Goal: Task Accomplishment & Management: Use online tool/utility

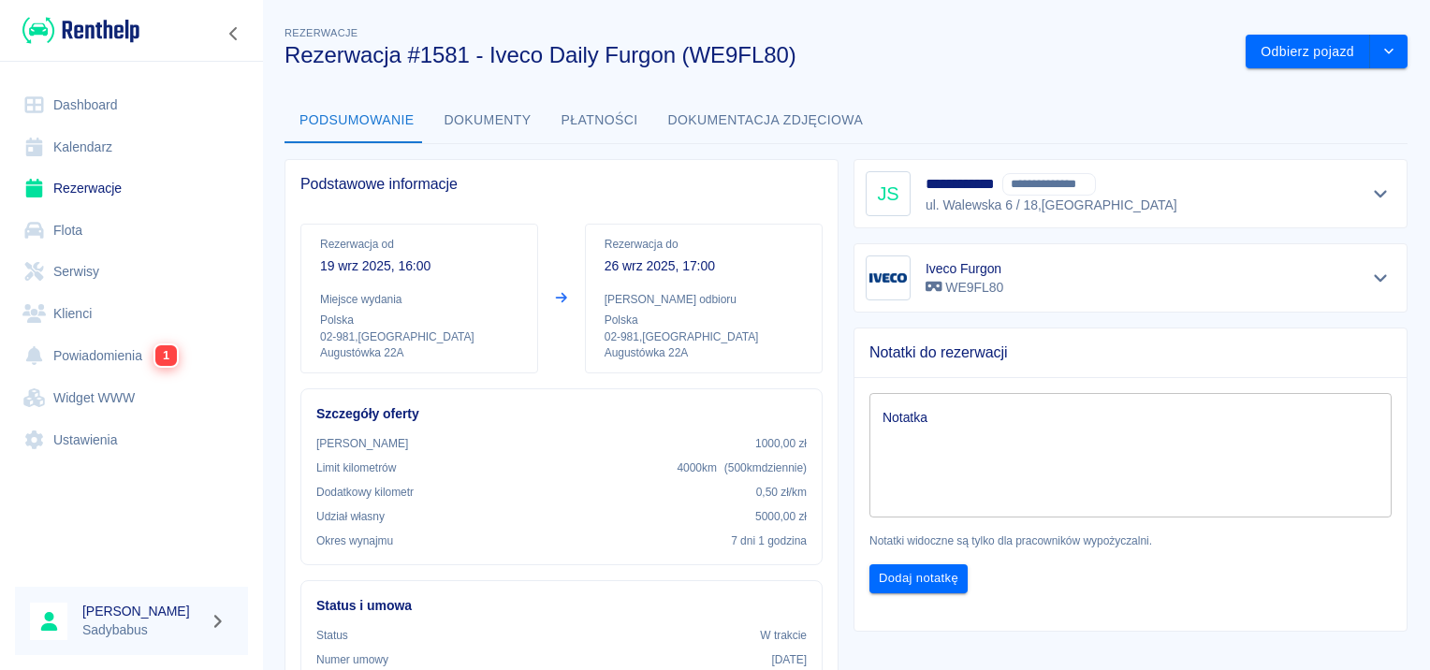
drag, startPoint x: 0, startPoint y: 0, endPoint x: 100, endPoint y: 193, distance: 217.2
click at [100, 193] on link "Rezerwacje" at bounding box center [131, 188] width 233 height 42
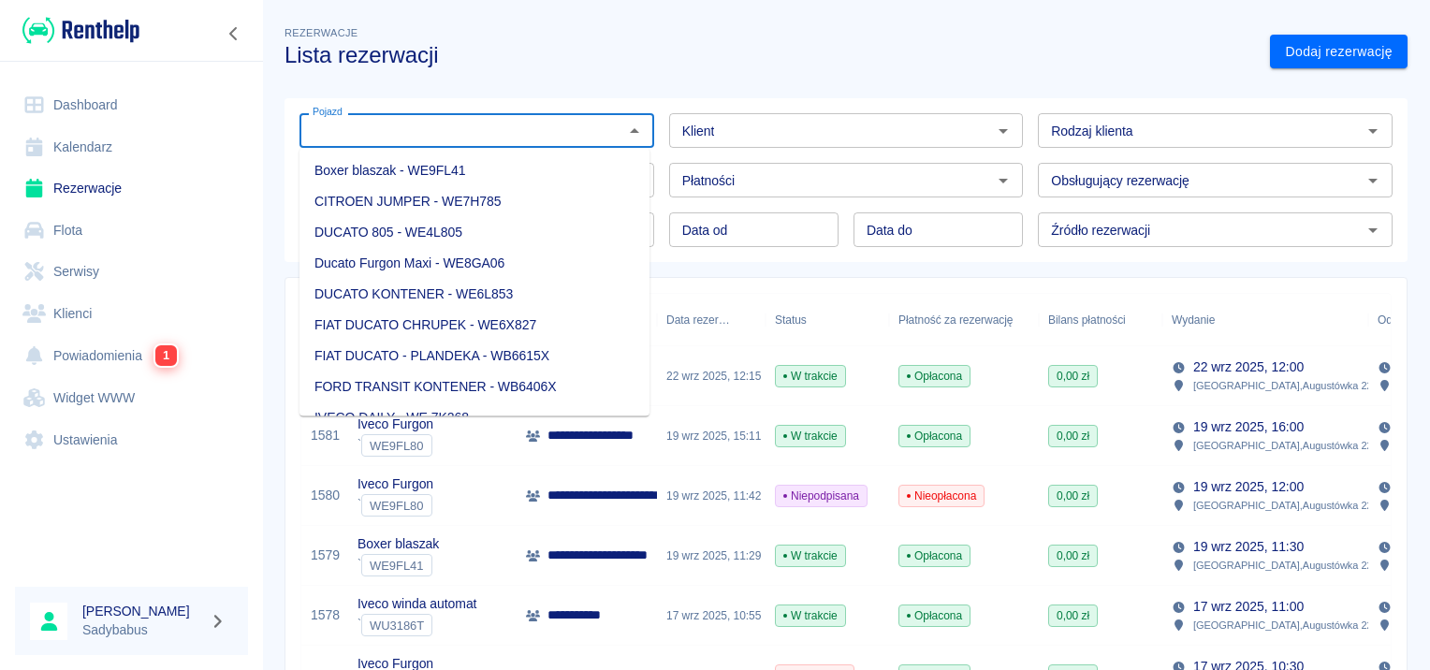
click at [432, 127] on input "Pojazd" at bounding box center [461, 130] width 312 height 23
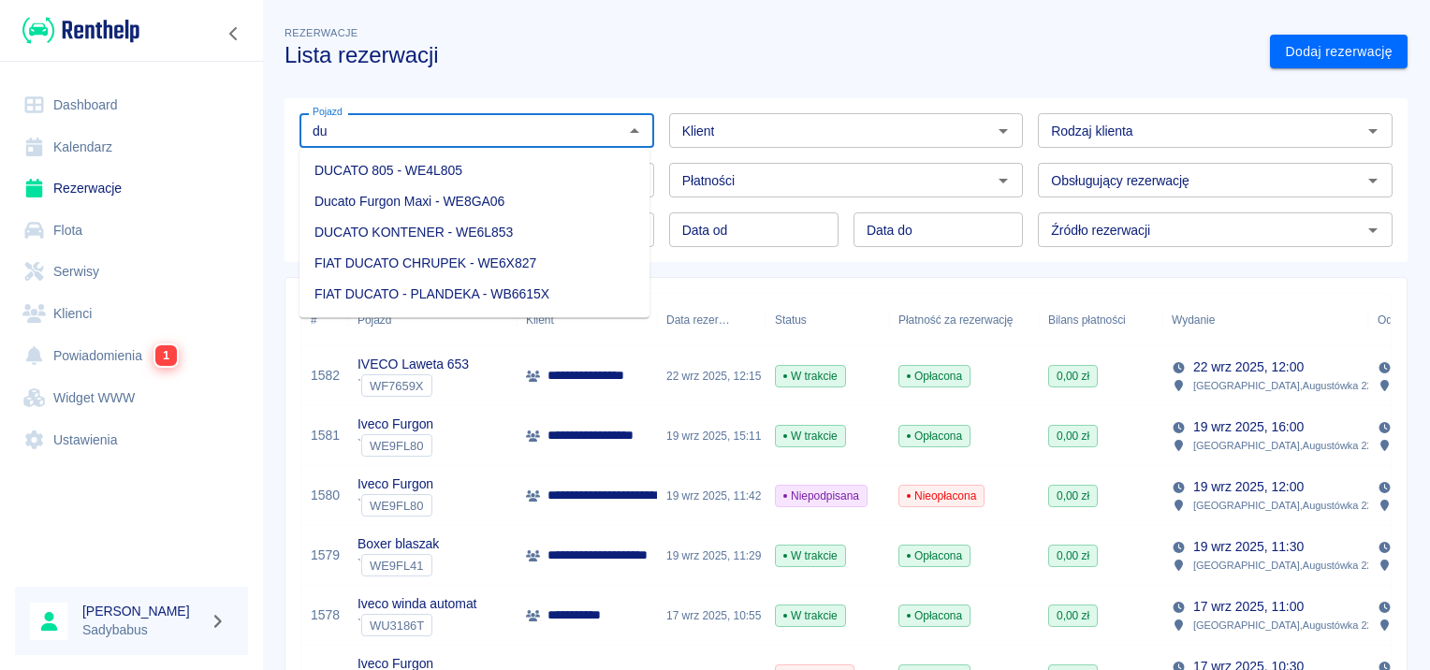
click at [406, 205] on li "Ducato Furgon Maxi - WE8GA06" at bounding box center [474, 201] width 350 height 31
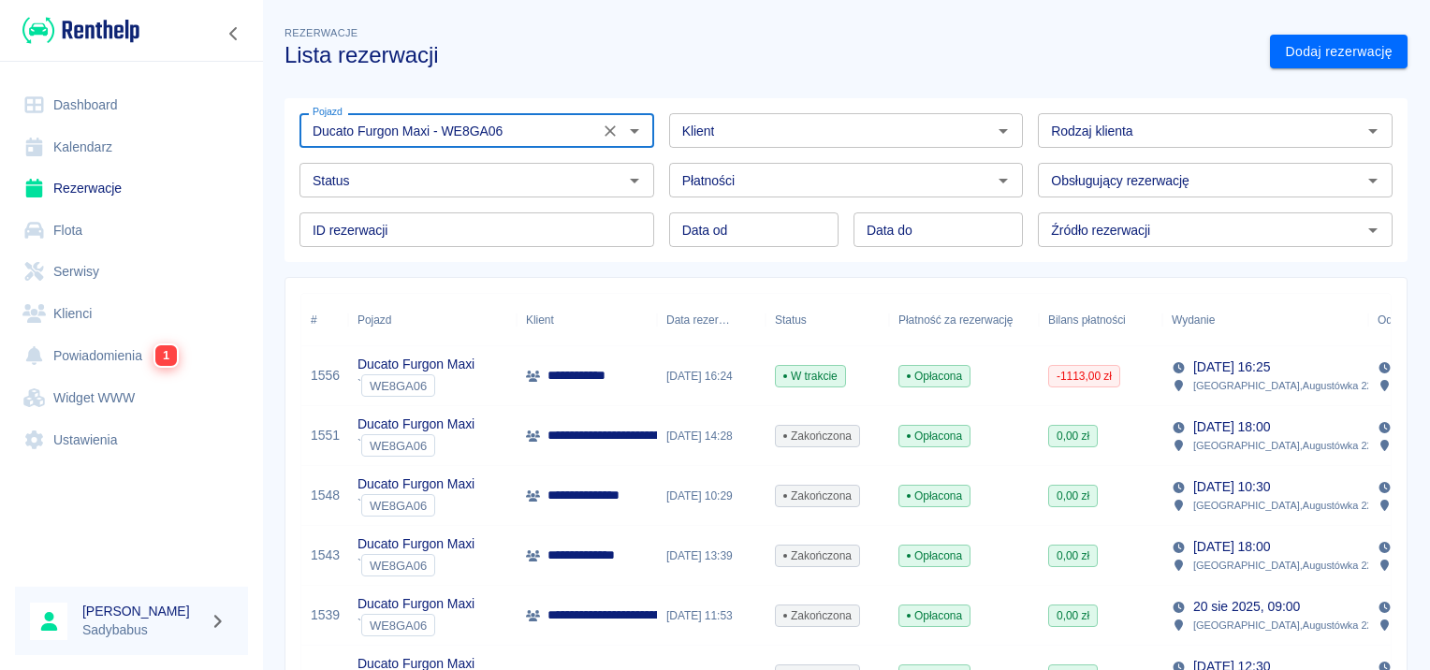
type input "Ducato Furgon Maxi - WE8GA06"
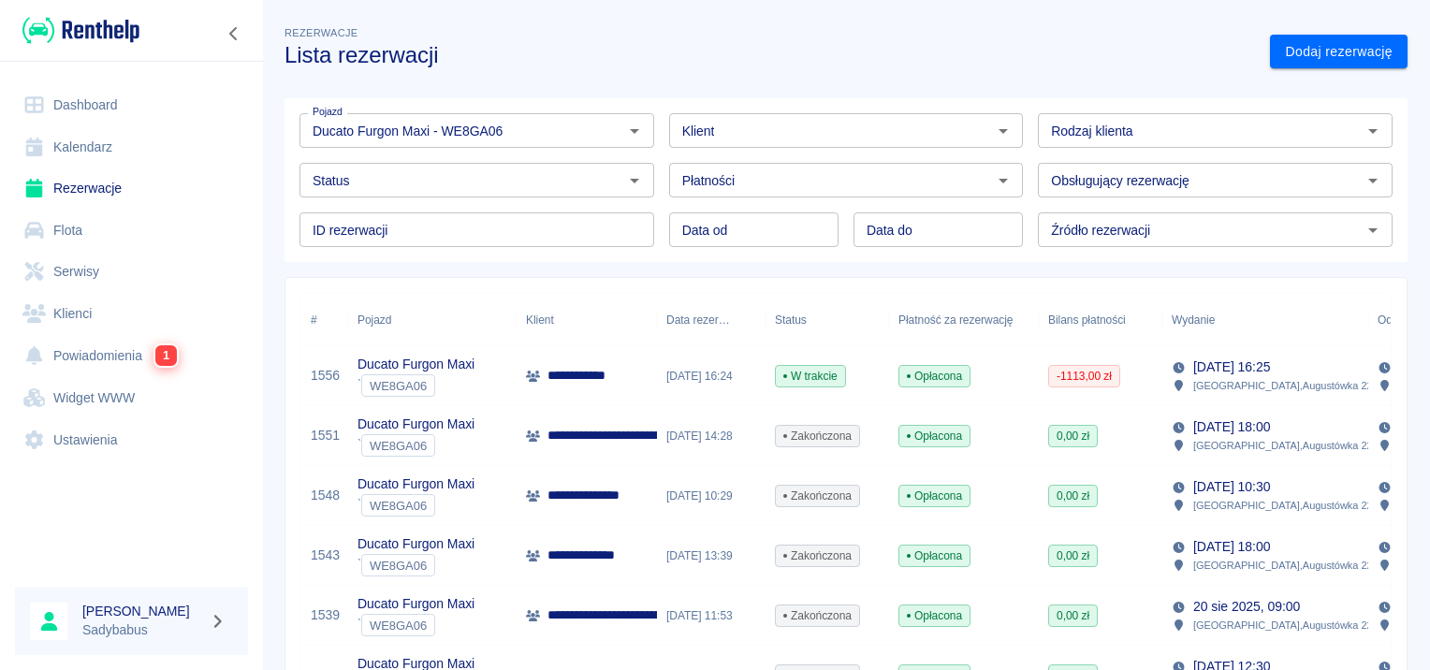
click at [595, 374] on p "**********" at bounding box center [580, 376] width 67 height 20
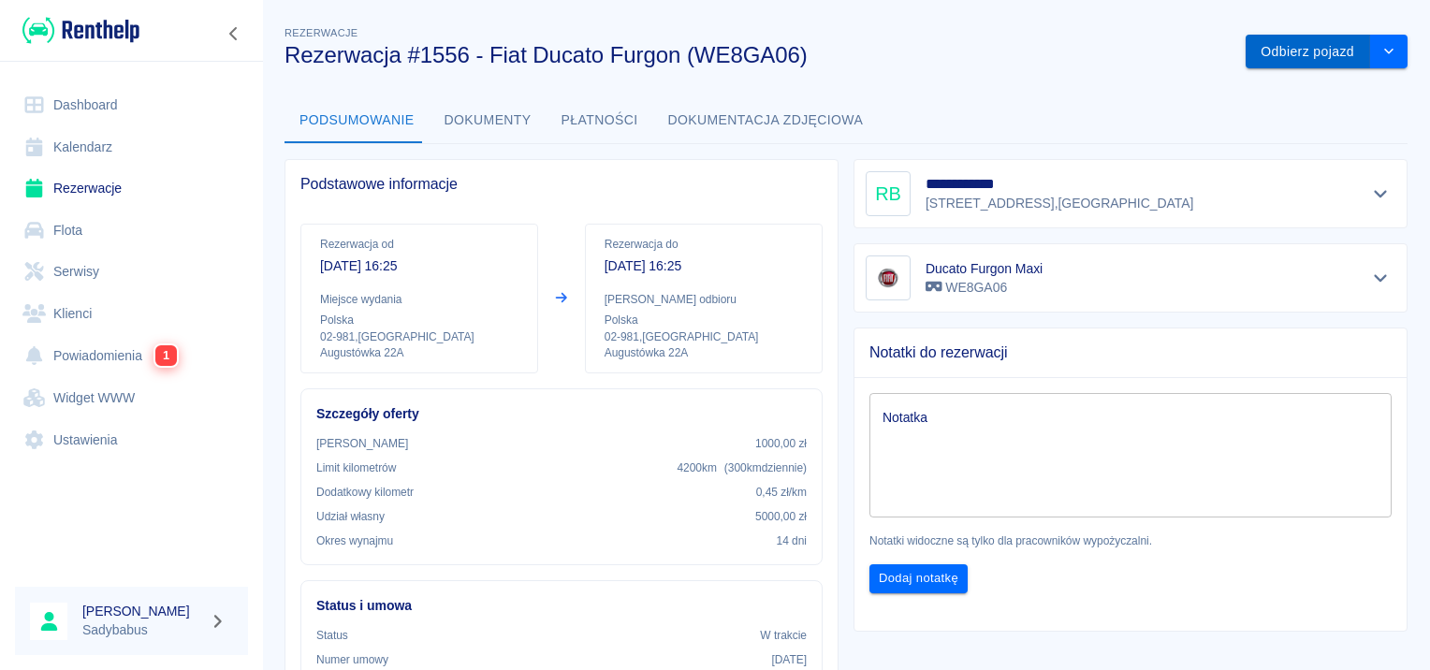
click at [1291, 55] on button "Odbierz pojazd" at bounding box center [1307, 52] width 124 height 35
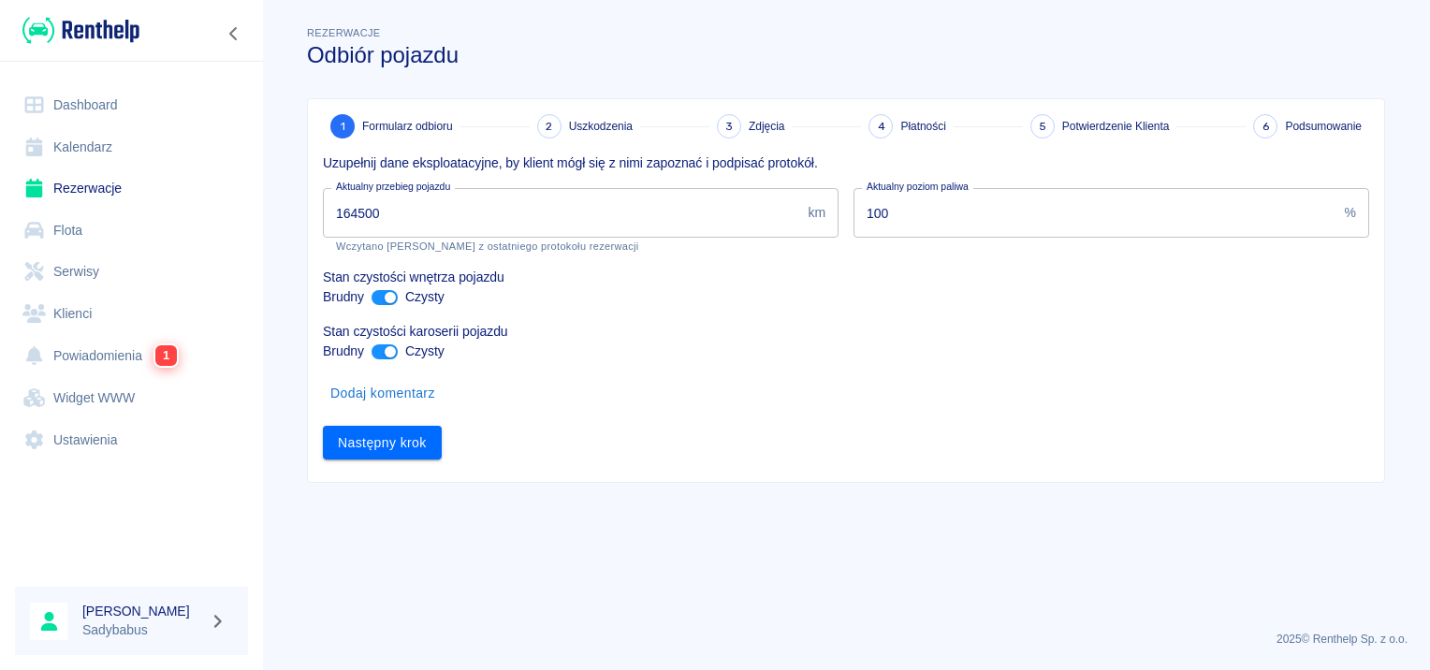
click at [643, 221] on input "164500" at bounding box center [561, 213] width 477 height 50
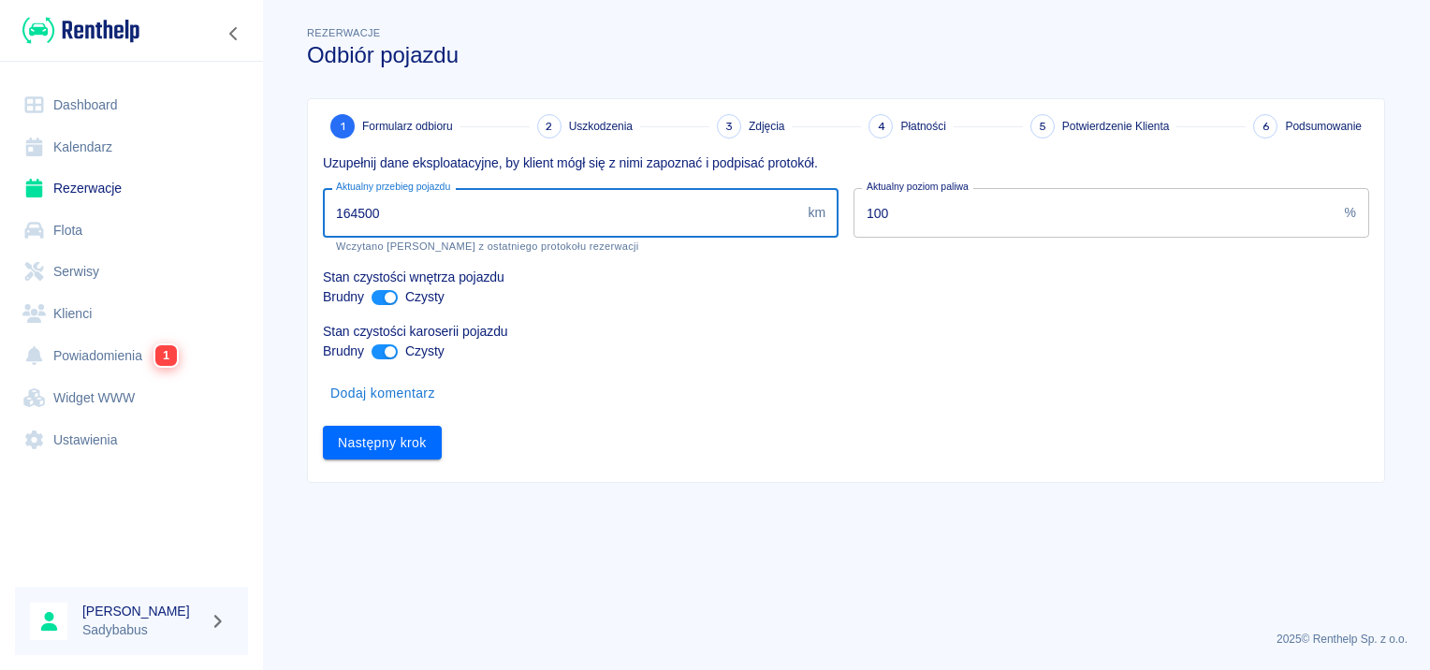
click at [643, 221] on input "164500" at bounding box center [561, 213] width 477 height 50
type input "168803"
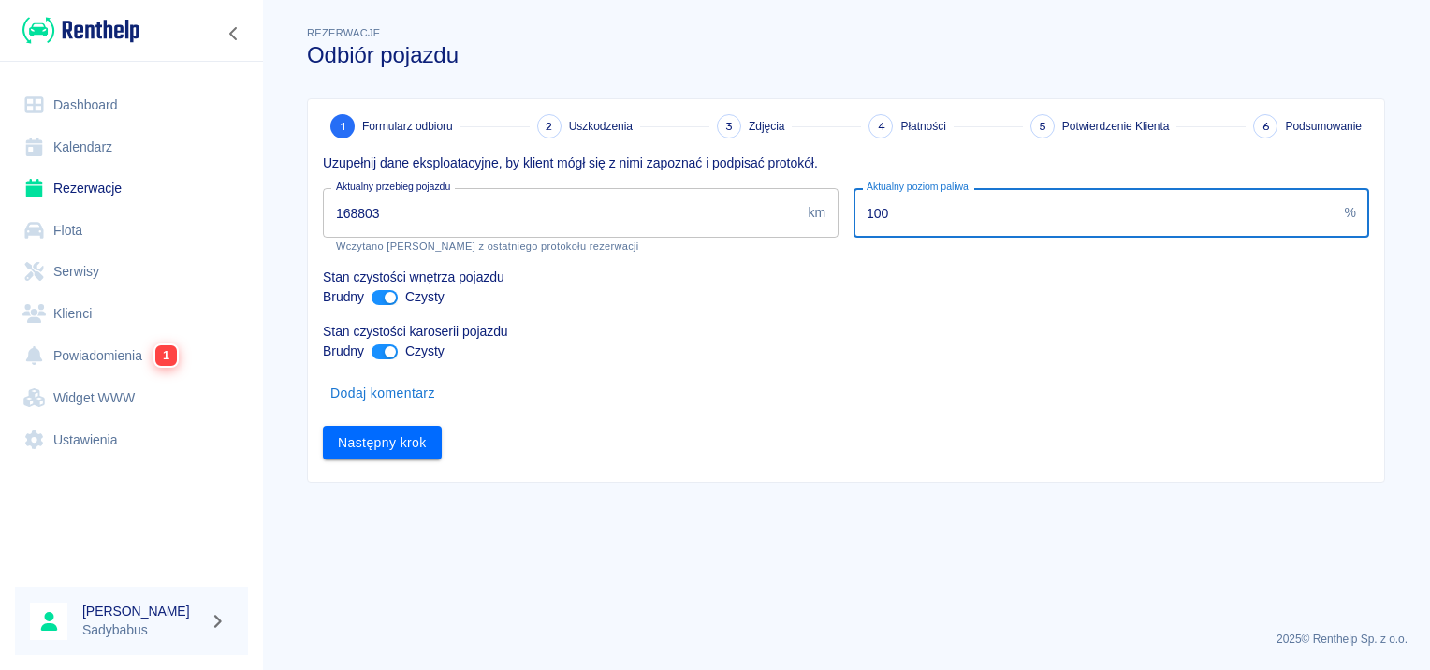
drag, startPoint x: 894, startPoint y: 217, endPoint x: 823, endPoint y: 236, distance: 73.5
click at [823, 236] on div "Uzupełnij dane eksploatacyjne, by klient mógł się z nimi zapoznać i podpisać pr…" at bounding box center [838, 298] width 1061 height 321
type input "75"
click at [353, 464] on div "1 Formularz odbioru 2 Uszkodzenia 3 Zdjęcia 4 Płatności 5 Potwierdzenie Klienta…" at bounding box center [846, 290] width 1076 height 383
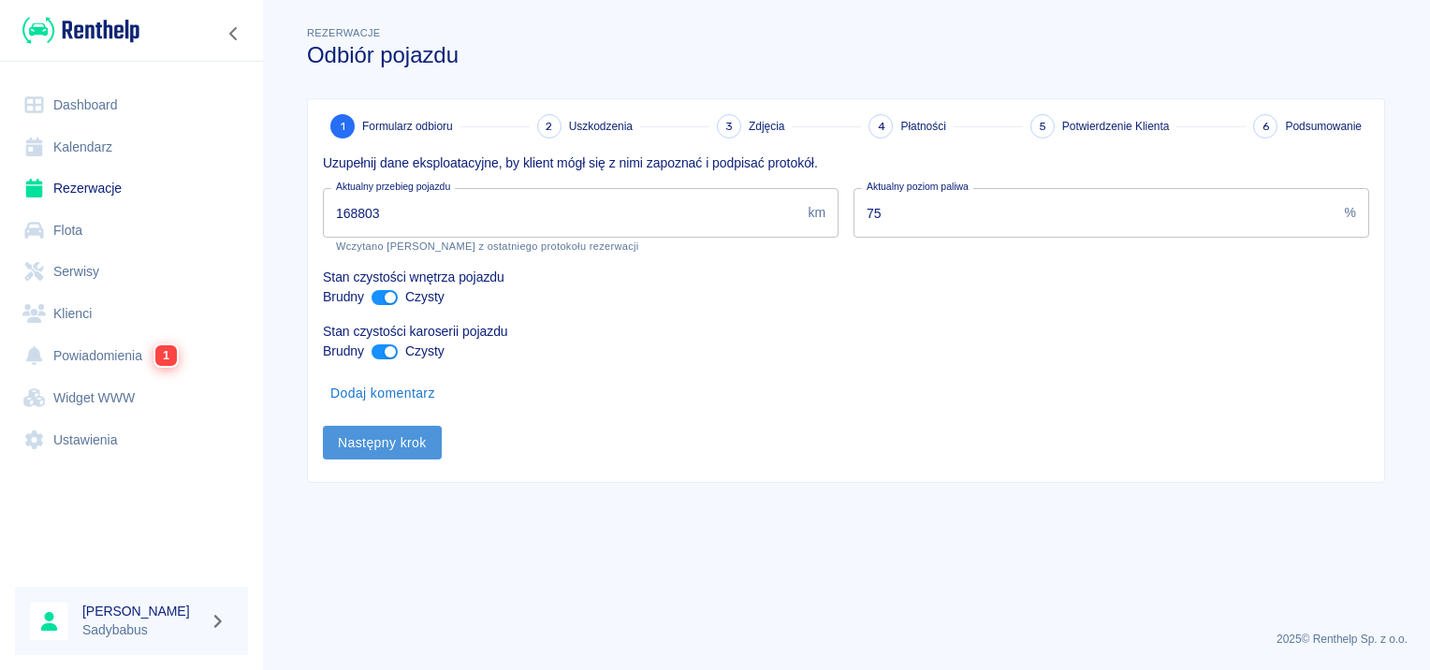
click at [364, 443] on button "Następny krok" at bounding box center [382, 443] width 119 height 35
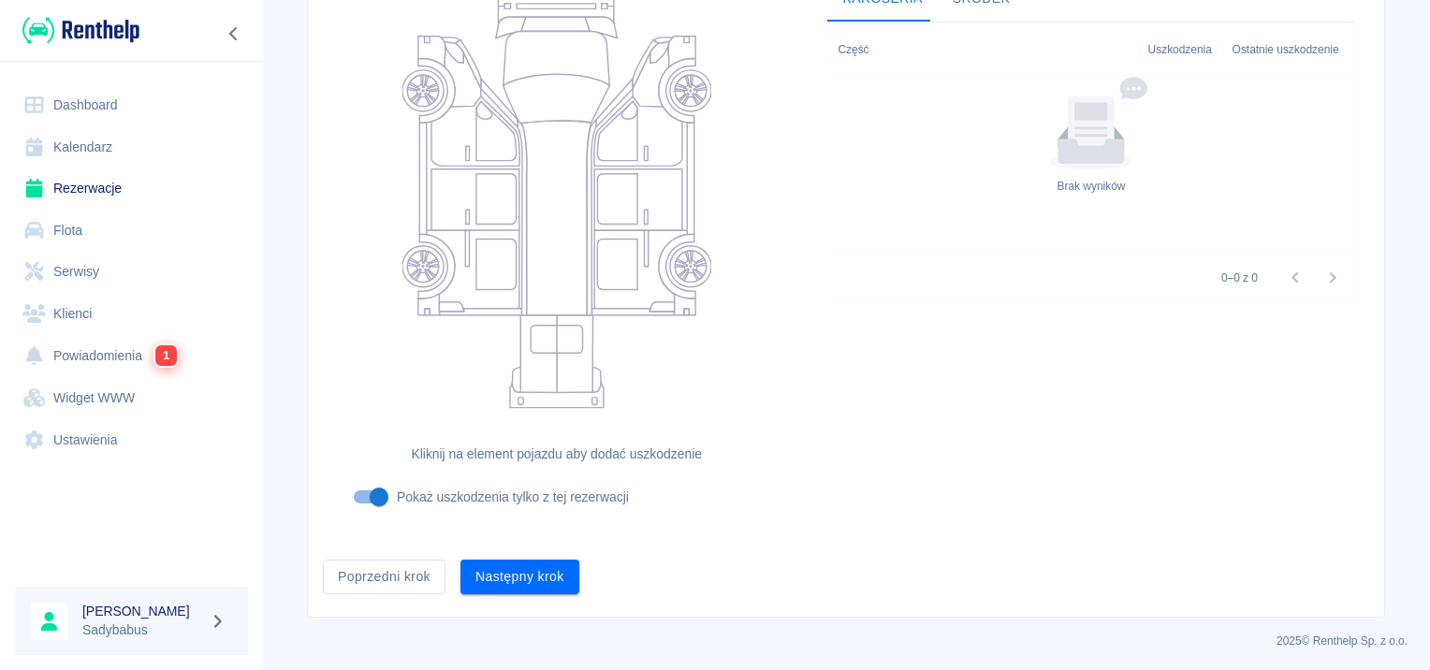
scroll to position [223, 0]
click at [521, 574] on button "Następny krok" at bounding box center [519, 576] width 119 height 35
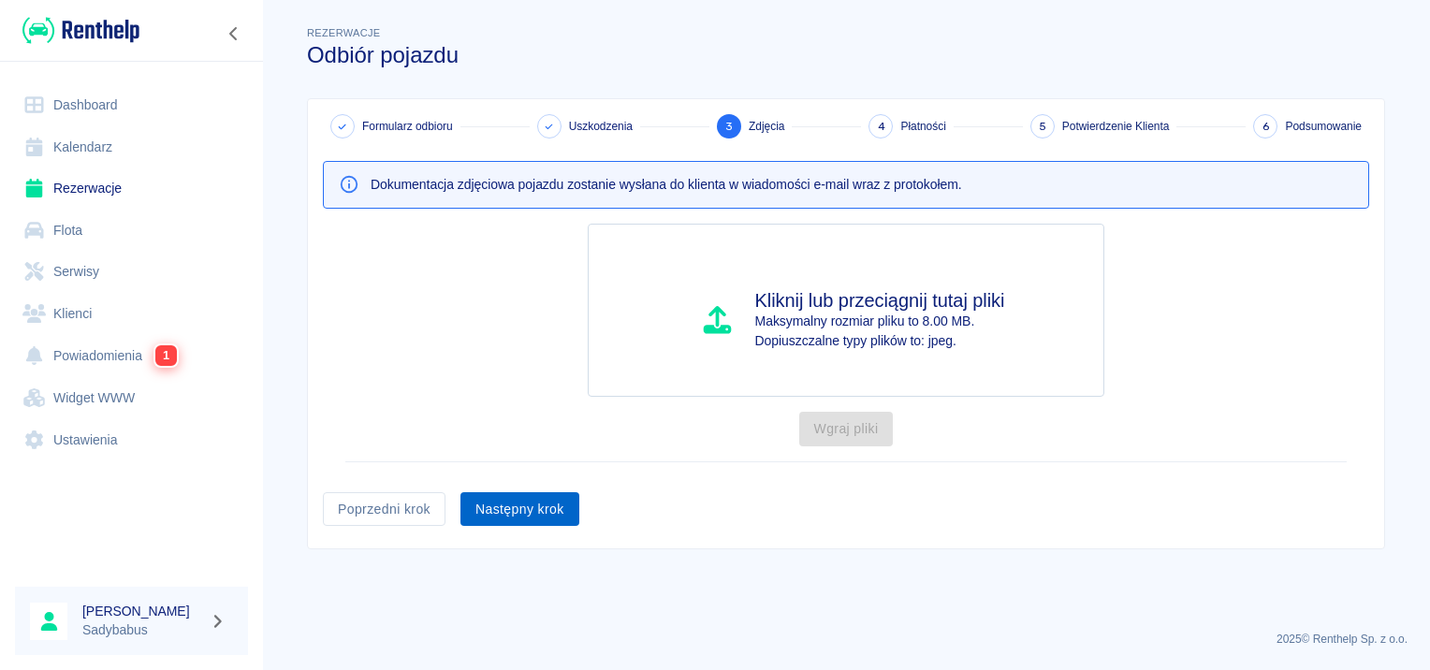
click at [535, 522] on button "Następny krok" at bounding box center [519, 509] width 119 height 35
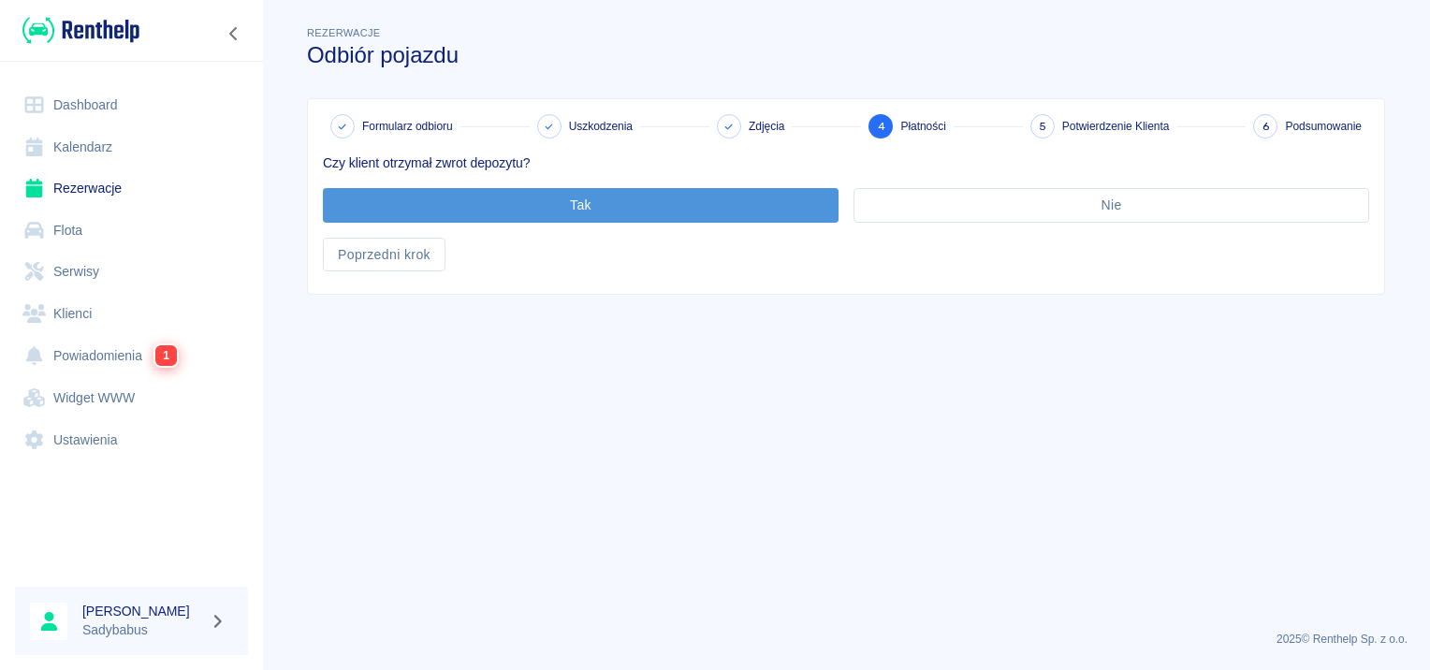
click at [531, 211] on button "Tak" at bounding box center [580, 205] width 515 height 35
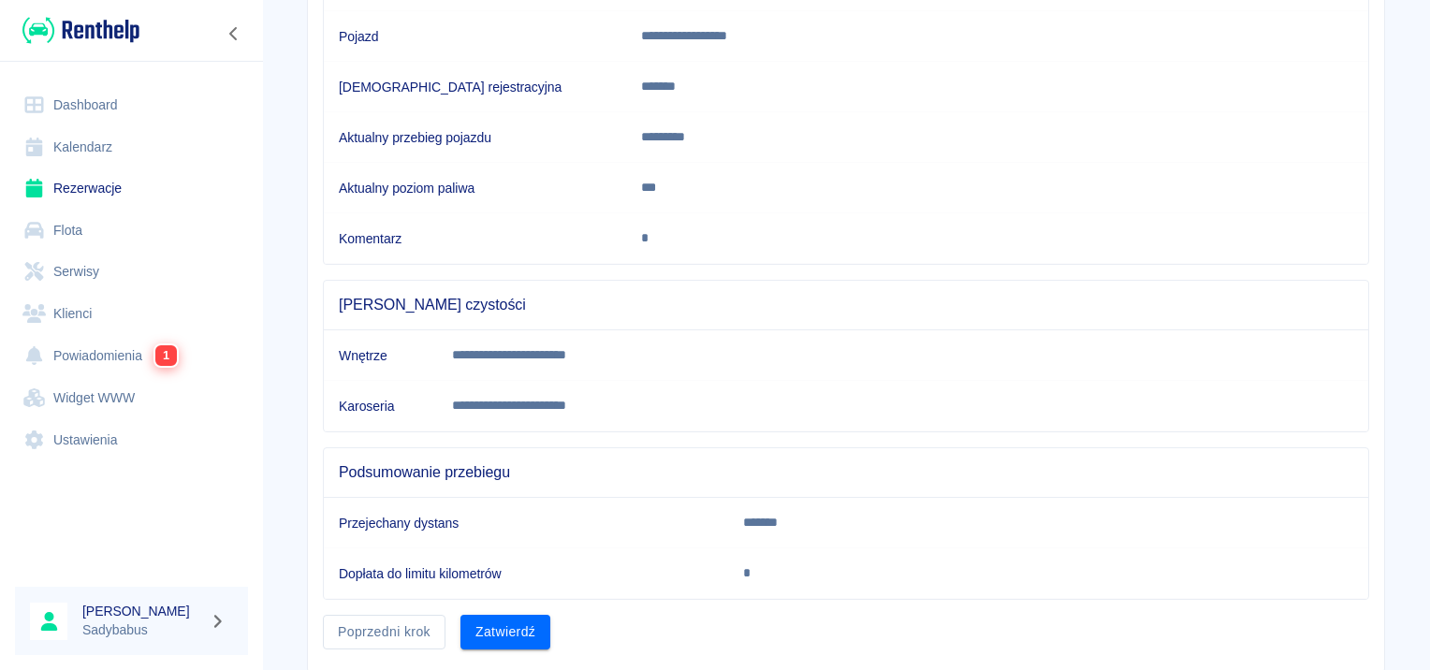
scroll to position [330, 0]
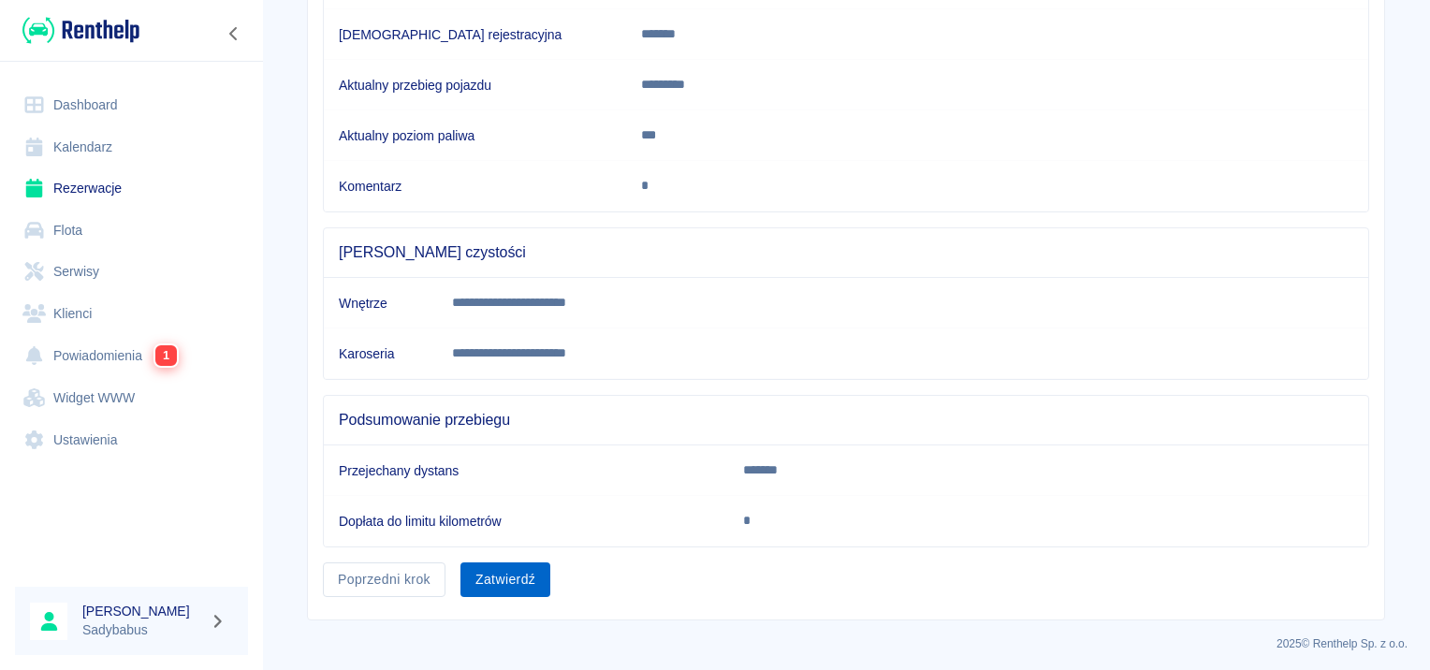
click at [504, 586] on button "Zatwierdź" at bounding box center [505, 579] width 90 height 35
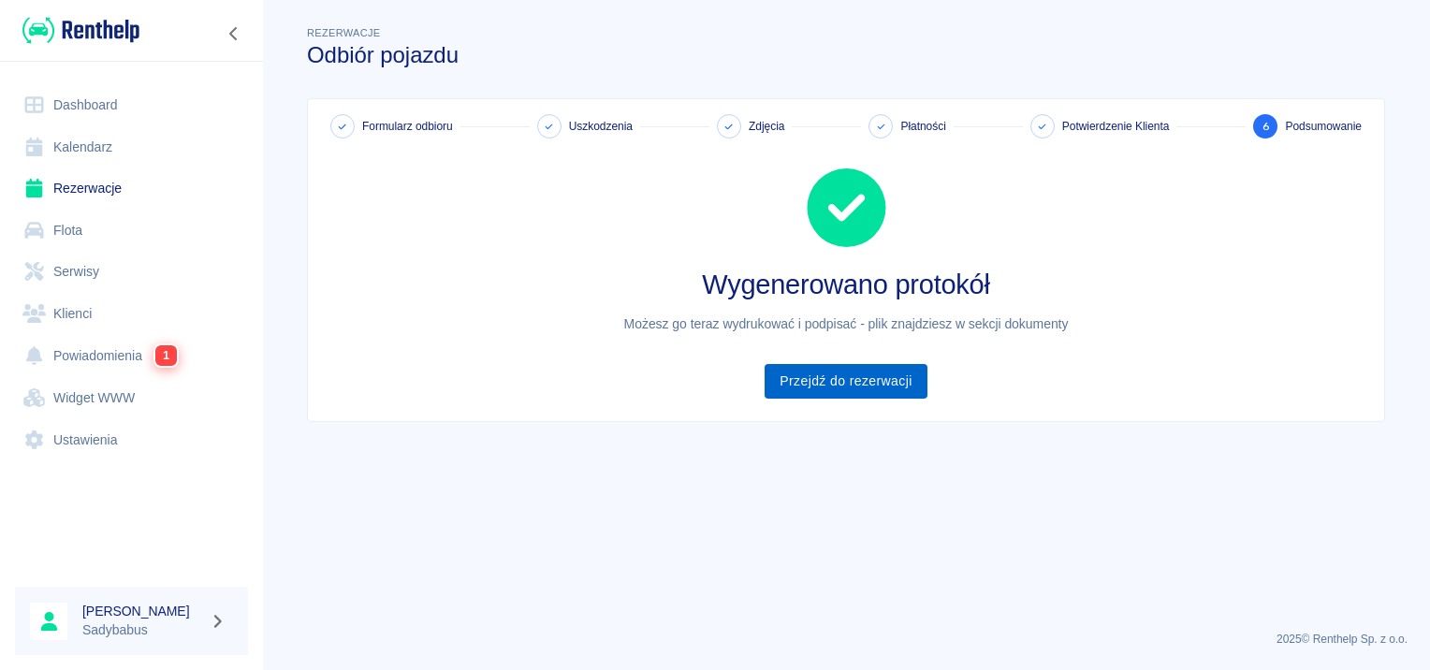
click at [893, 376] on link "Przejdź do rezerwacji" at bounding box center [845, 381] width 162 height 35
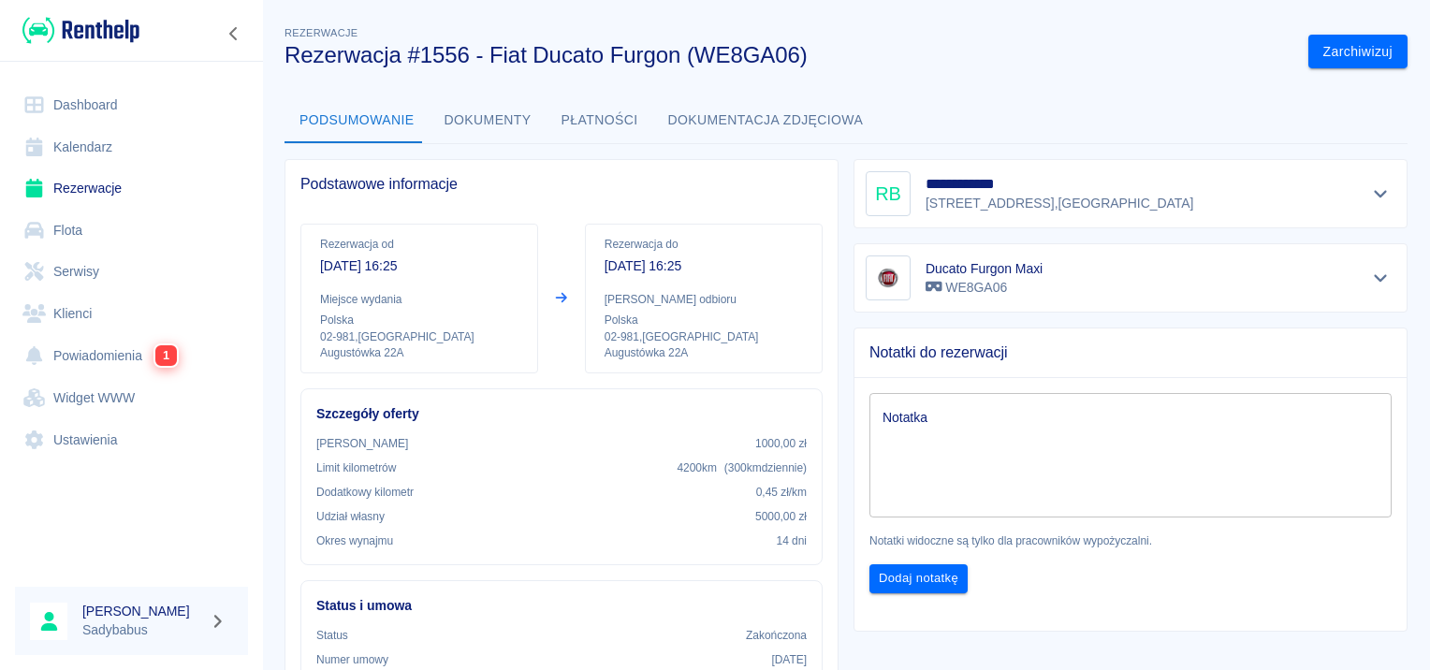
click at [80, 176] on link "Rezerwacje" at bounding box center [131, 188] width 233 height 42
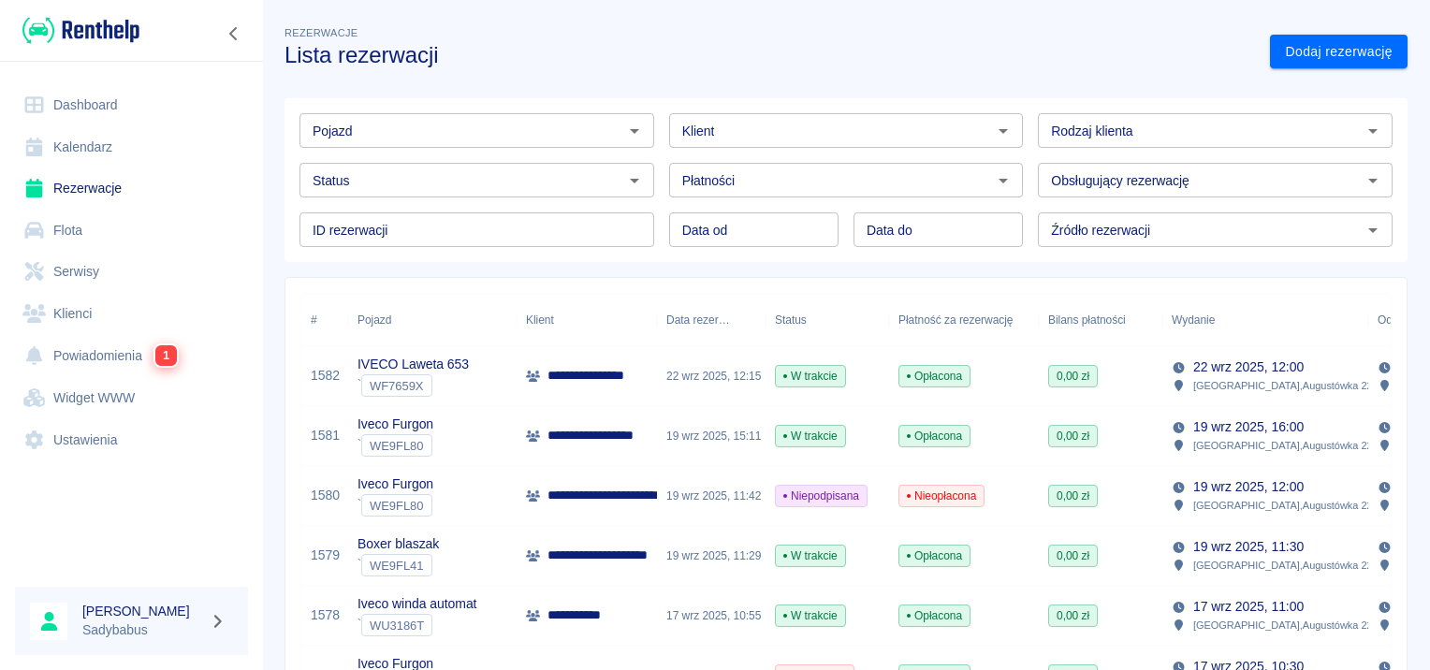
click at [631, 613] on div "**********" at bounding box center [586, 616] width 140 height 60
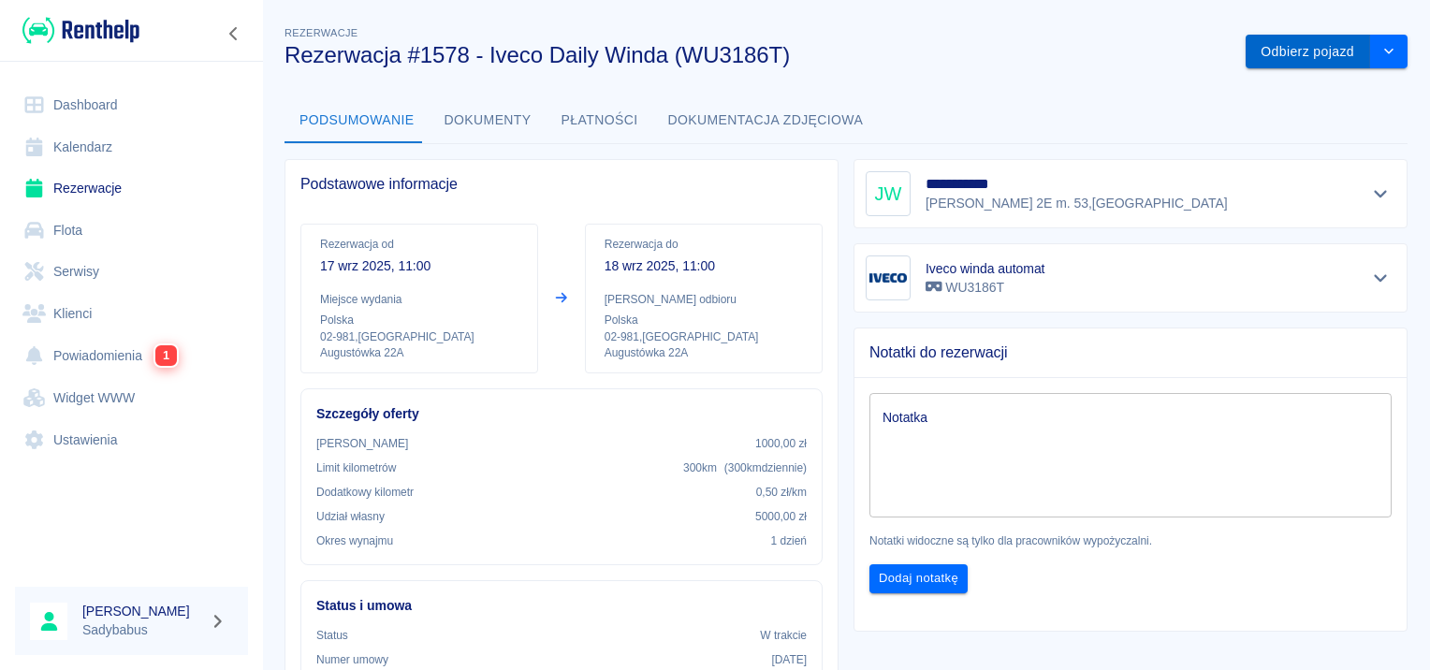
click at [1284, 51] on button "Odbierz pojazd" at bounding box center [1307, 52] width 124 height 35
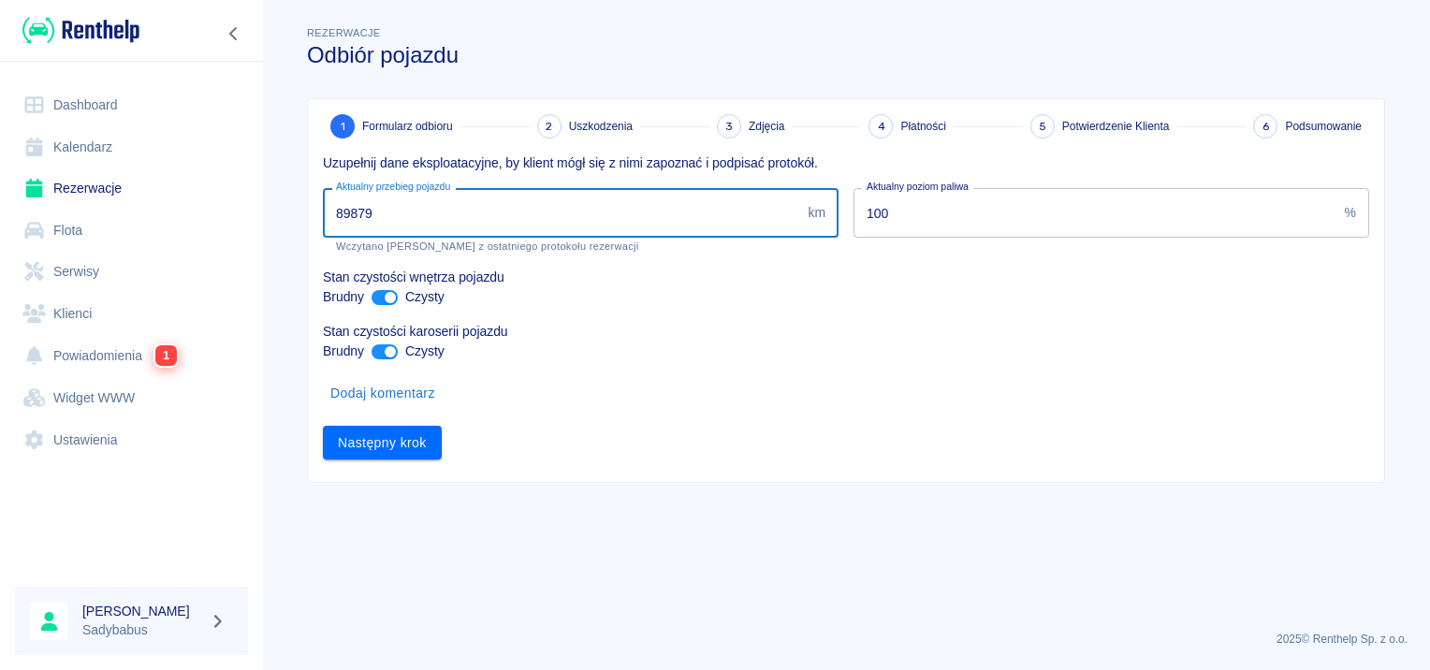
click at [559, 221] on input "89879" at bounding box center [561, 213] width 477 height 50
drag, startPoint x: 349, startPoint y: 213, endPoint x: 414, endPoint y: 215, distance: 65.5
click at [414, 215] on input "89879" at bounding box center [561, 213] width 477 height 50
click at [400, 210] on input "89879" at bounding box center [561, 213] width 477 height 50
click at [397, 204] on input "89879" at bounding box center [561, 213] width 477 height 50
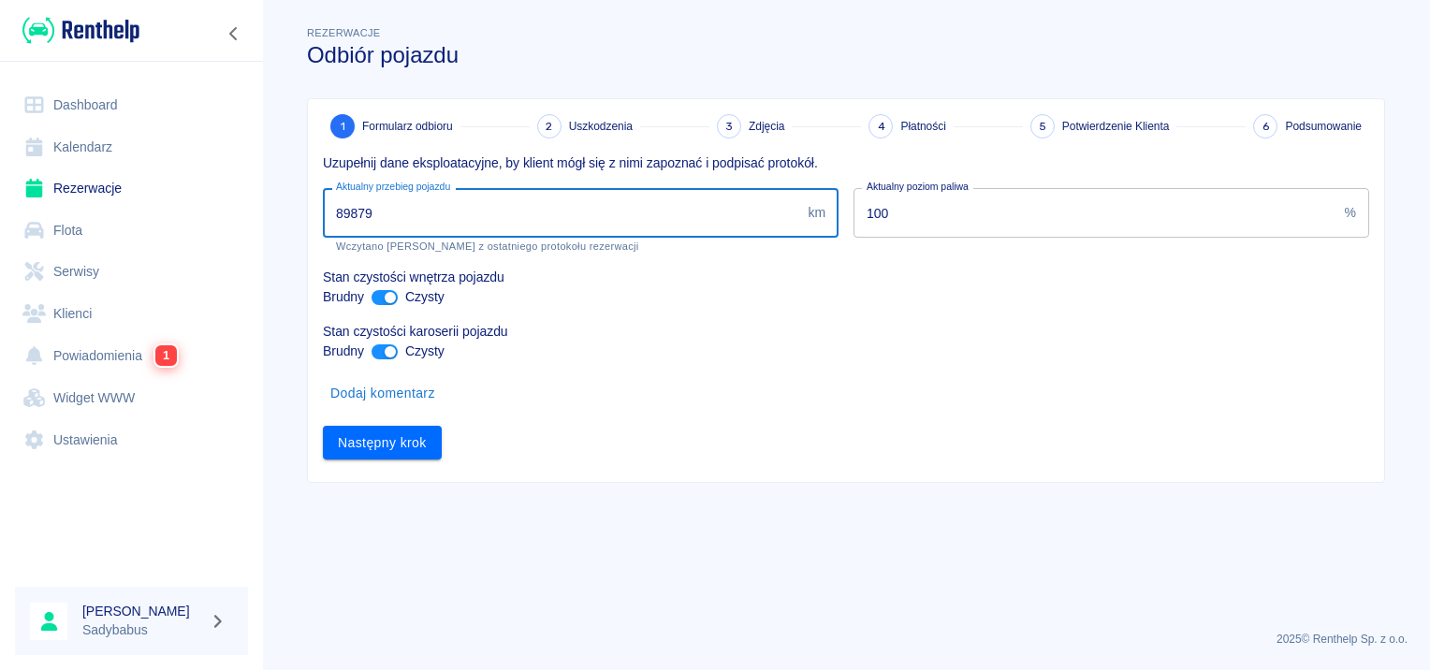
drag, startPoint x: 392, startPoint y: 206, endPoint x: 269, endPoint y: 226, distance: 124.3
click at [269, 226] on main "Rezerwacje Odbiór pojazdu 1 Formularz odbioru 2 Uszkodzenia 3 Zdjęcia 4 Płatnoś…" at bounding box center [846, 318] width 1168 height 593
type input "90100"
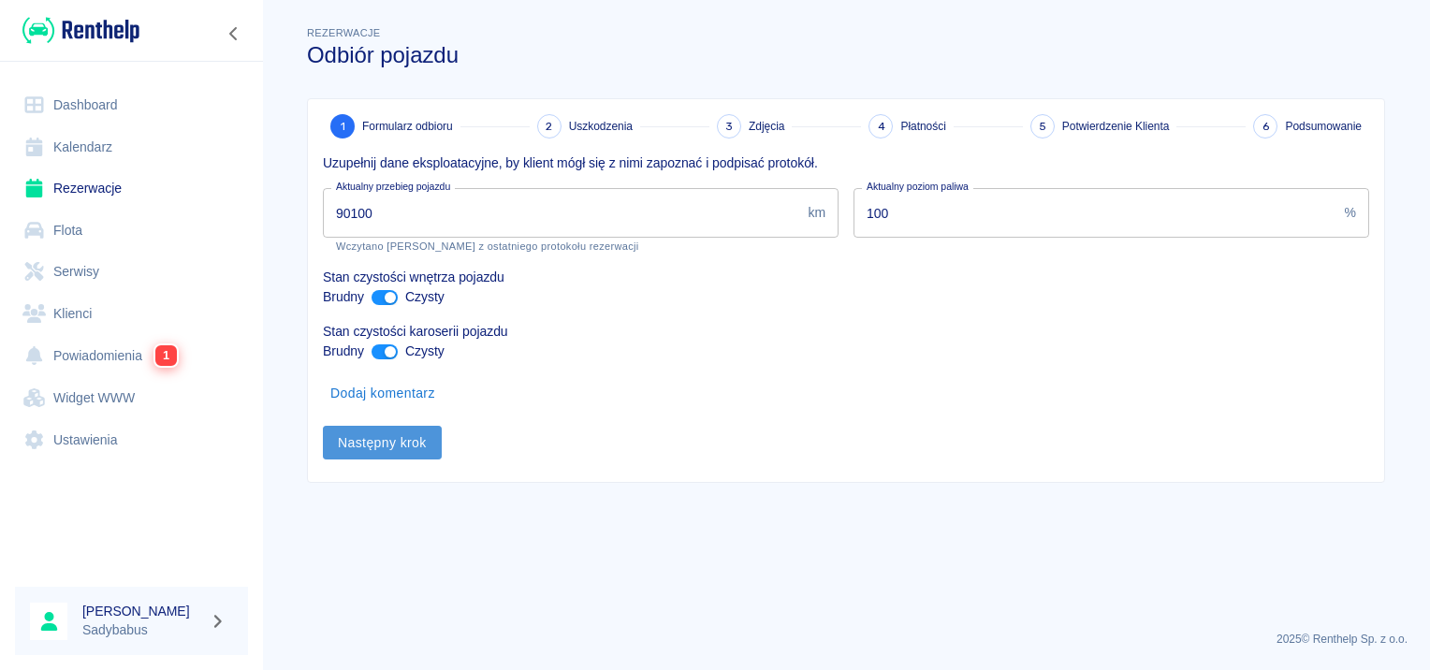
click at [382, 441] on button "Następny krok" at bounding box center [382, 443] width 119 height 35
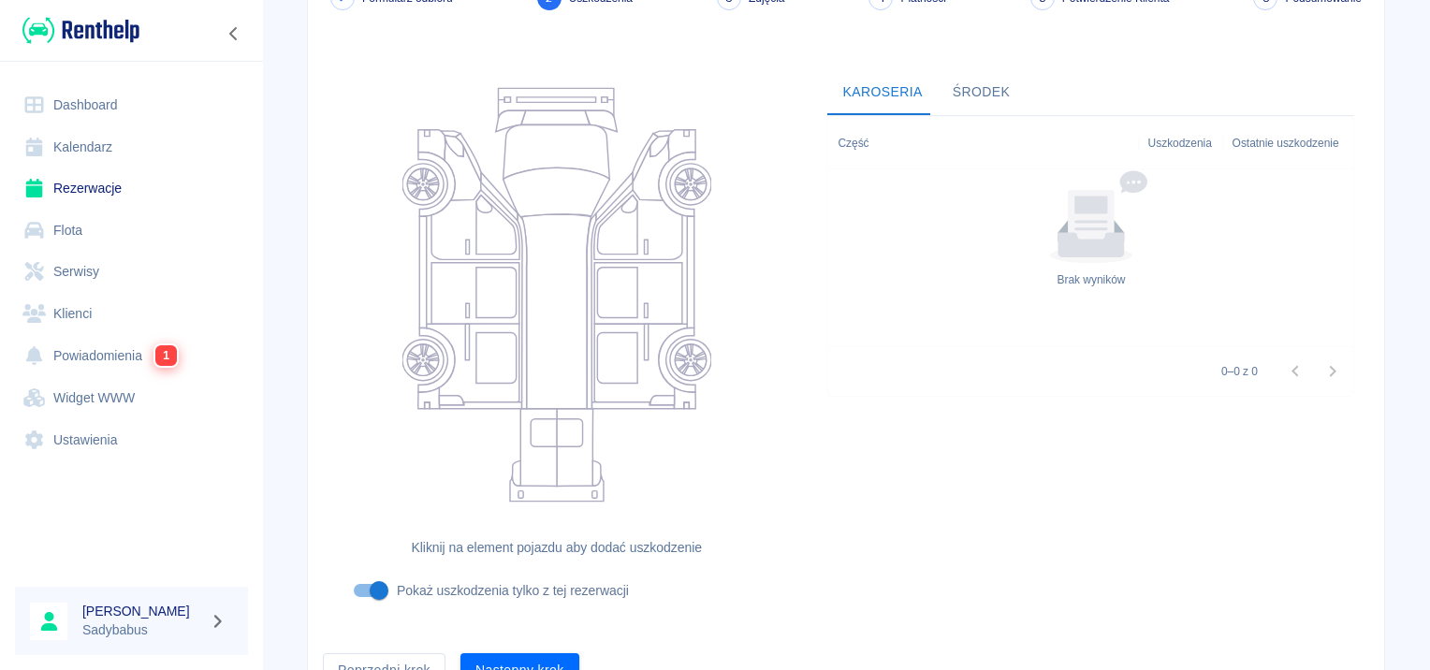
scroll to position [223, 0]
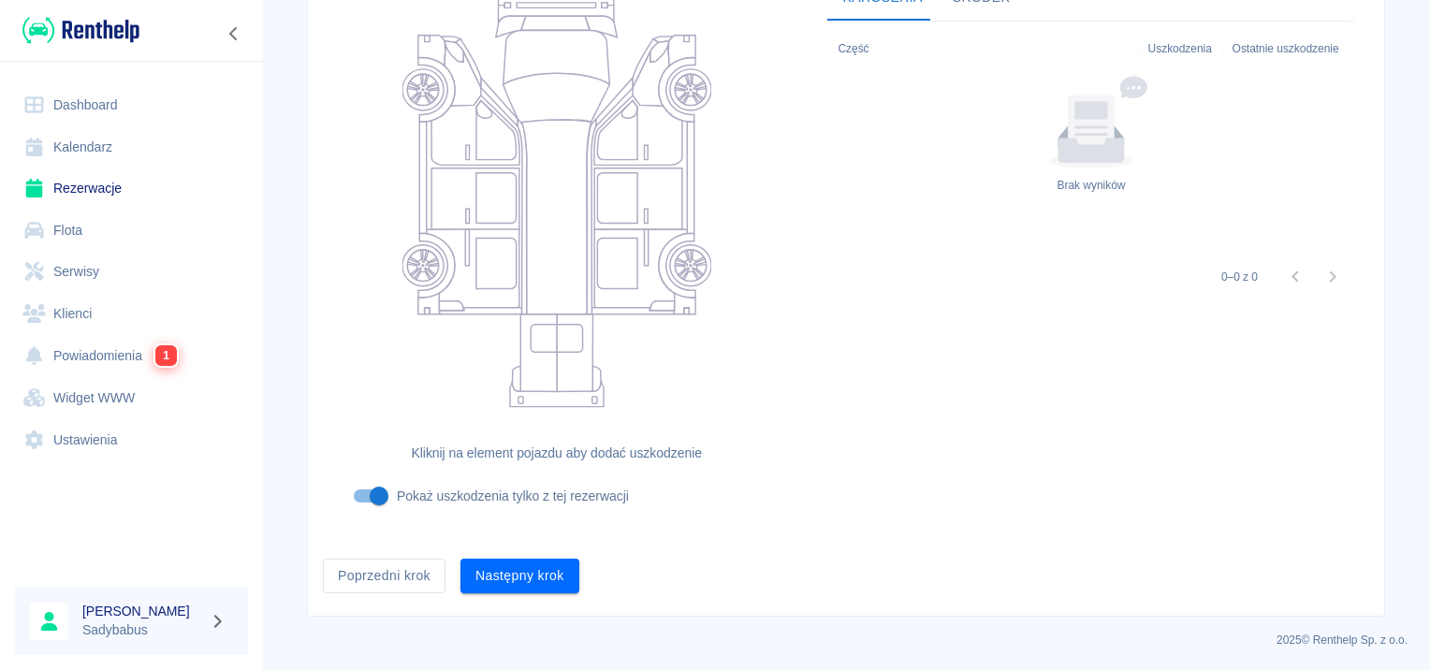
click at [486, 567] on button "Następny krok" at bounding box center [519, 576] width 119 height 35
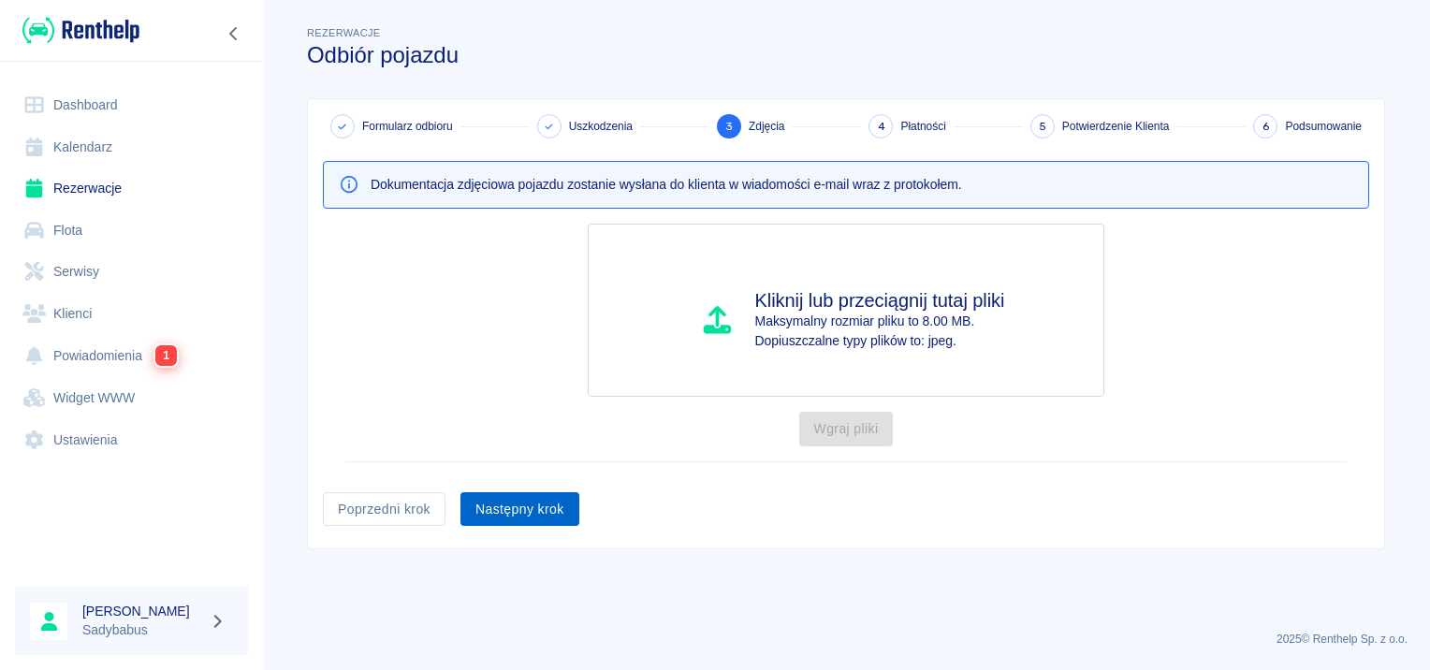
scroll to position [0, 0]
click at [498, 505] on button "Następny krok" at bounding box center [519, 509] width 119 height 35
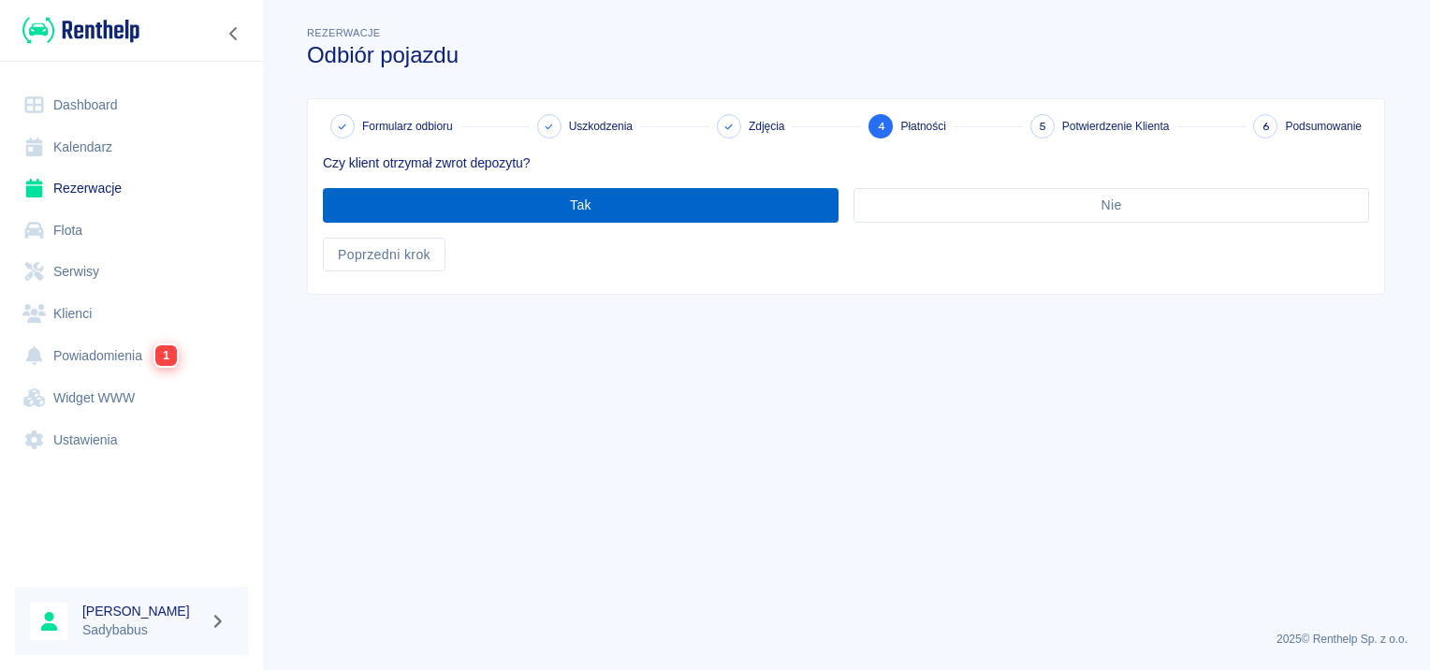
click at [428, 220] on button "Tak" at bounding box center [580, 205] width 515 height 35
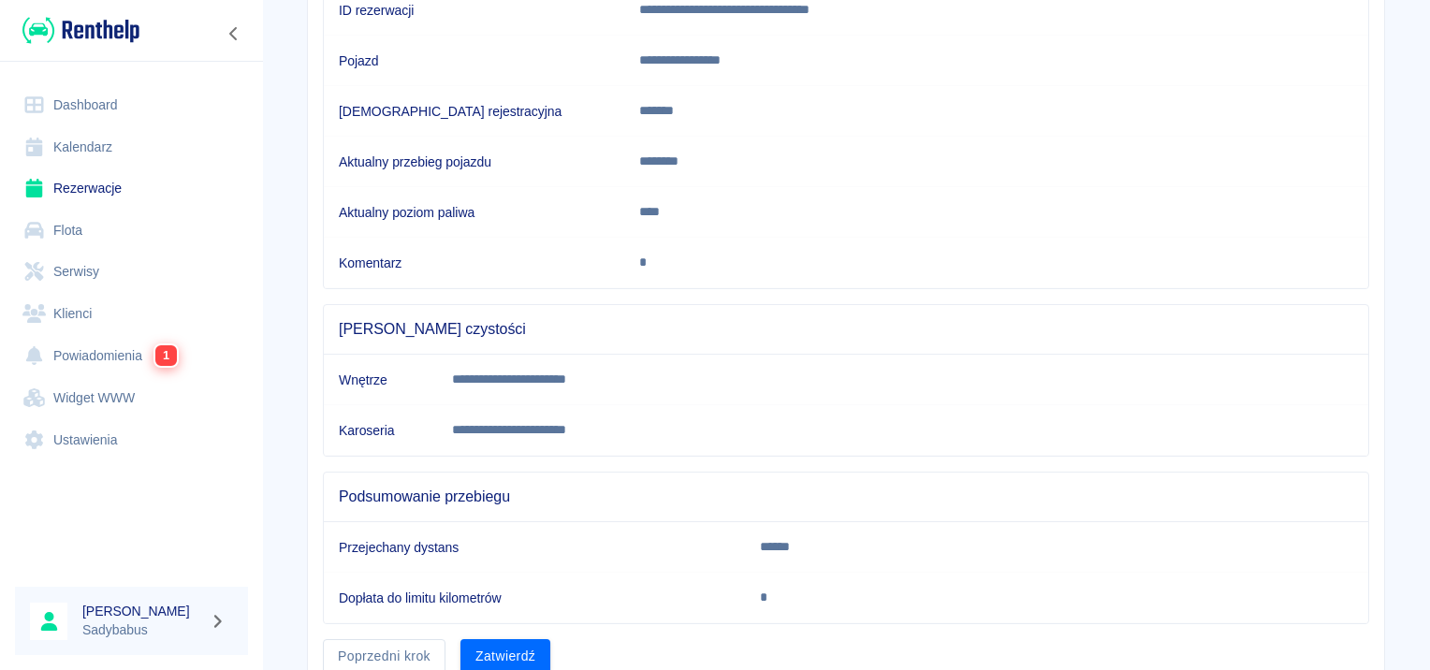
scroll to position [330, 0]
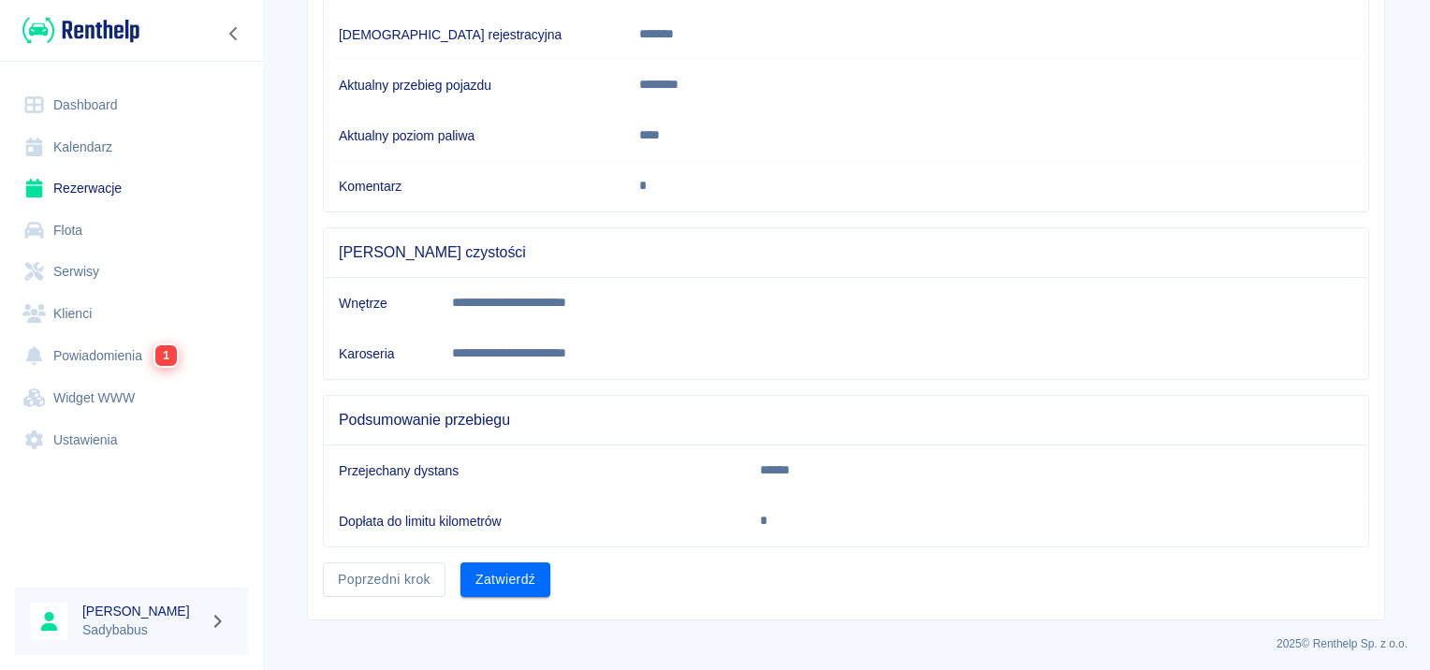
click at [490, 591] on button "Zatwierdź" at bounding box center [505, 579] width 90 height 35
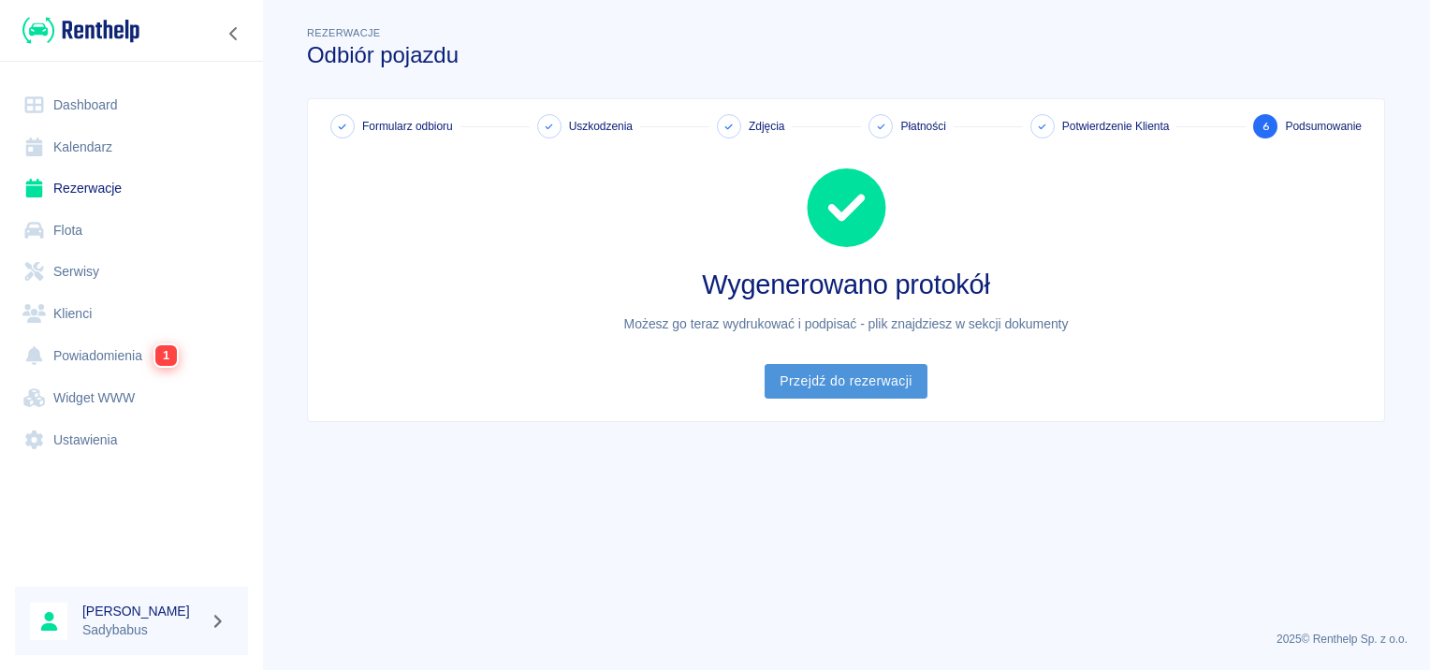
click at [869, 383] on link "Przejdź do rezerwacji" at bounding box center [845, 381] width 162 height 35
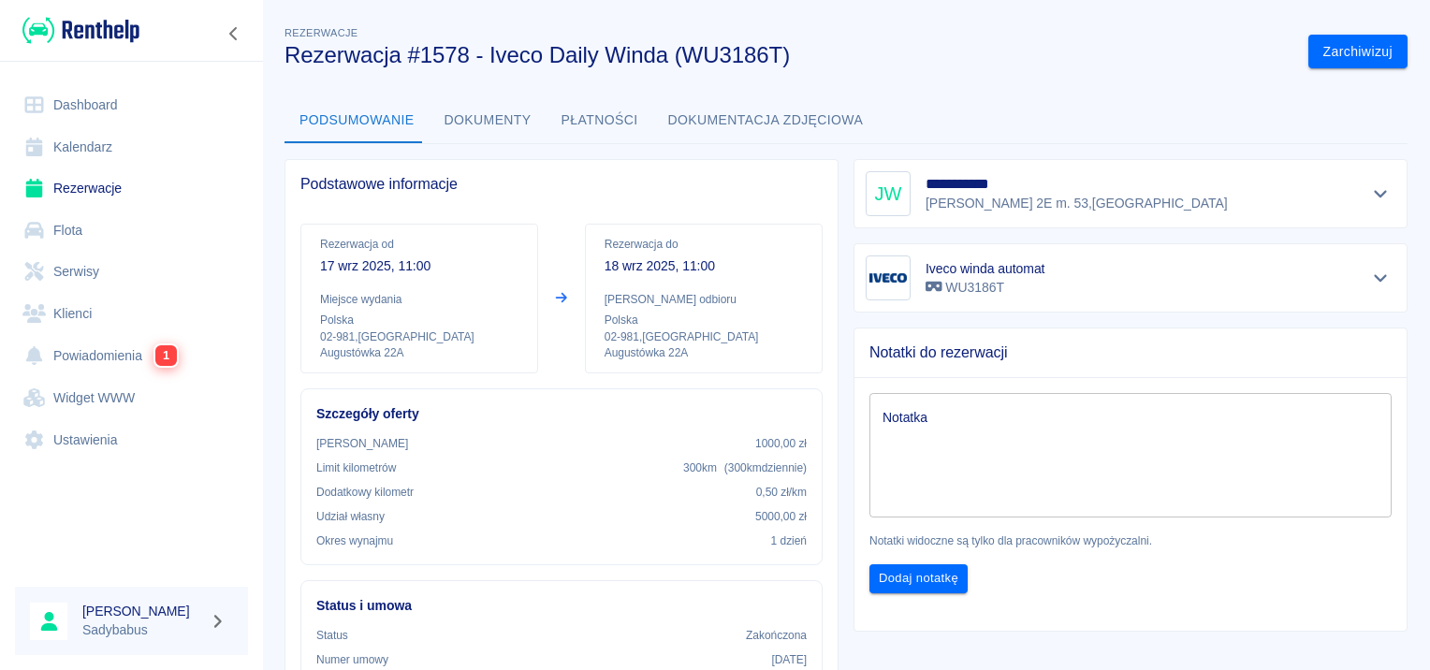
click at [89, 191] on link "Rezerwacje" at bounding box center [131, 188] width 233 height 42
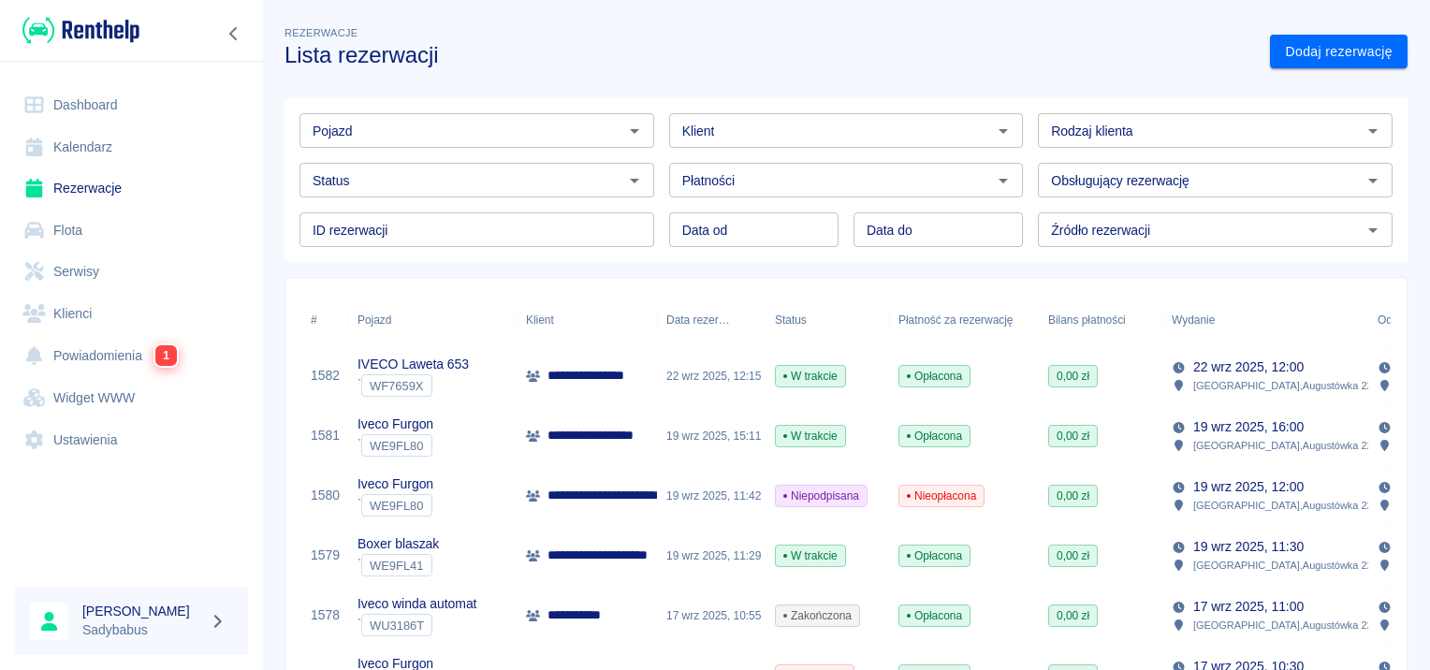
click at [433, 431] on div "Iveco Furgon ` WE9FL80" at bounding box center [432, 436] width 168 height 60
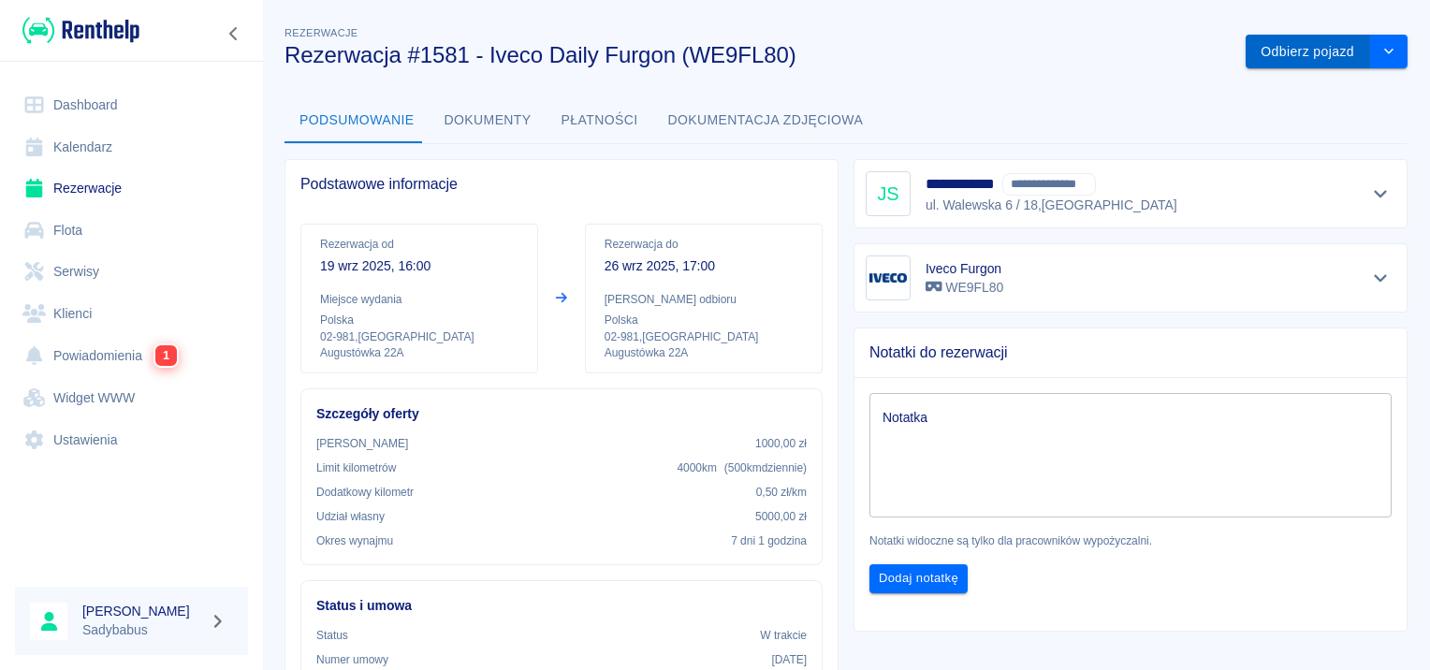
click at [1259, 41] on button "Odbierz pojazd" at bounding box center [1307, 52] width 124 height 35
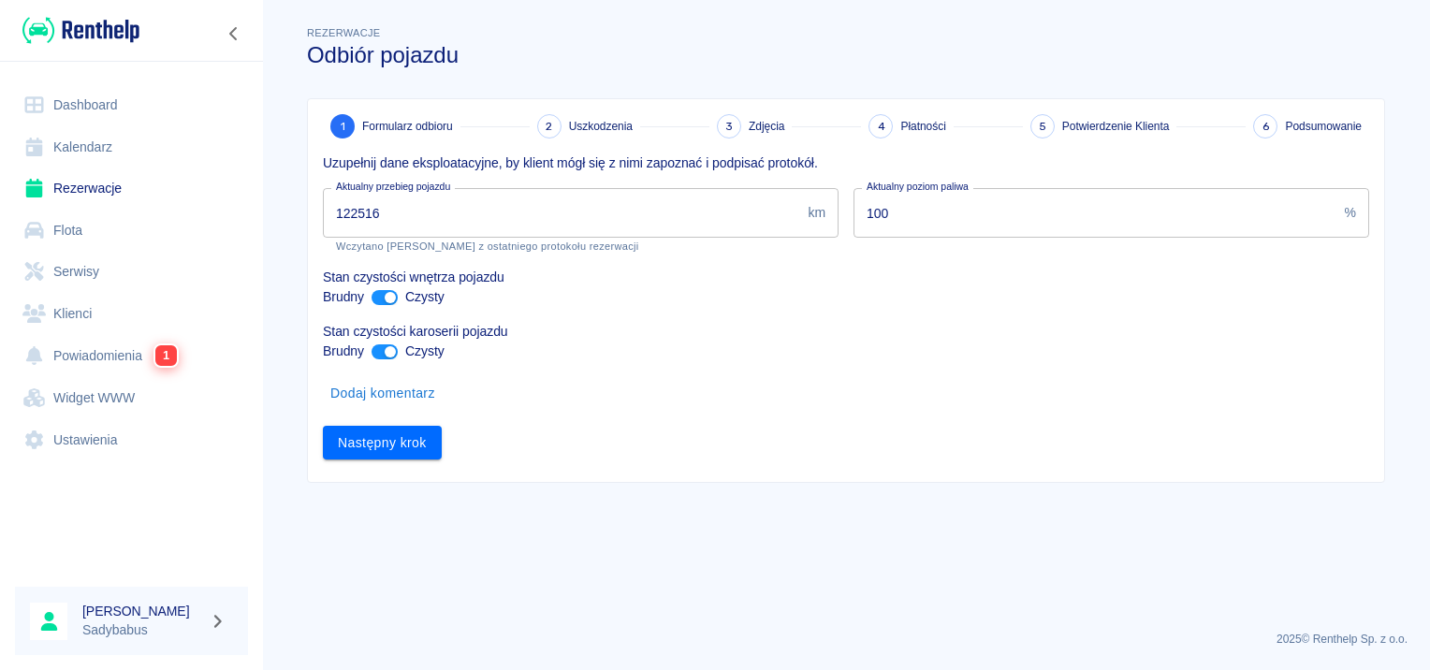
click at [473, 213] on input "122516" at bounding box center [561, 213] width 477 height 50
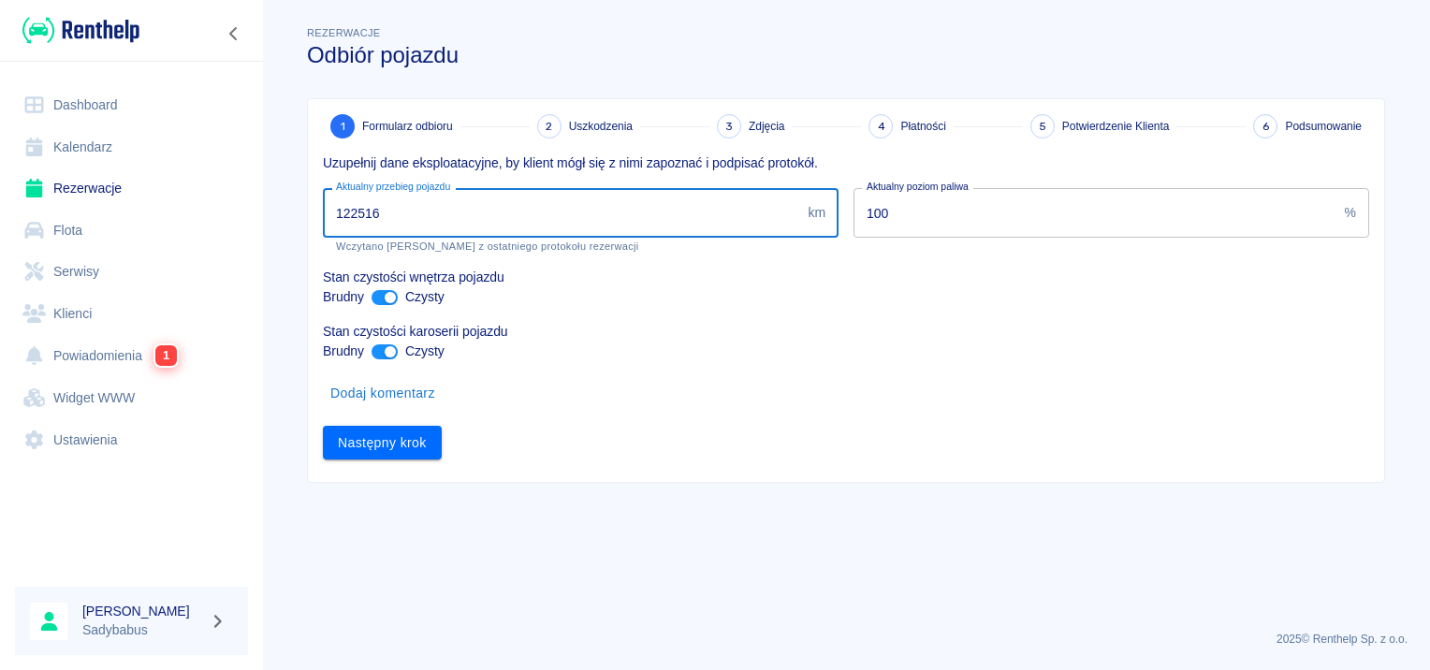
click at [473, 213] on input "122516" at bounding box center [561, 213] width 477 height 50
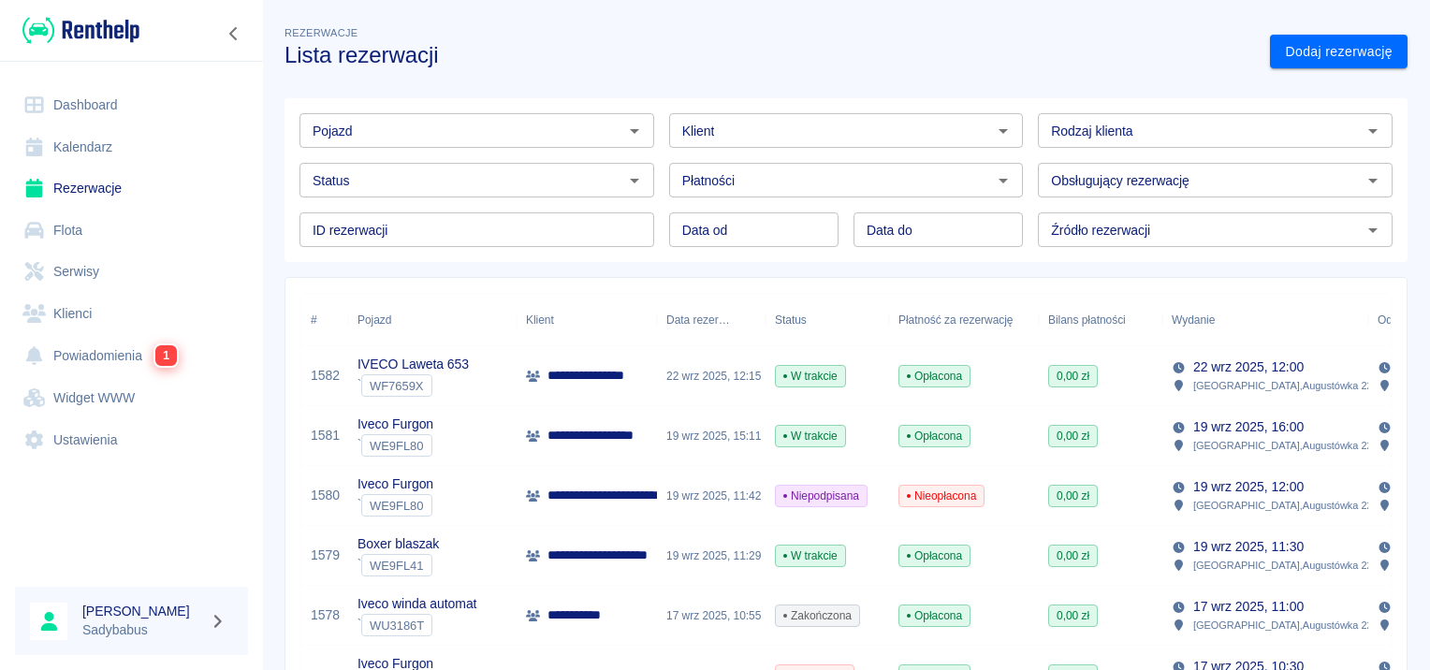
click at [602, 432] on p "**********" at bounding box center [607, 436] width 121 height 20
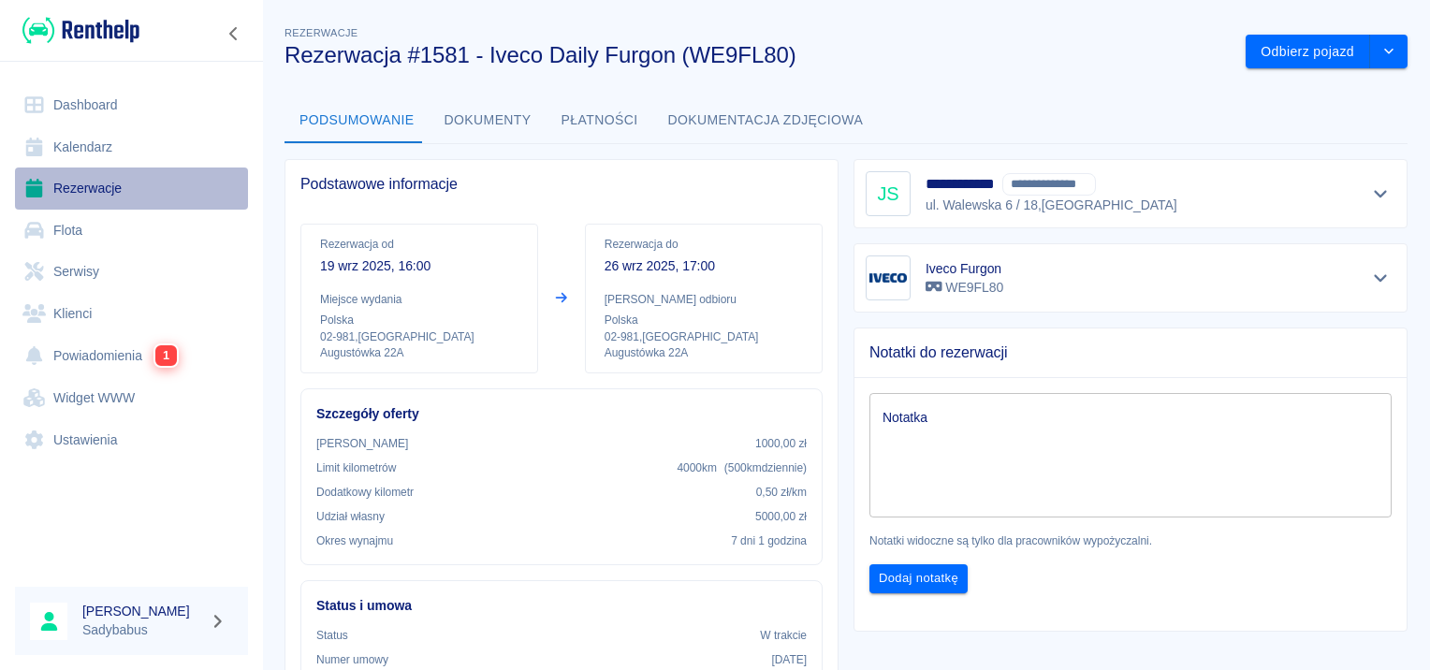
click at [161, 187] on link "Rezerwacje" at bounding box center [131, 188] width 233 height 42
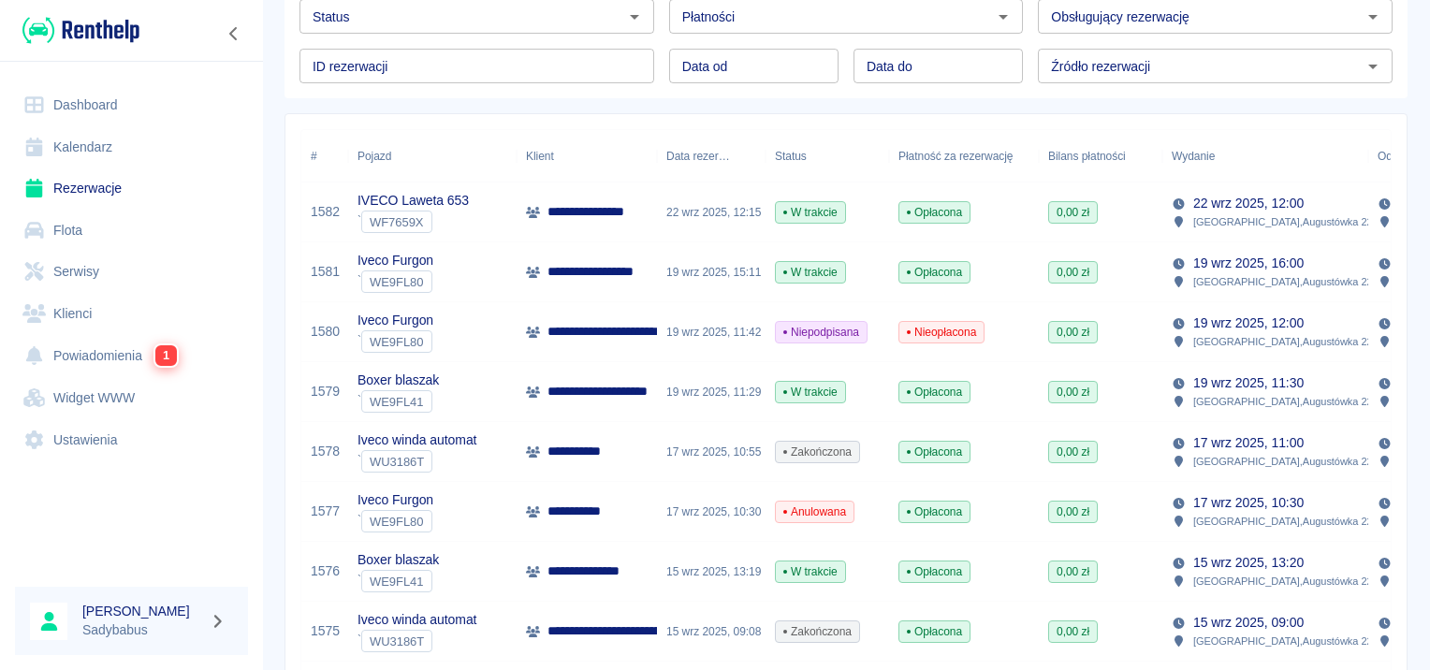
scroll to position [561, 0]
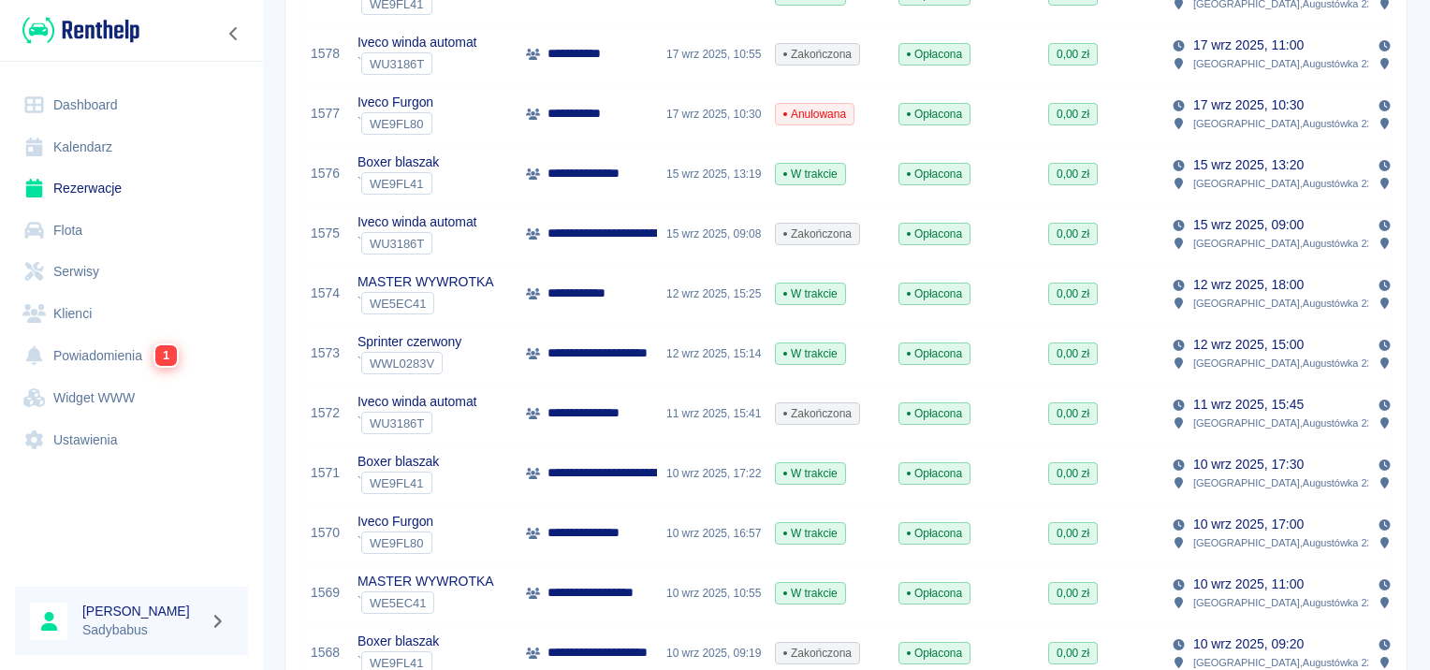
click at [630, 593] on p "**********" at bounding box center [604, 593] width 114 height 20
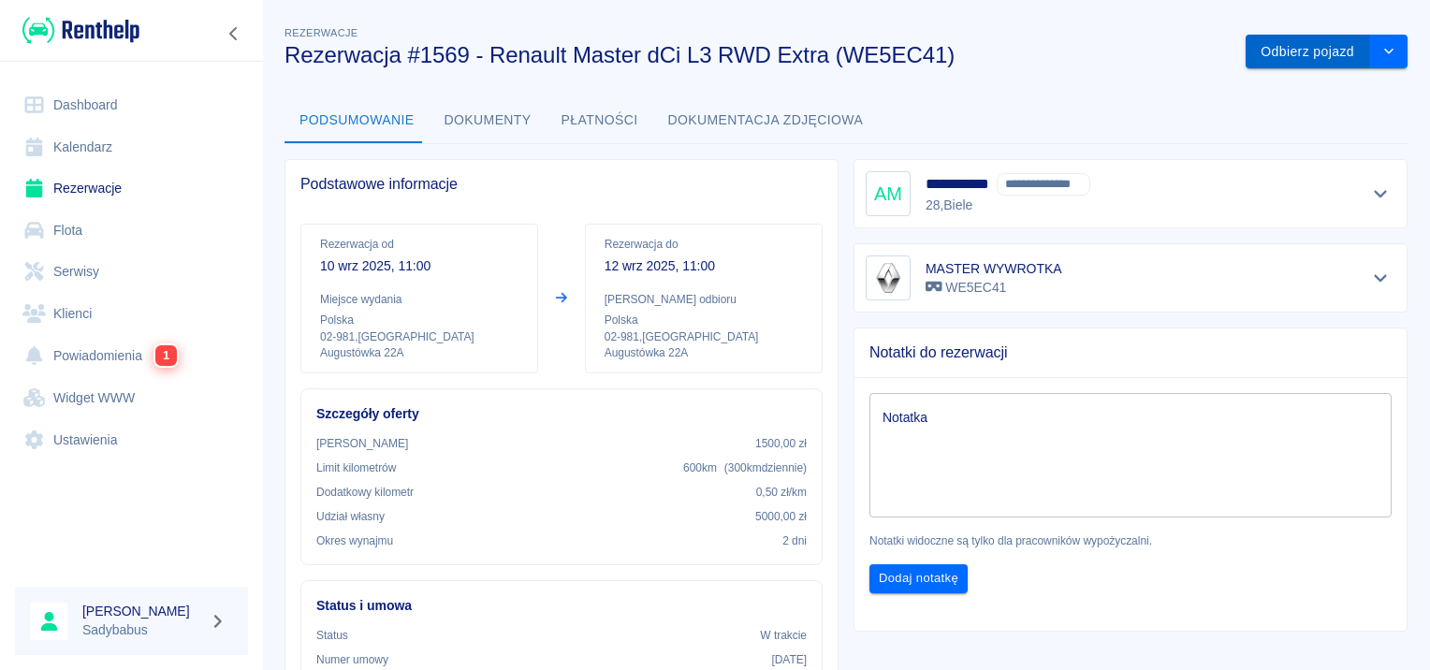
click at [1316, 45] on button "Odbierz pojazd" at bounding box center [1307, 52] width 124 height 35
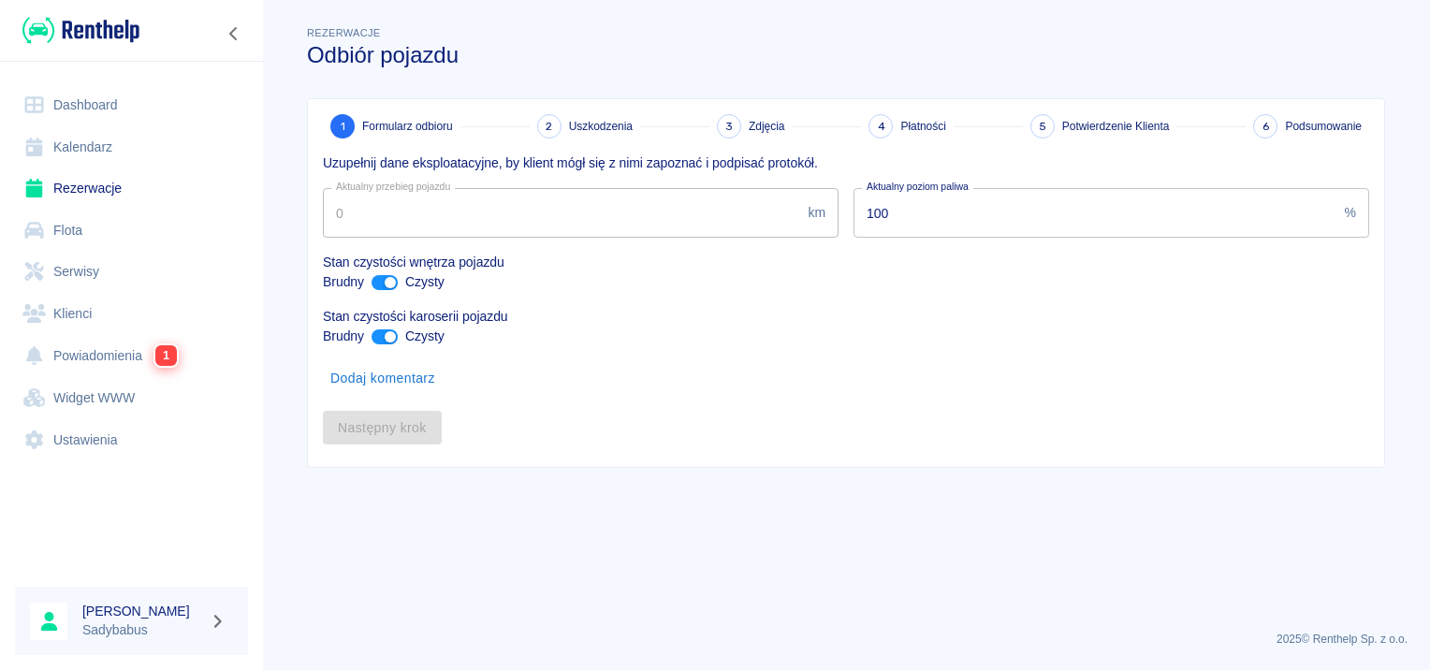
type input "120235"
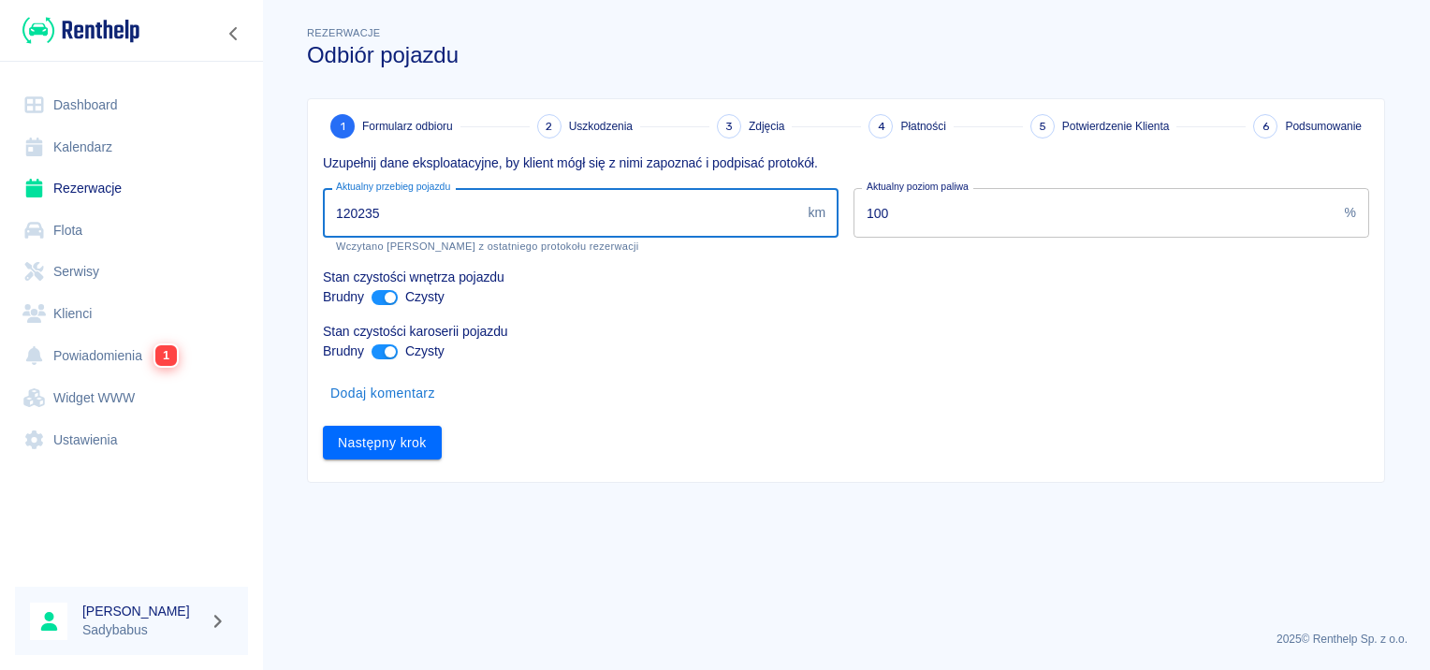
drag, startPoint x: 346, startPoint y: 208, endPoint x: 550, endPoint y: 206, distance: 204.0
click at [550, 206] on input "120235" at bounding box center [561, 213] width 477 height 50
click at [408, 449] on button "Następny krok" at bounding box center [382, 443] width 119 height 35
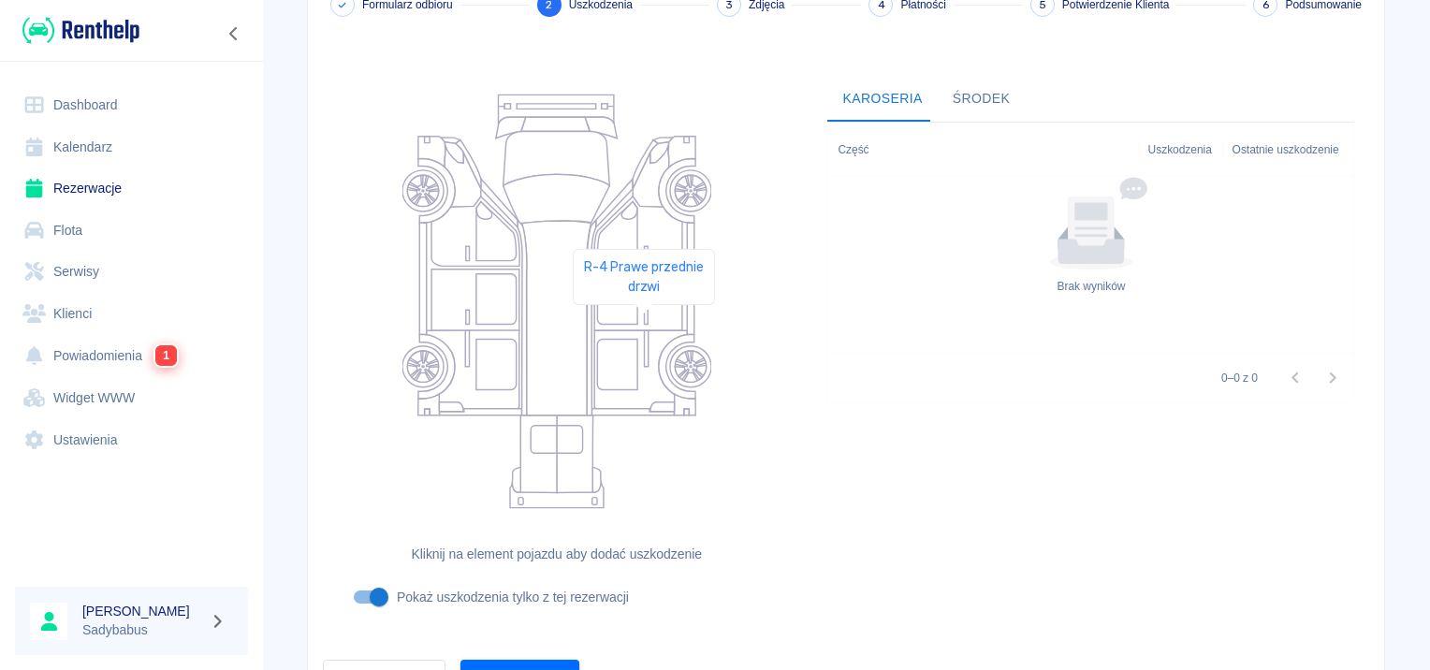
scroll to position [223, 0]
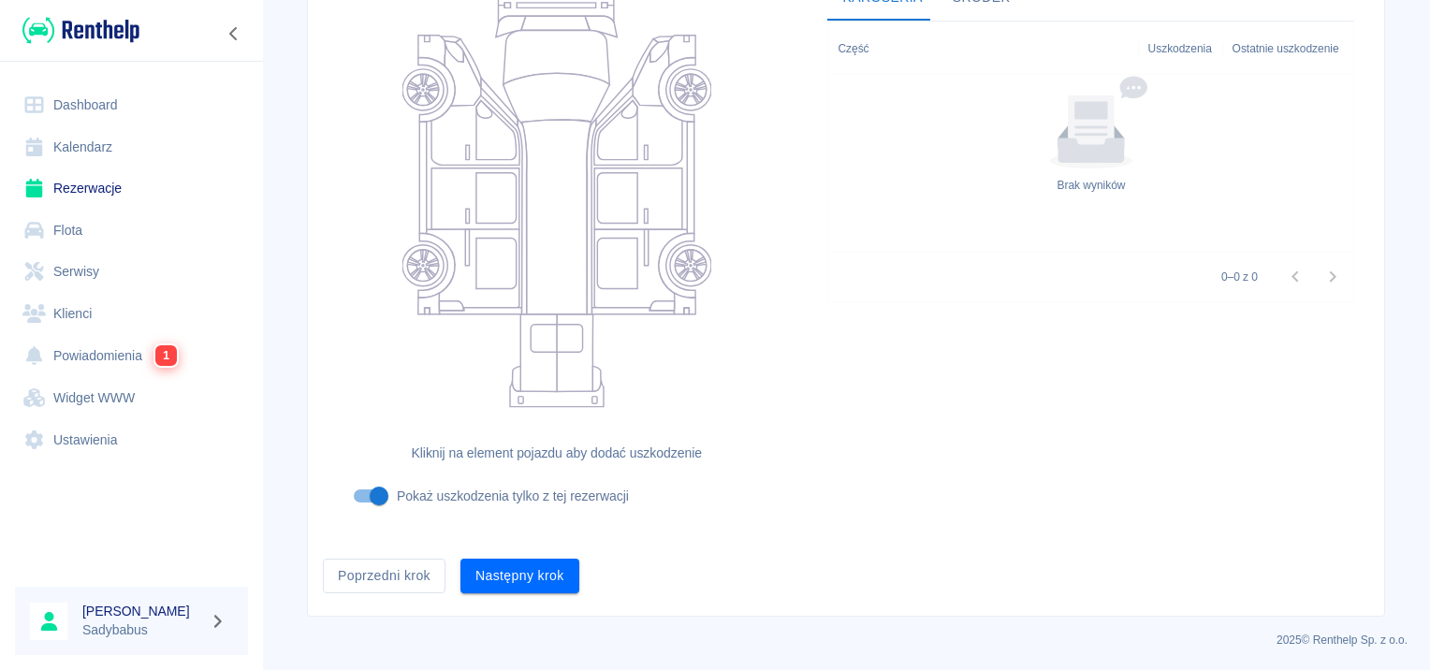
click at [521, 588] on button "Następny krok" at bounding box center [519, 576] width 119 height 35
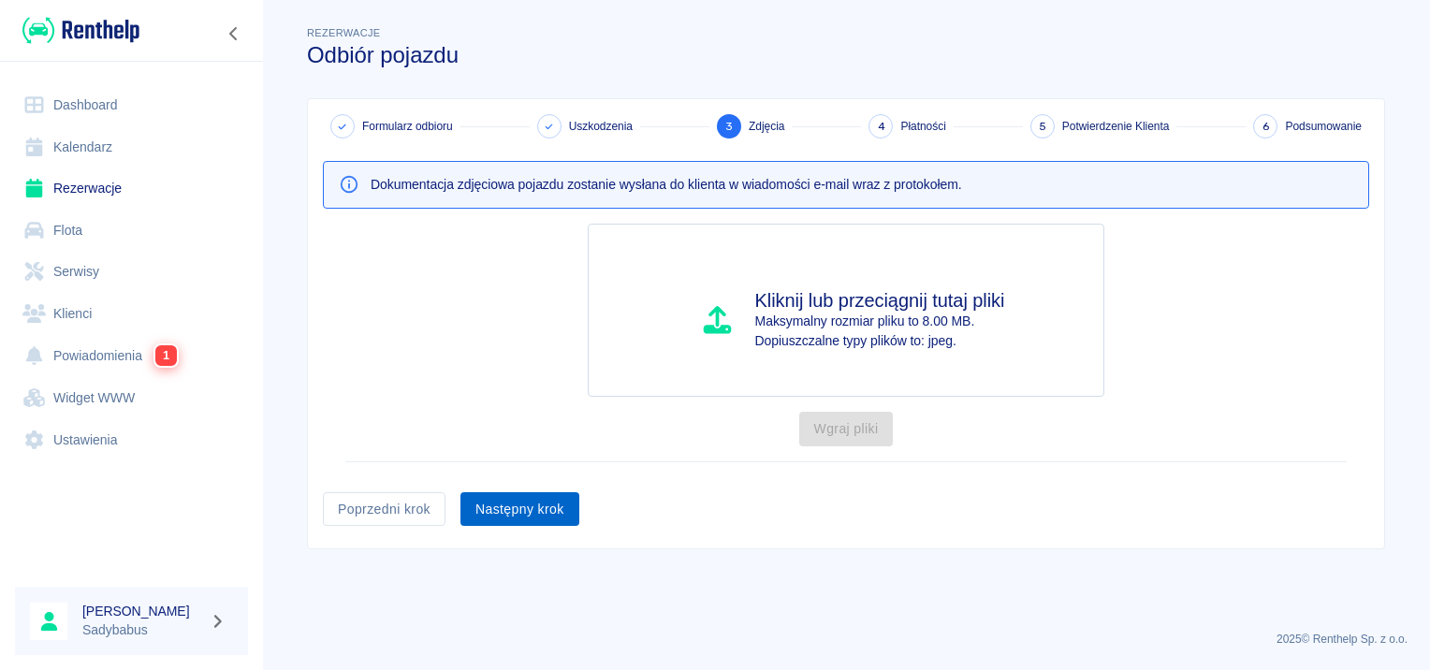
click at [542, 513] on button "Następny krok" at bounding box center [519, 509] width 119 height 35
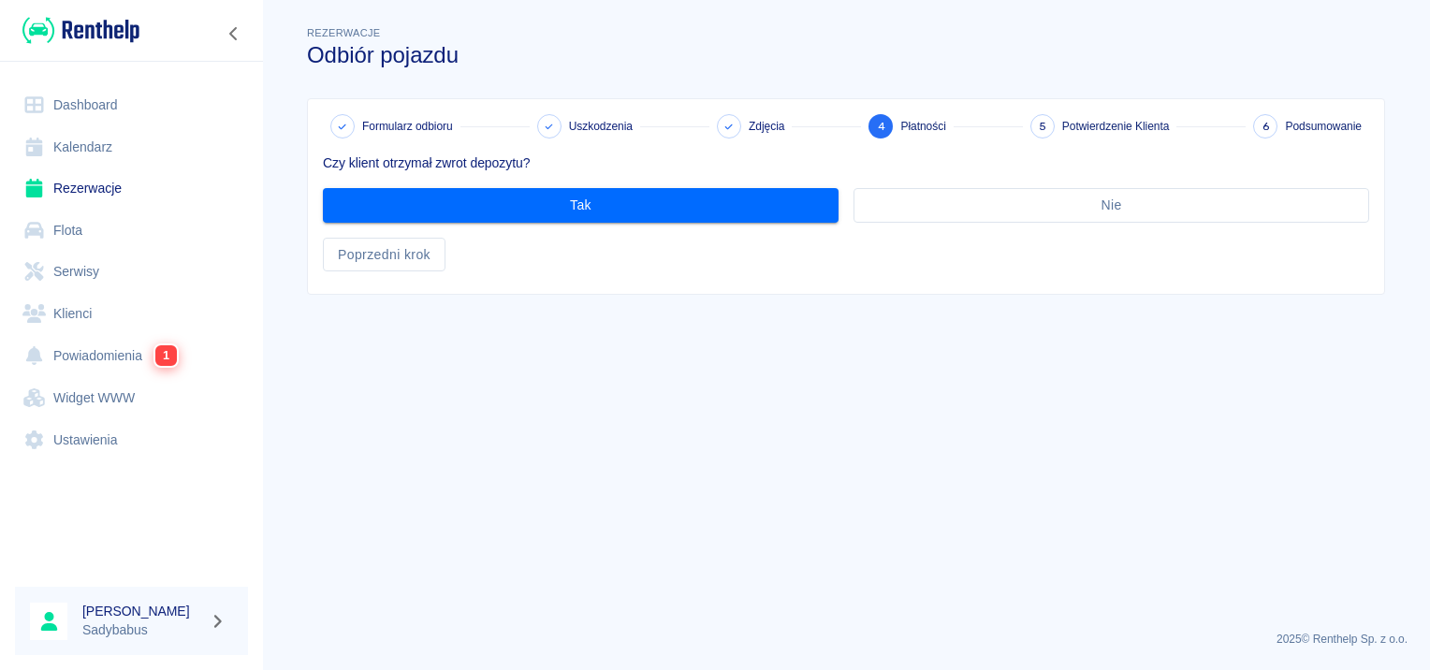
click at [560, 183] on div "Tak" at bounding box center [573, 198] width 530 height 50
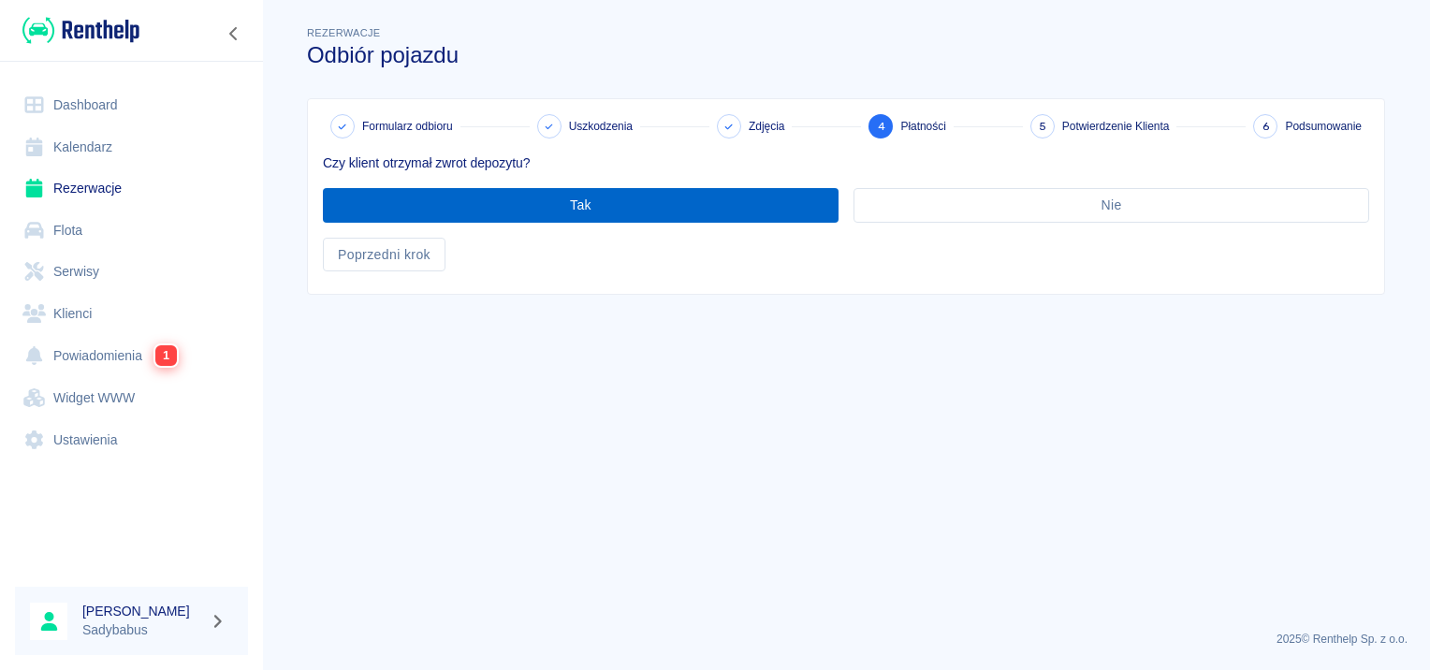
click at [559, 193] on button "Tak" at bounding box center [580, 205] width 515 height 35
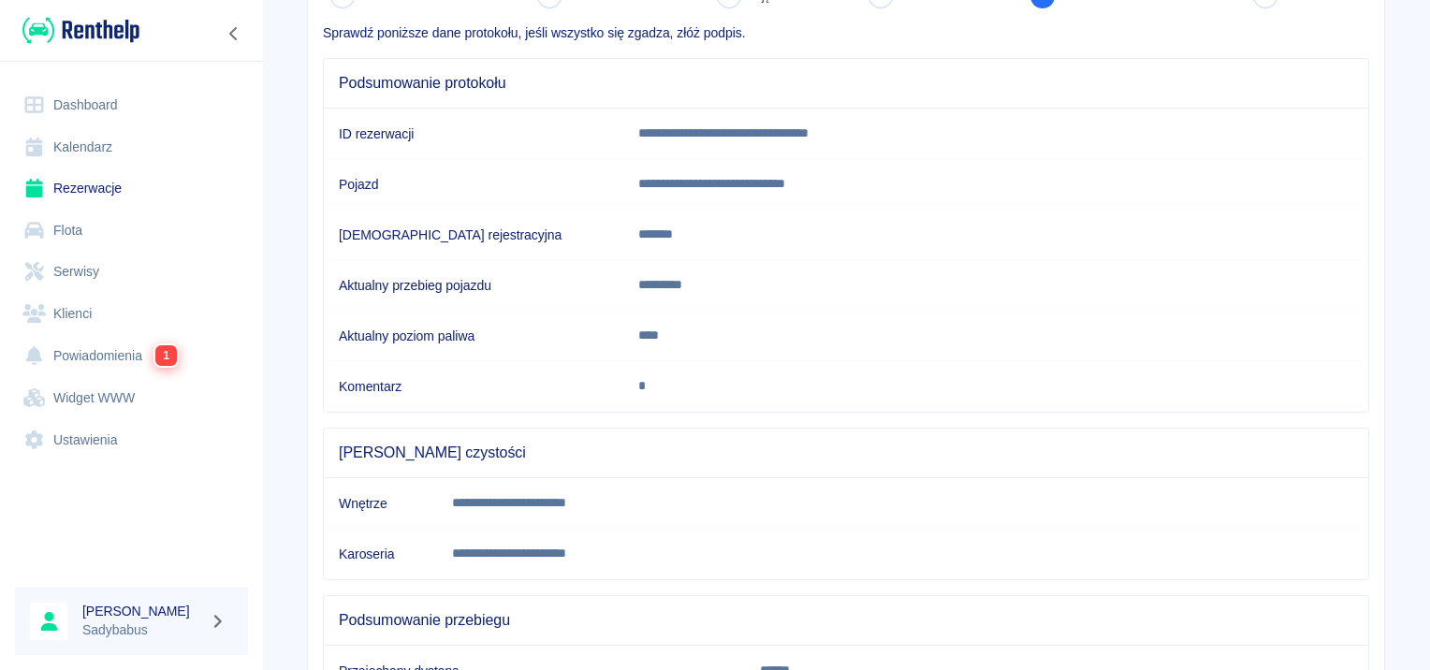
scroll to position [330, 0]
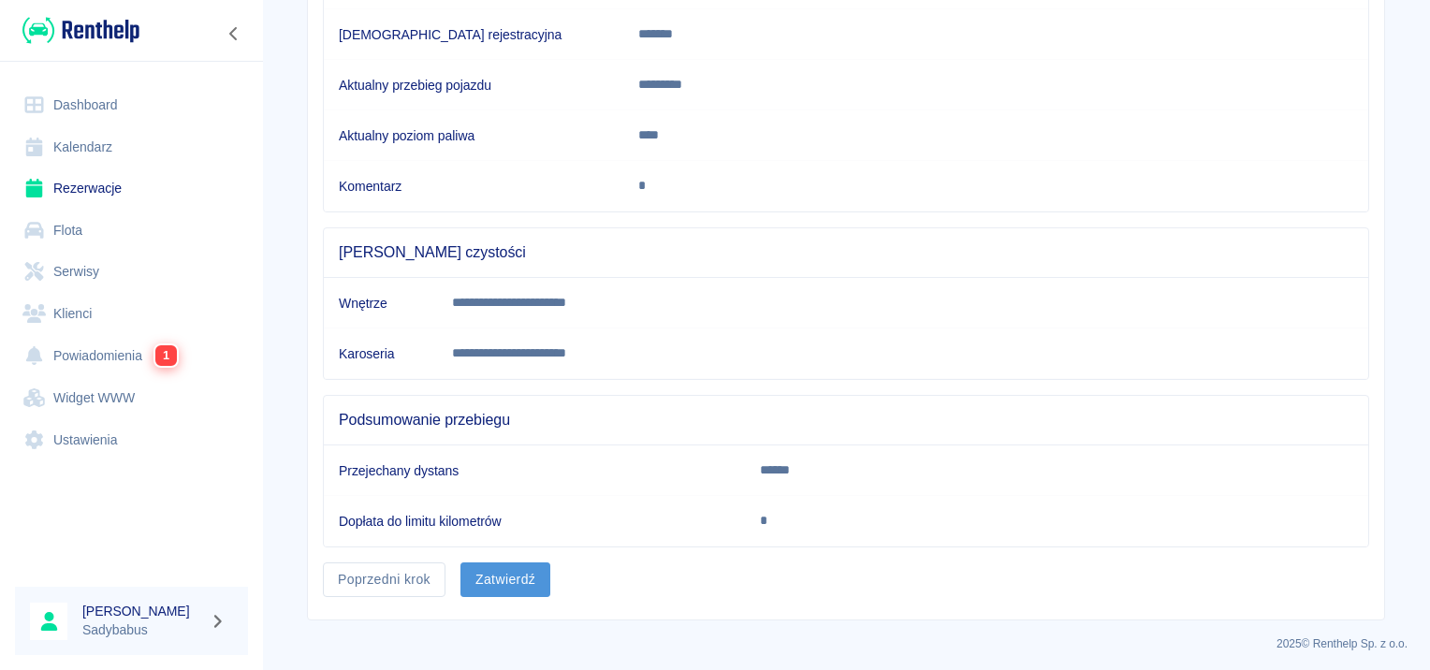
drag, startPoint x: 511, startPoint y: 571, endPoint x: 517, endPoint y: 557, distance: 15.5
click at [511, 572] on button "Zatwierdź" at bounding box center [505, 579] width 90 height 35
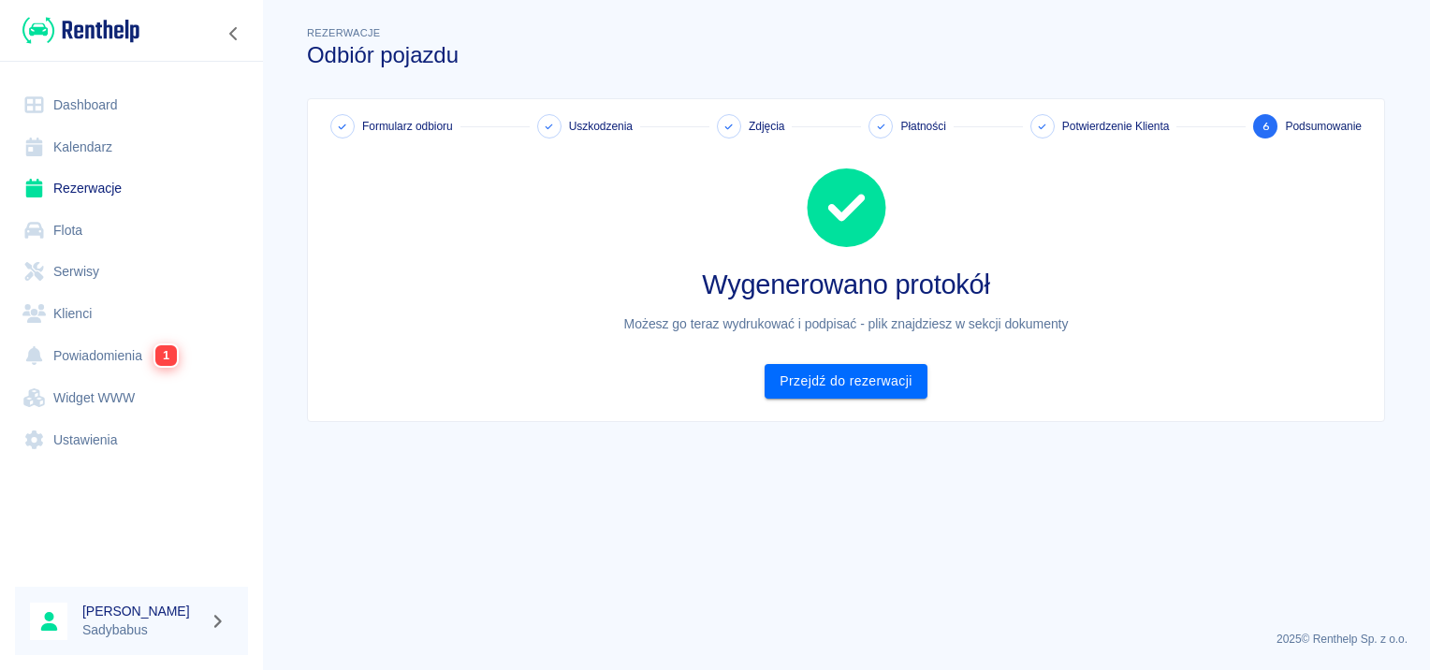
click at [80, 185] on link "Rezerwacje" at bounding box center [131, 188] width 233 height 42
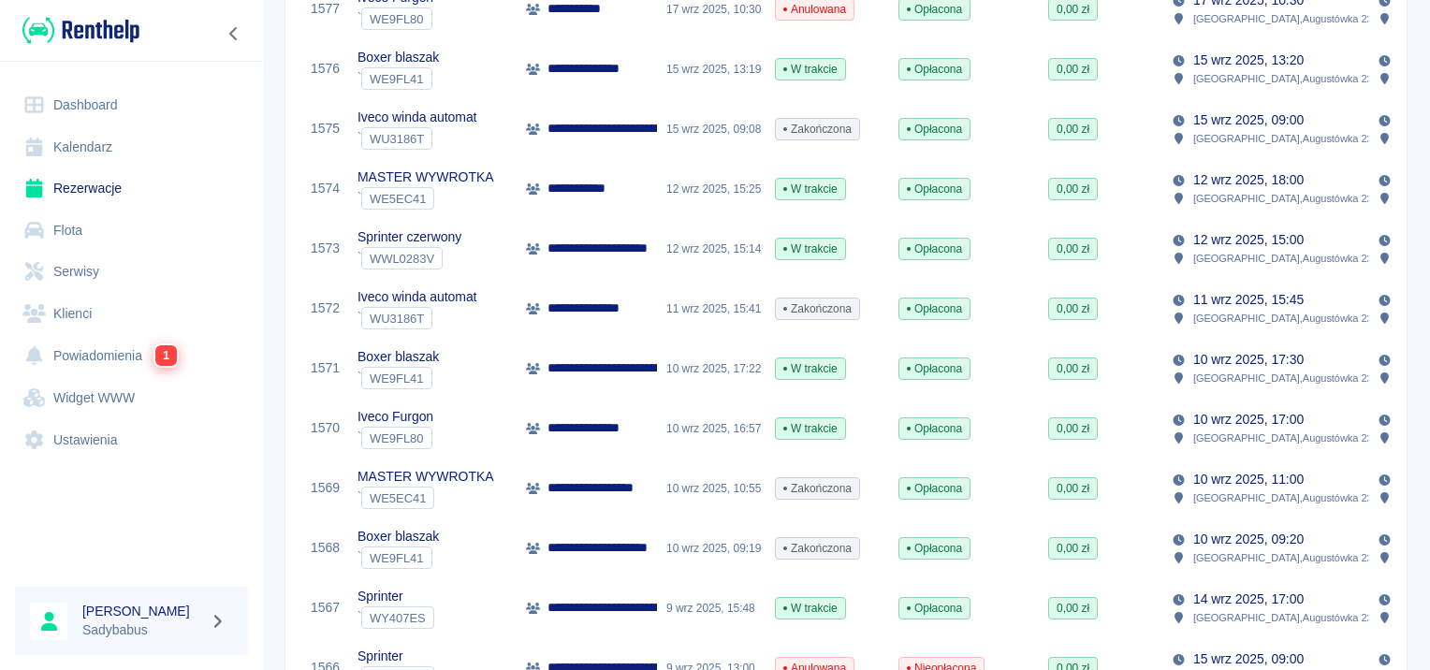
scroll to position [936, 0]
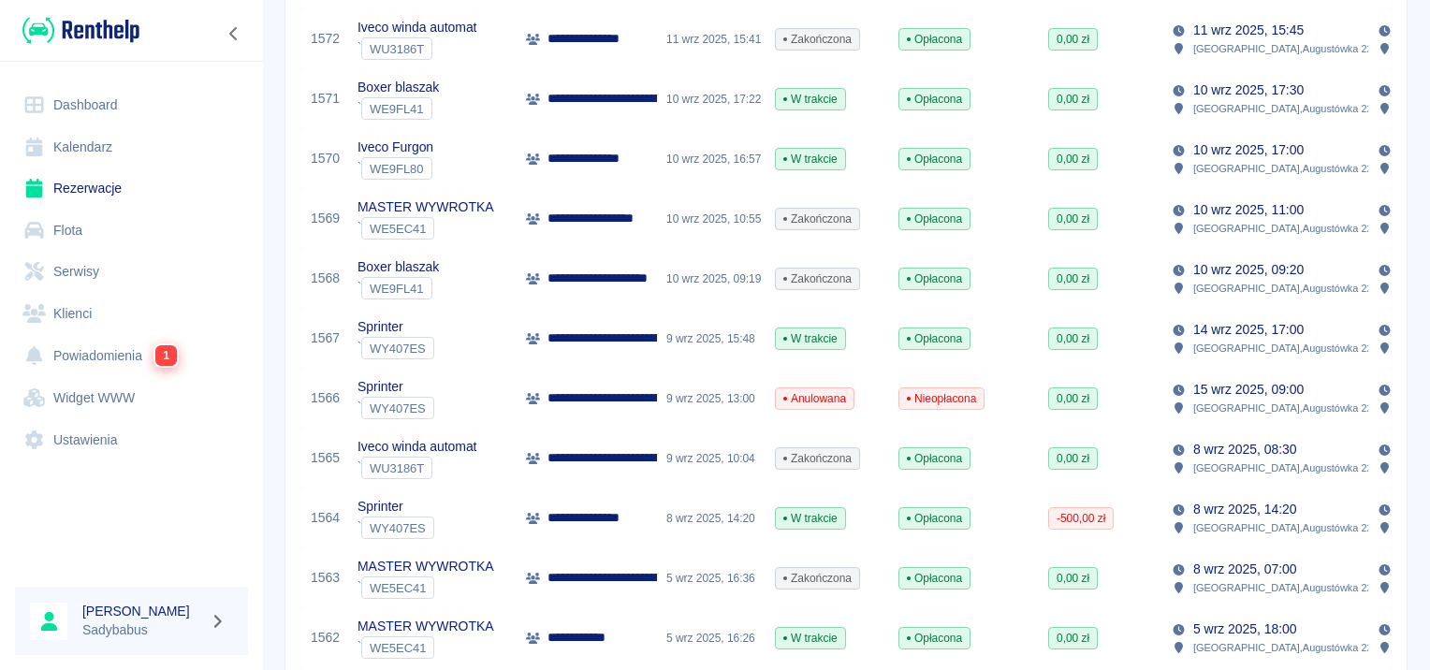
click at [552, 520] on p "**********" at bounding box center [593, 518] width 92 height 20
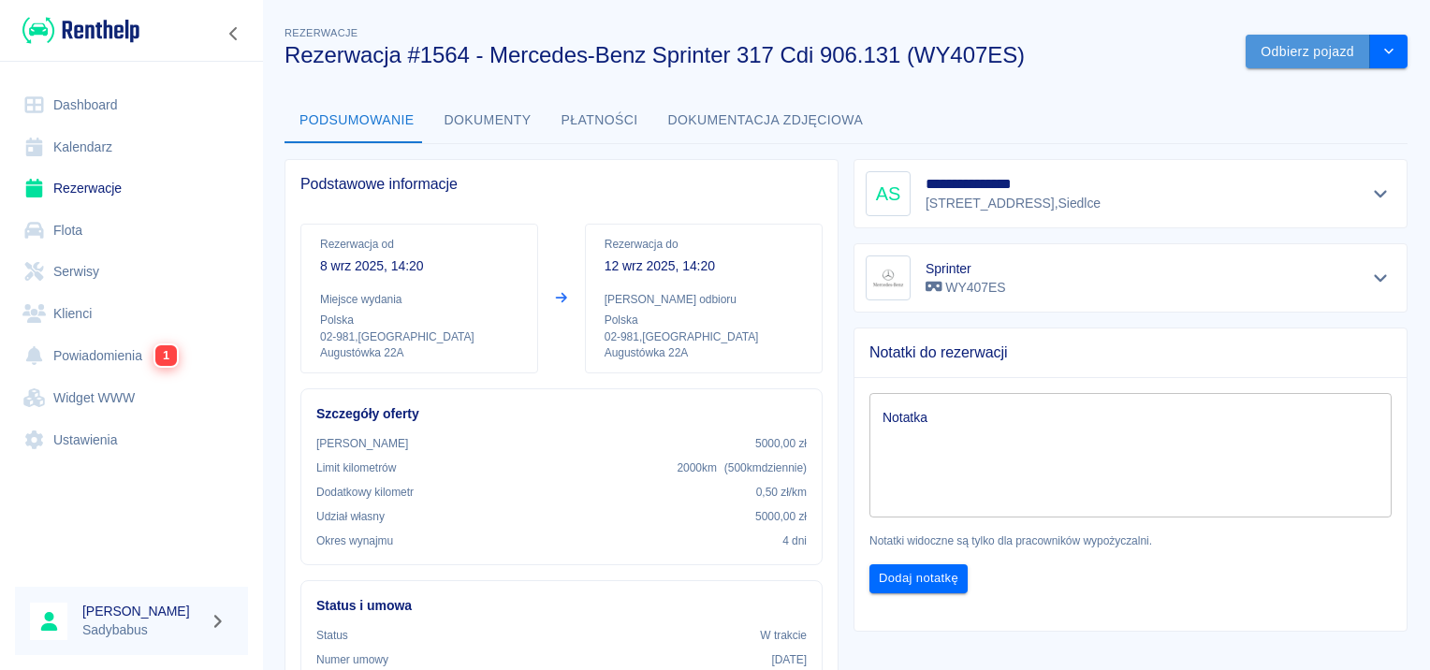
click at [1269, 41] on button "Odbierz pojazd" at bounding box center [1307, 52] width 124 height 35
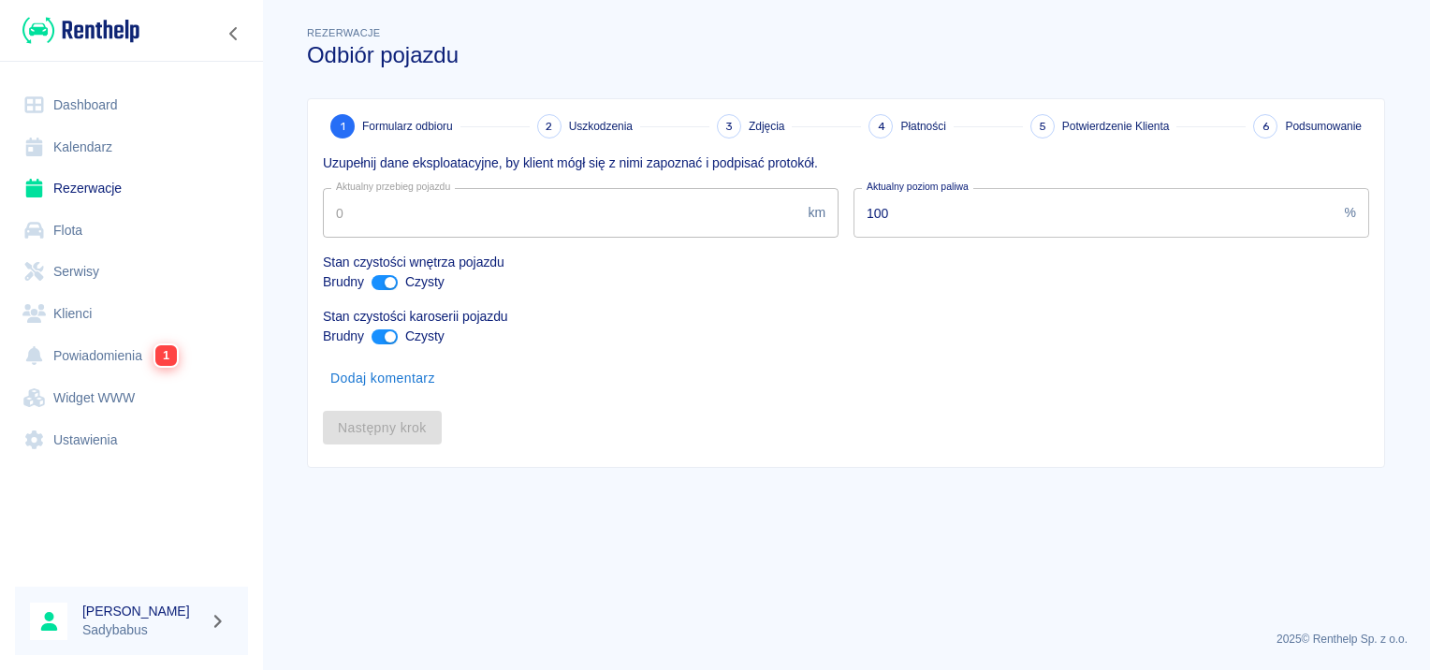
type input "95399"
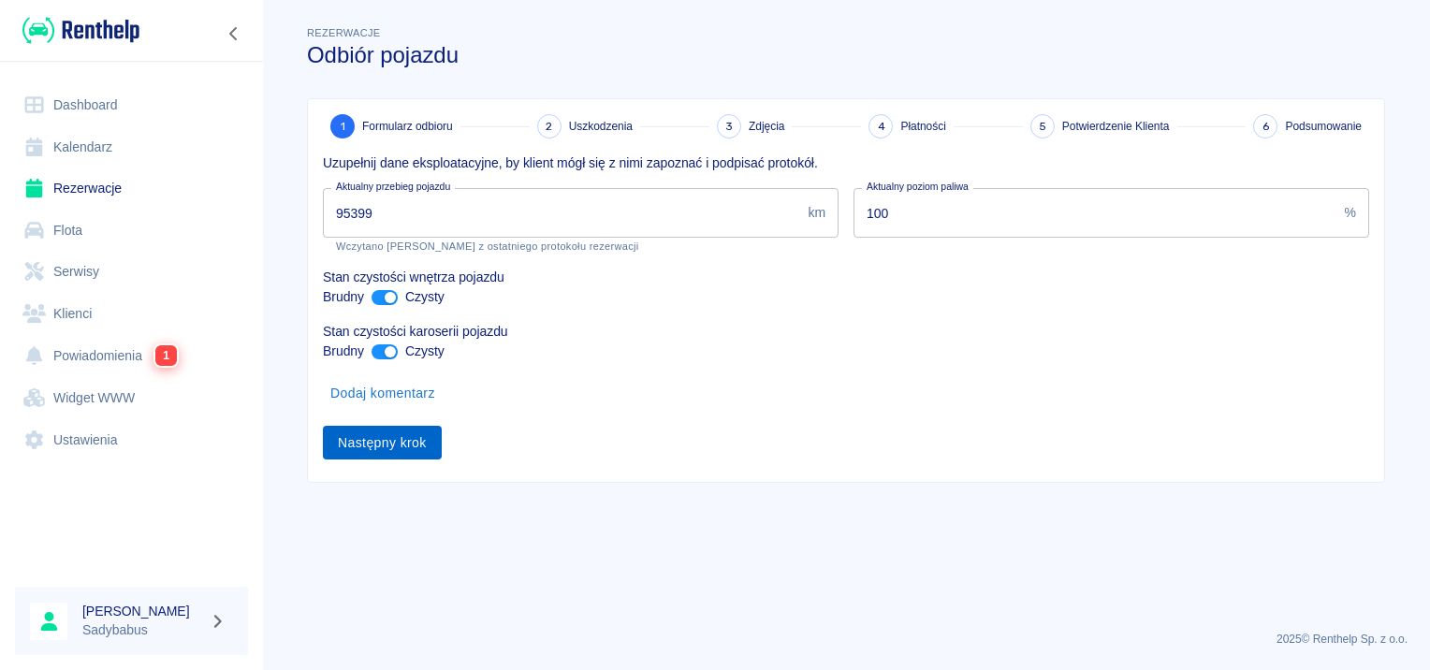
click at [385, 428] on button "Następny krok" at bounding box center [382, 443] width 119 height 35
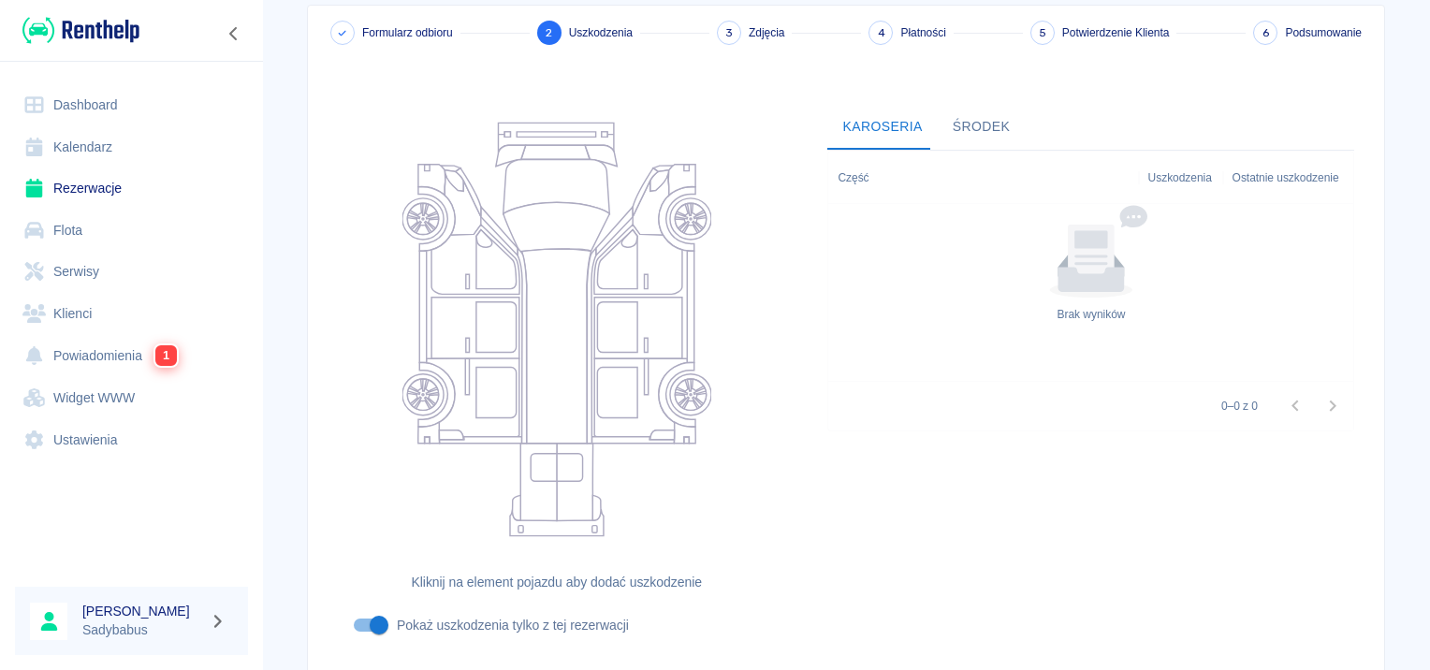
scroll to position [223, 0]
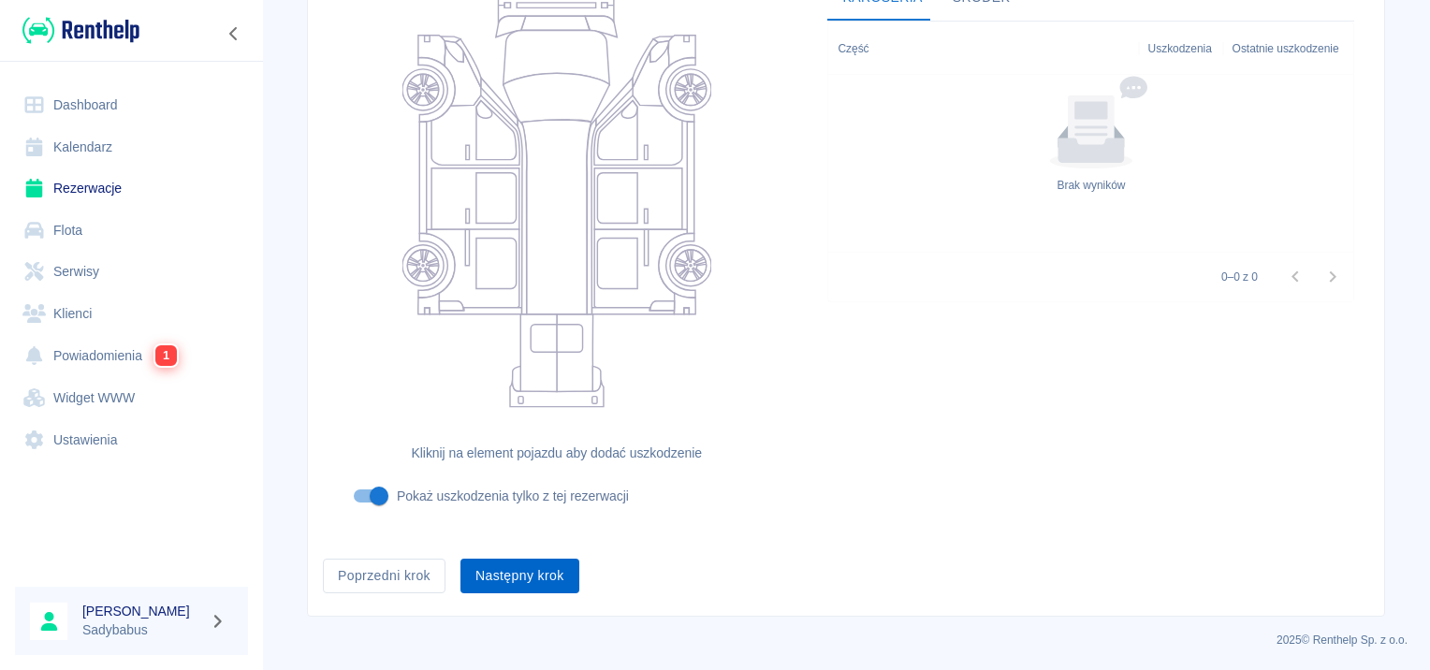
click at [490, 569] on button "Następny krok" at bounding box center [519, 576] width 119 height 35
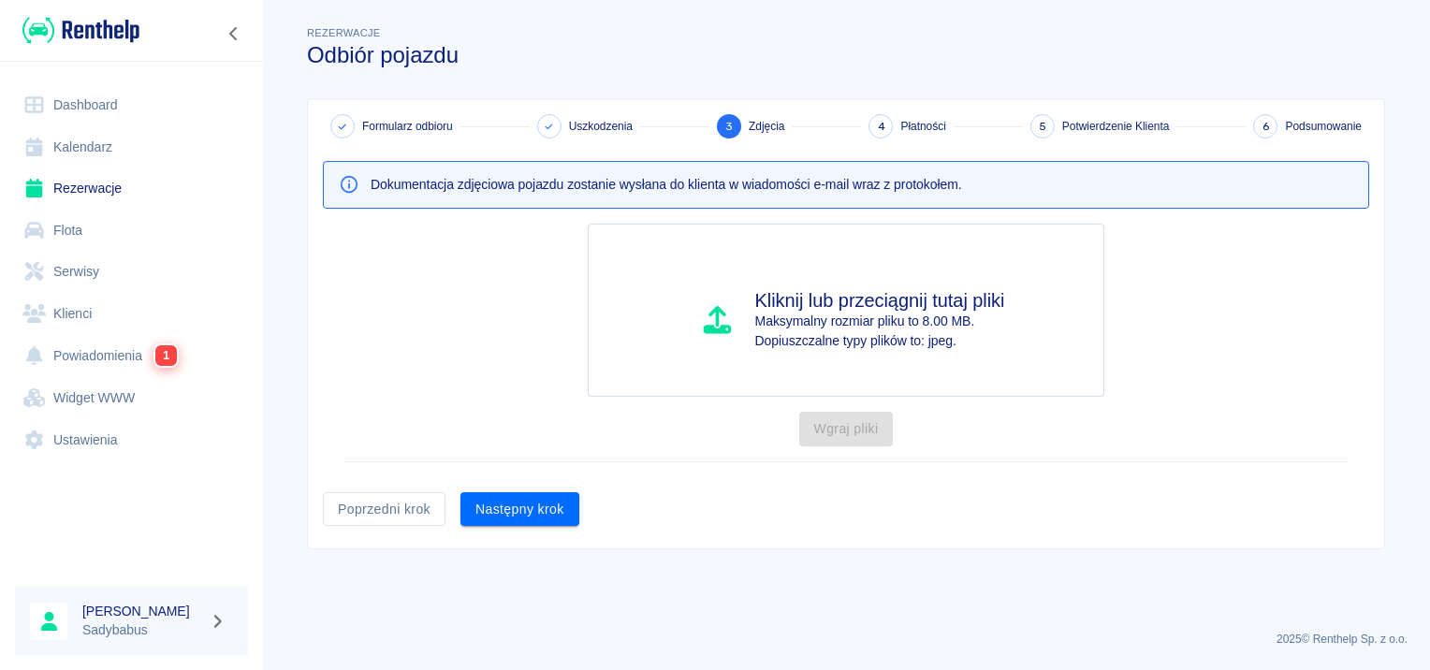
scroll to position [0, 0]
drag, startPoint x: 506, startPoint y: 492, endPoint x: 506, endPoint y: 505, distance: 13.1
click at [506, 505] on button "Następny krok" at bounding box center [519, 509] width 119 height 35
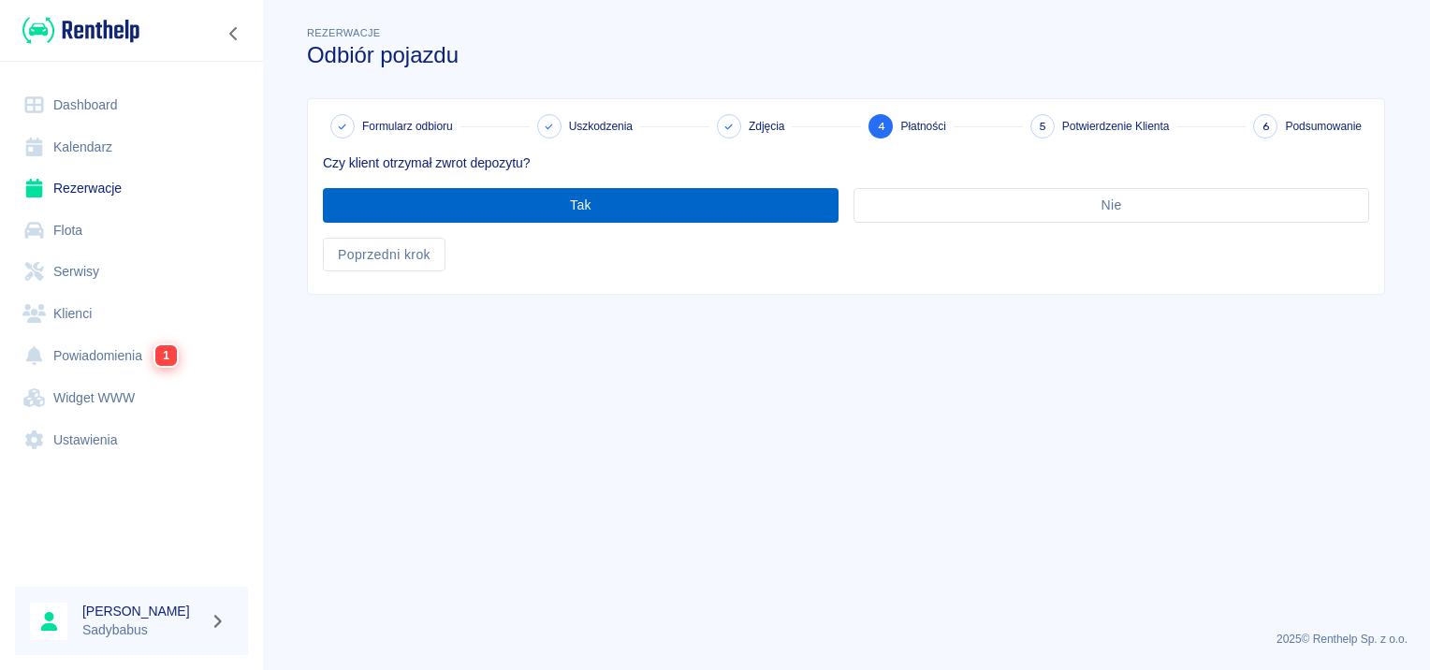
click at [504, 199] on button "Tak" at bounding box center [580, 205] width 515 height 35
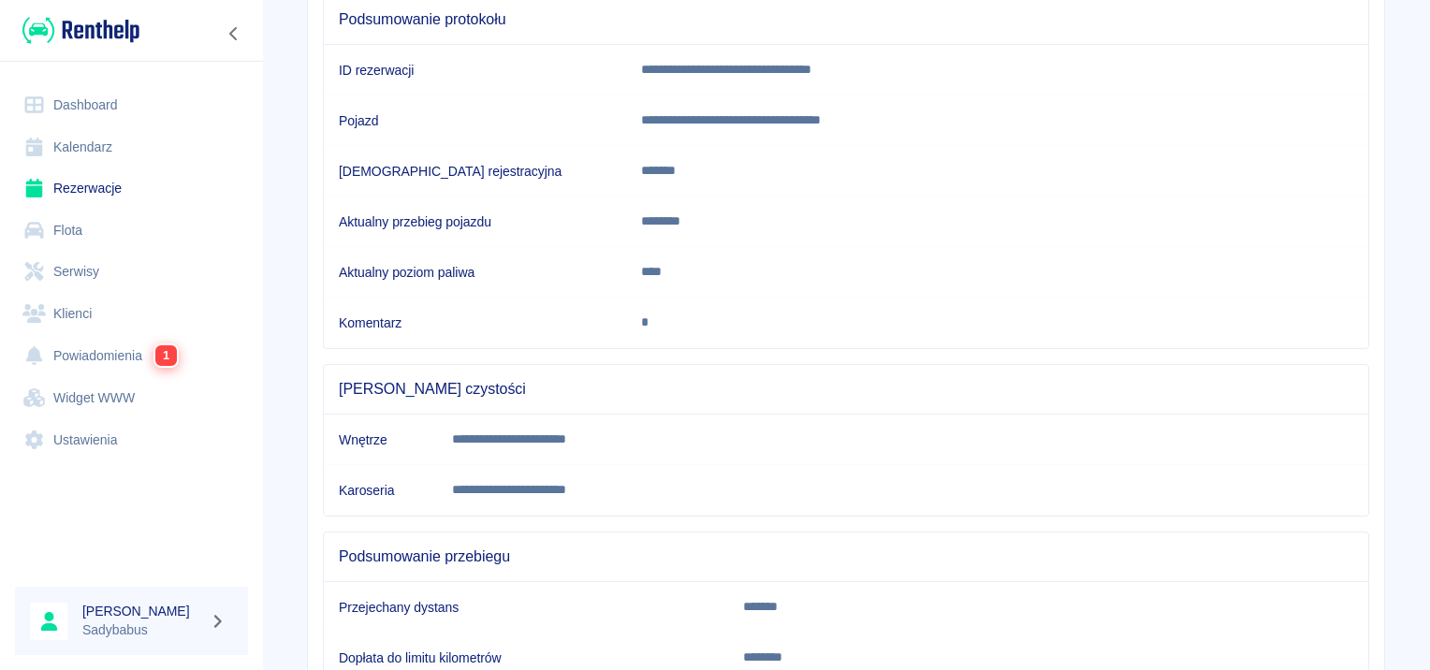
scroll to position [330, 0]
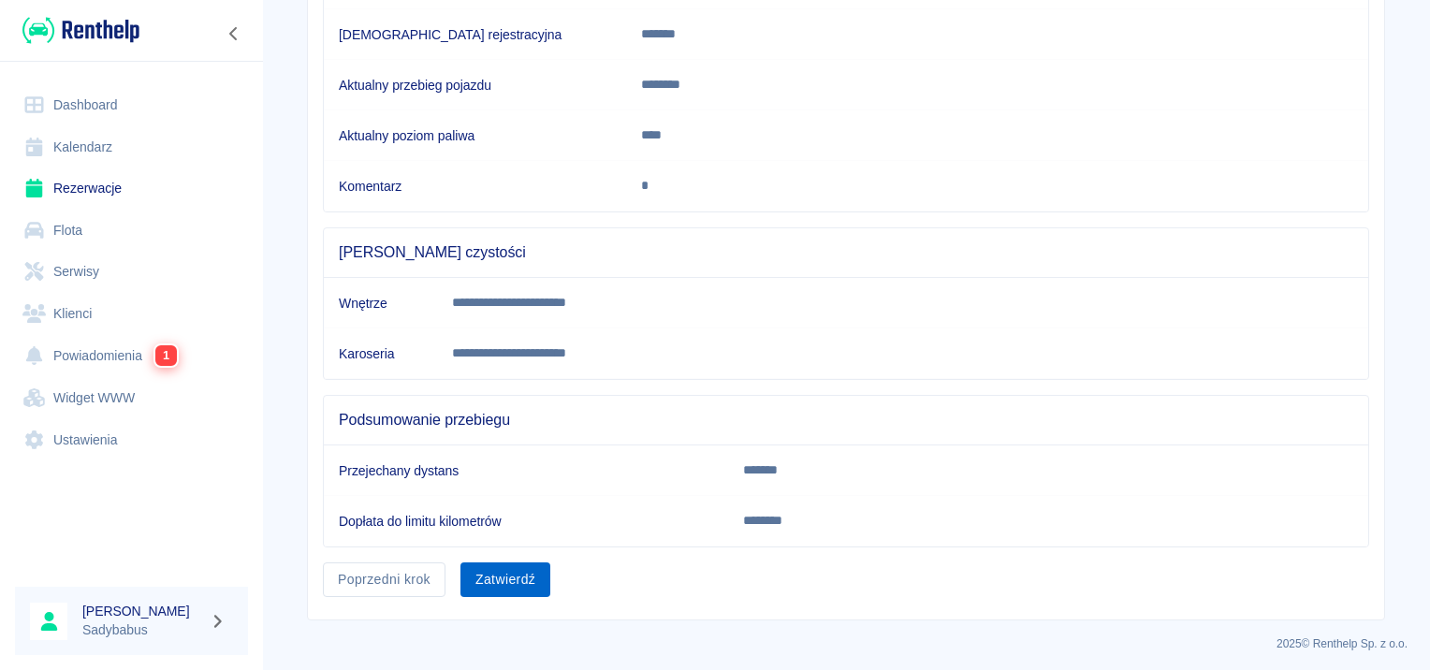
click at [509, 565] on button "Zatwierdź" at bounding box center [505, 579] width 90 height 35
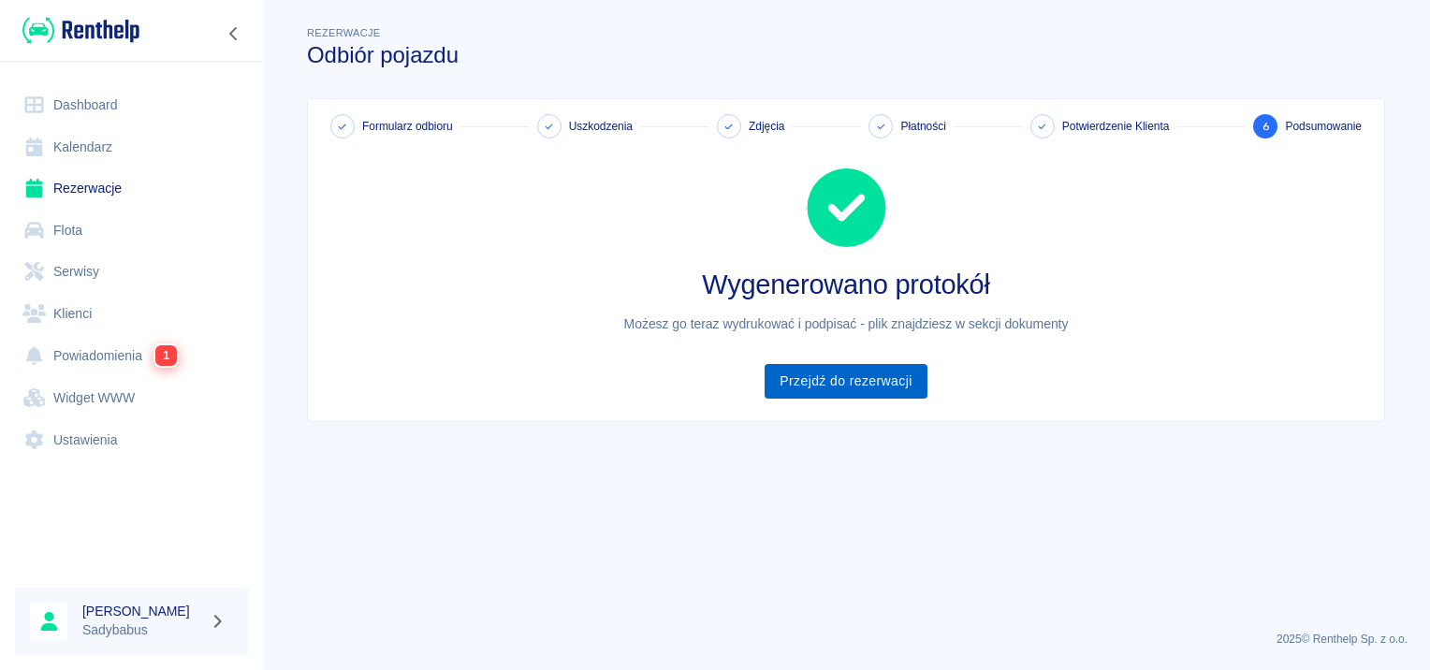
click at [820, 387] on link "Przejdź do rezerwacji" at bounding box center [845, 381] width 162 height 35
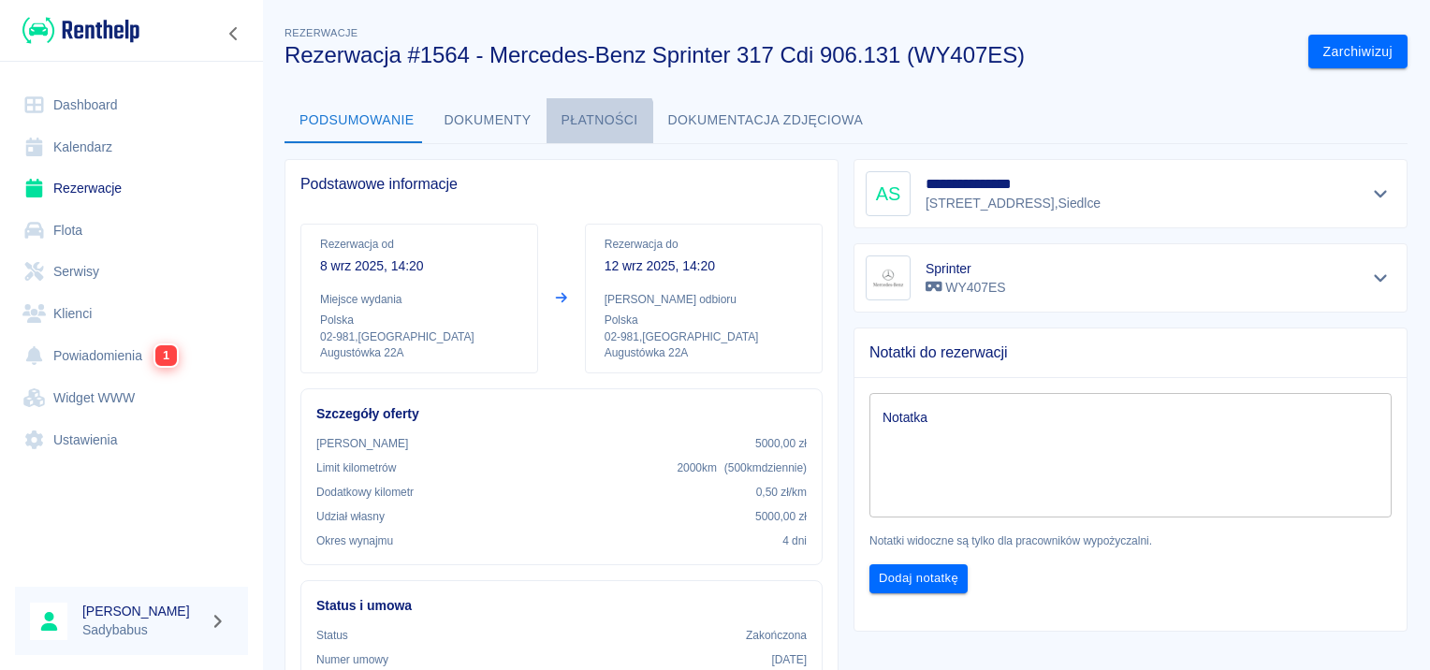
click at [585, 123] on button "Płatności" at bounding box center [599, 120] width 107 height 45
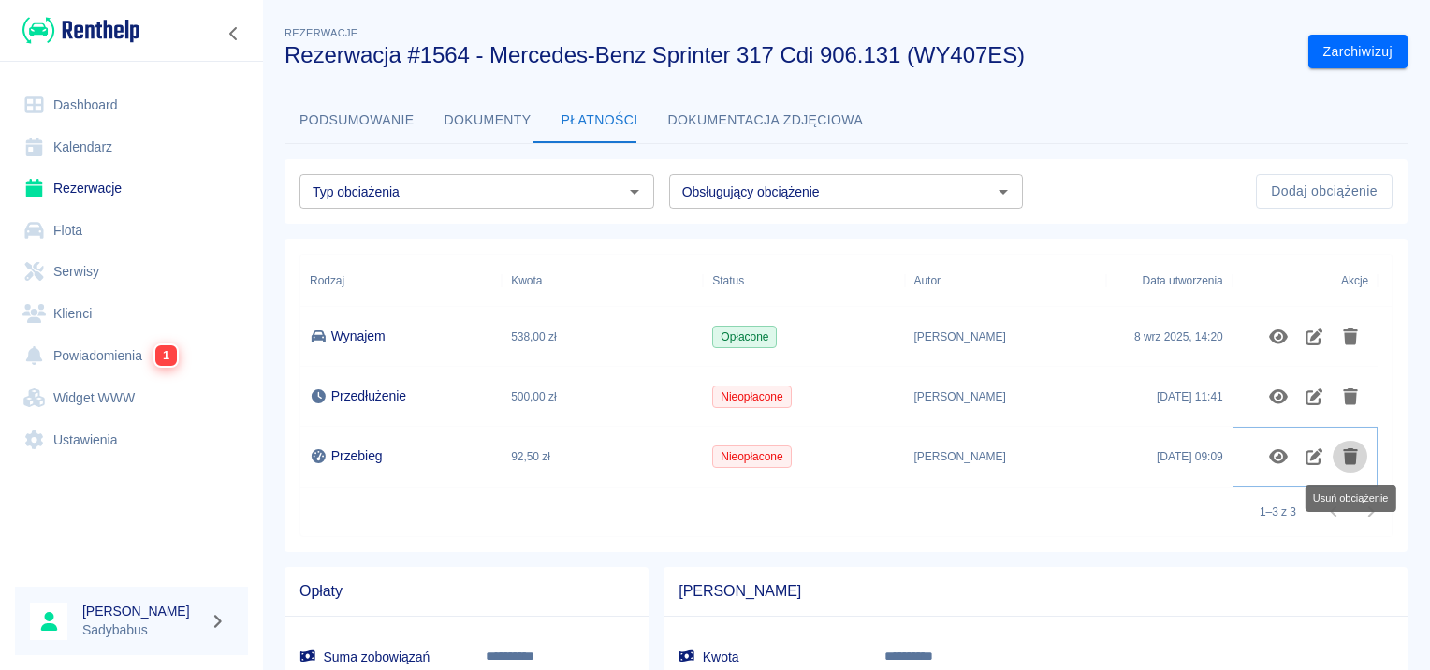
click at [1346, 455] on icon "Usuń obciążenie" at bounding box center [1349, 456] width 15 height 17
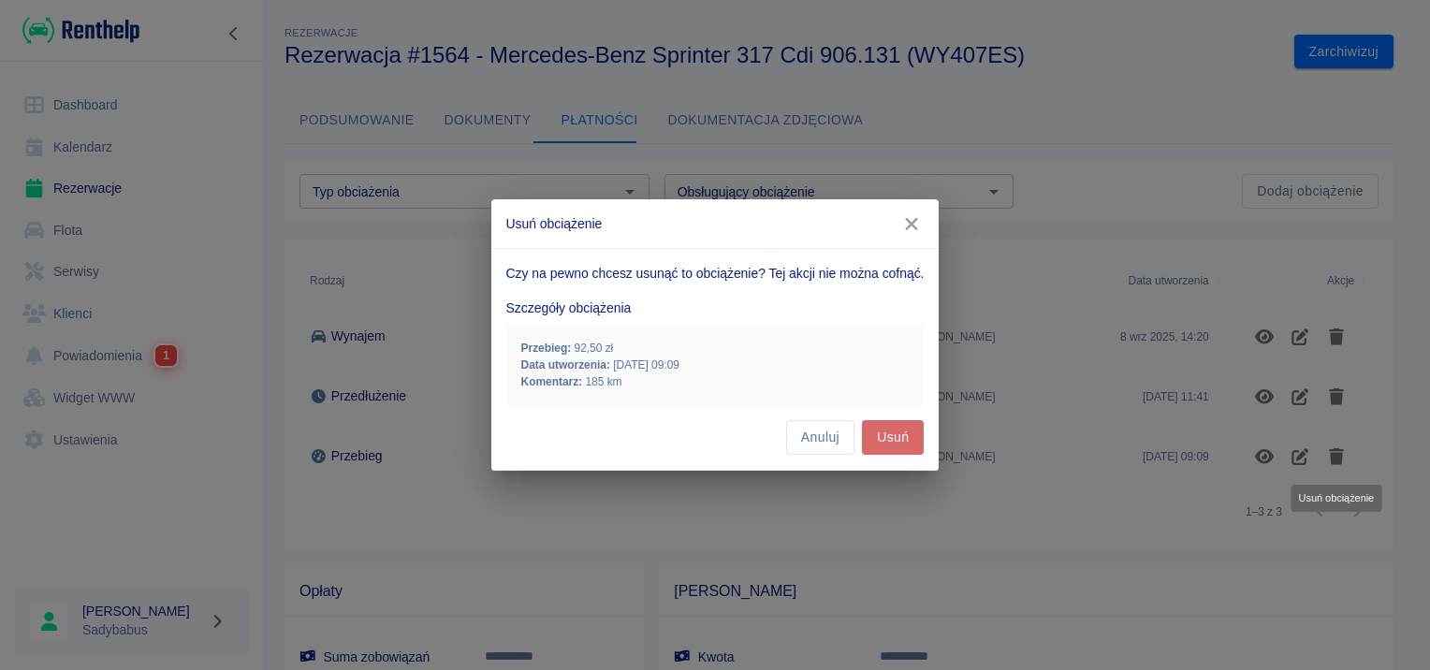
click at [895, 438] on button "Usuń" at bounding box center [893, 437] width 62 height 35
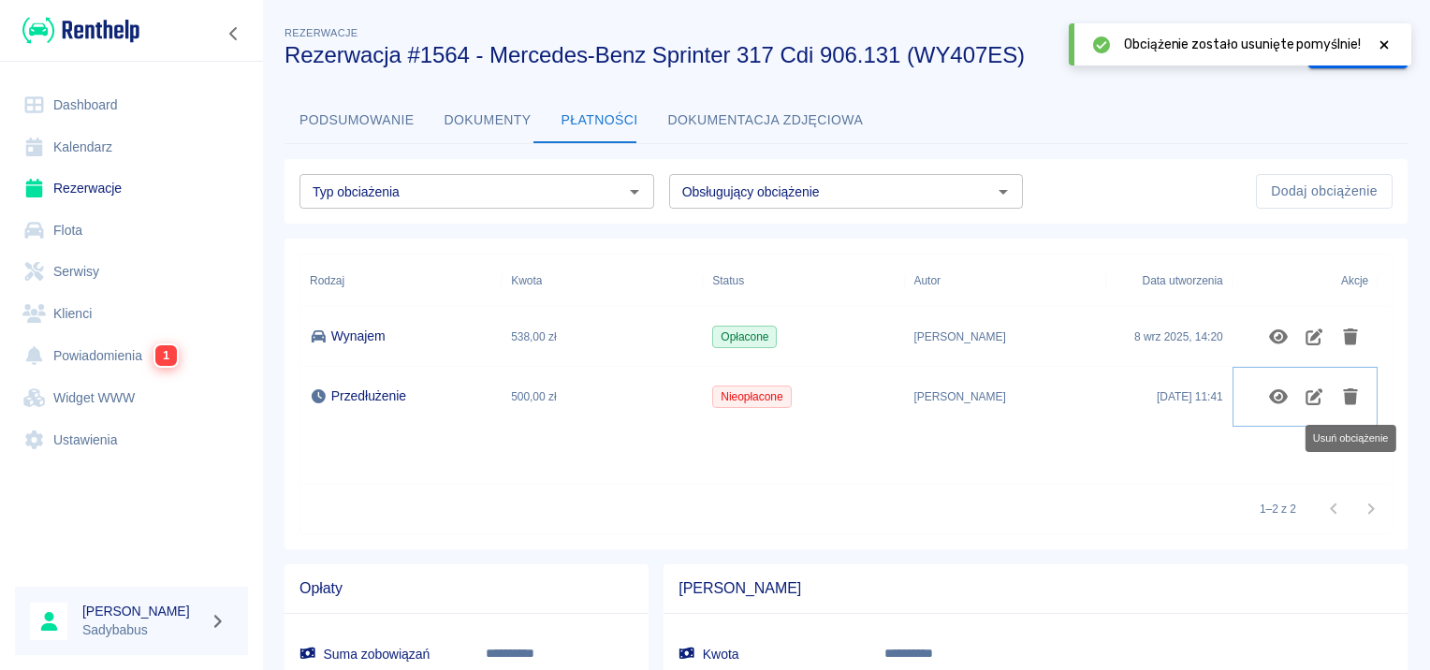
click at [1349, 395] on icon "Usuń obciążenie" at bounding box center [1349, 396] width 15 height 17
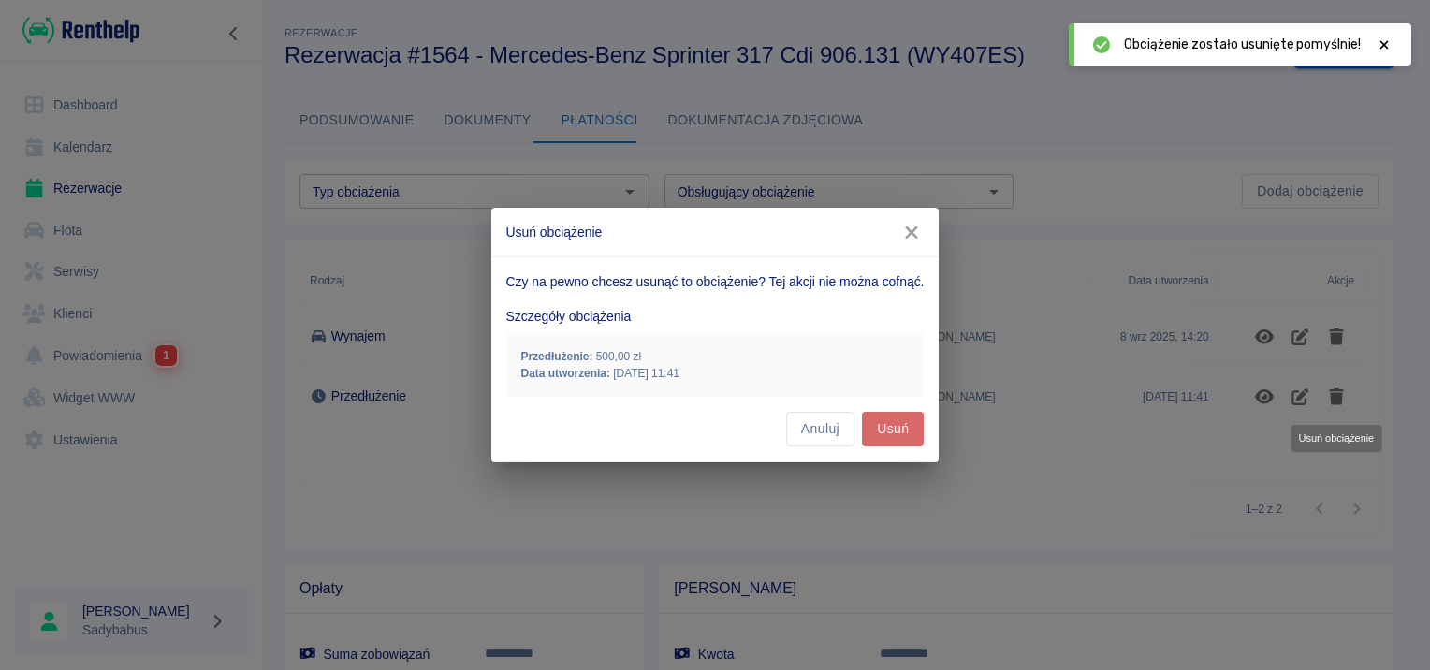
click at [905, 430] on button "Usuń" at bounding box center [893, 429] width 62 height 35
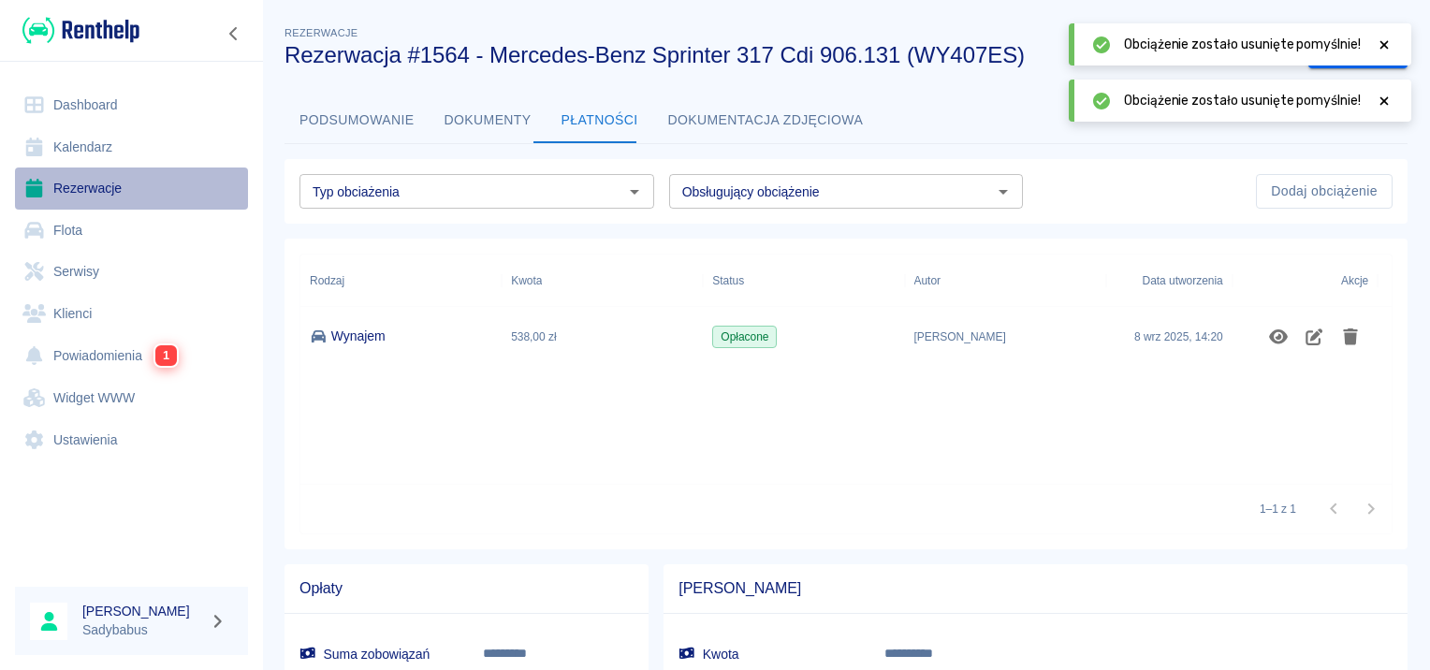
click at [65, 171] on link "Rezerwacje" at bounding box center [131, 188] width 233 height 42
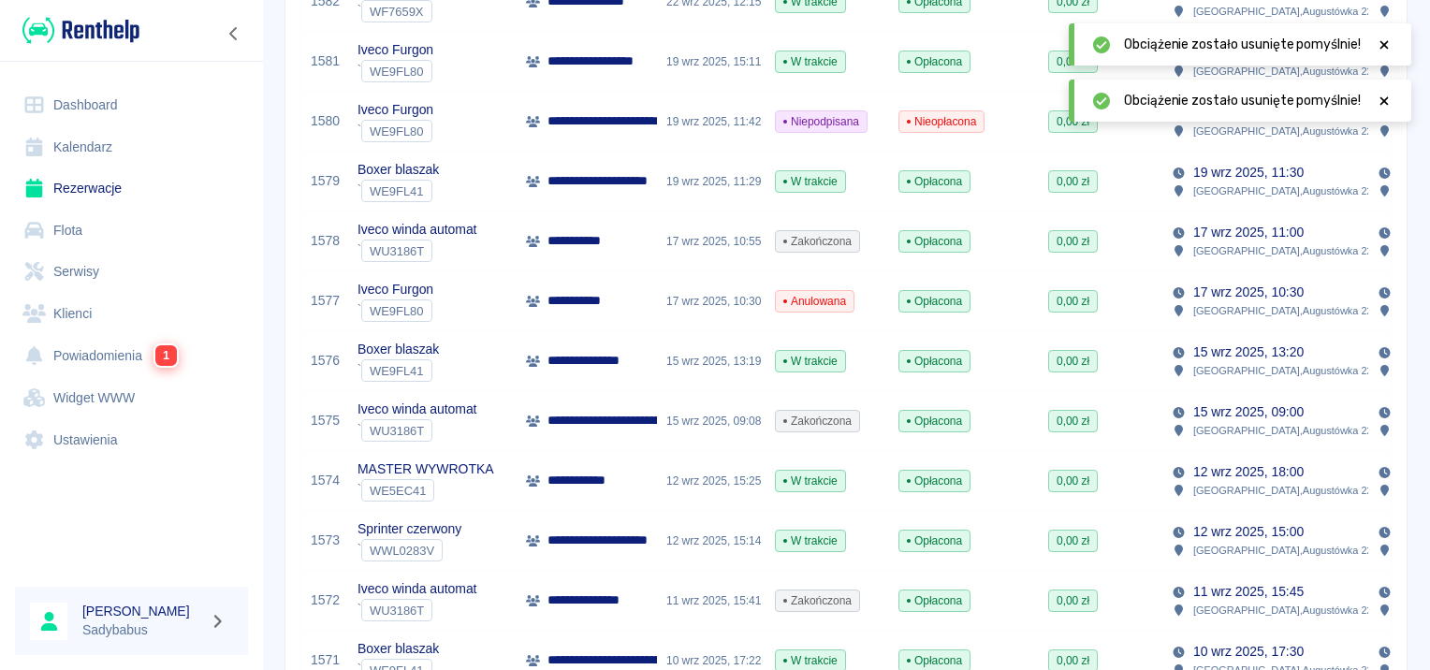
scroll to position [468, 0]
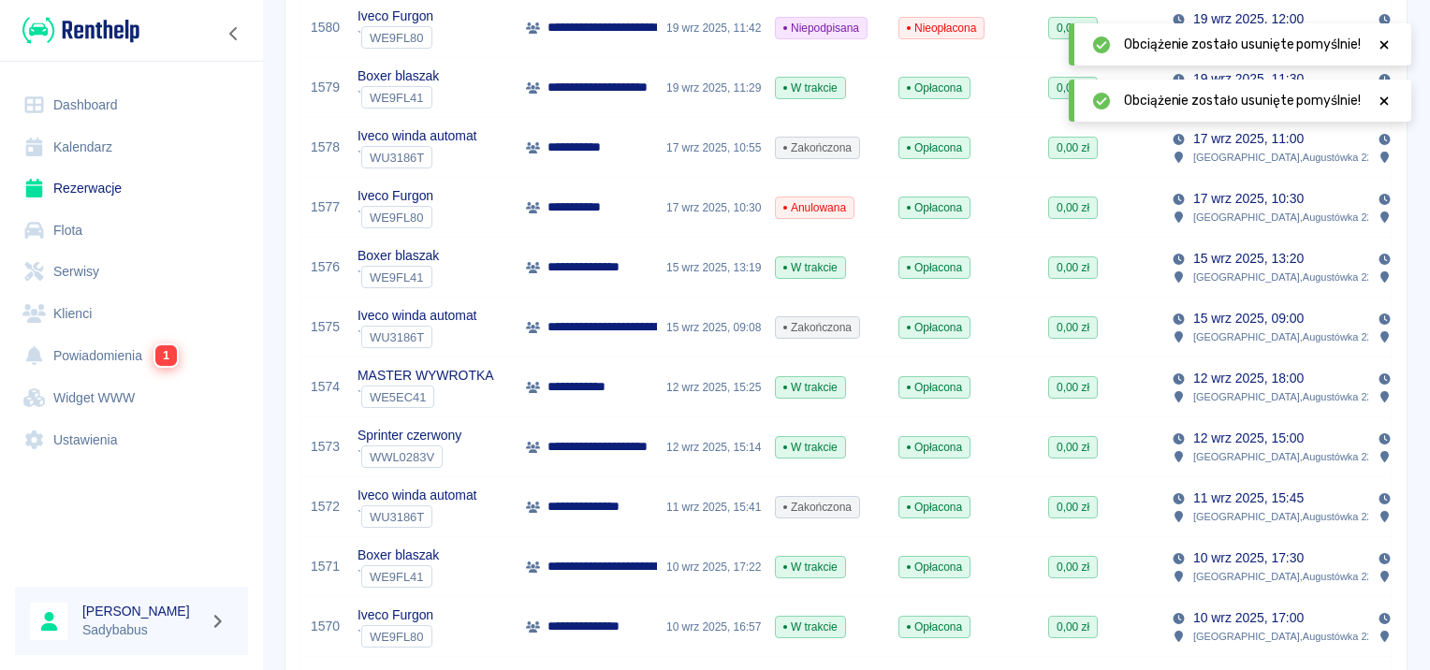
click at [556, 389] on p "**********" at bounding box center [588, 387] width 82 height 20
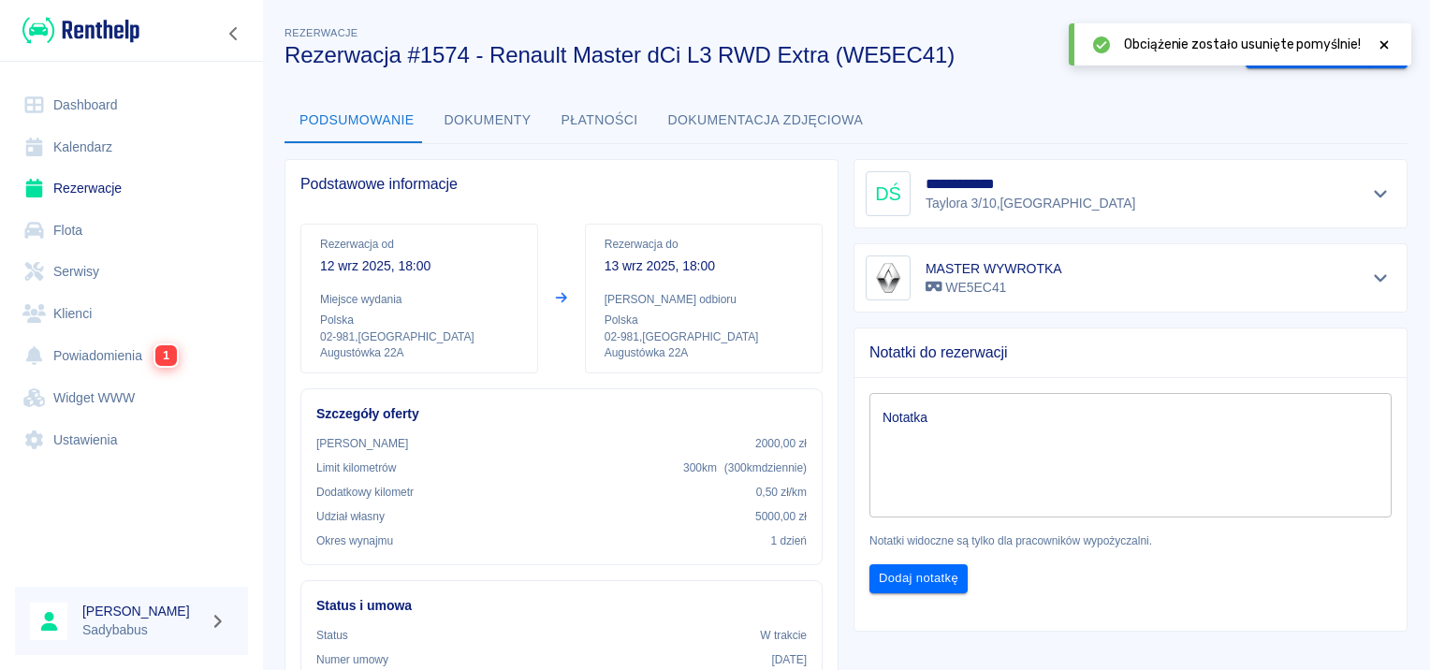
click at [1382, 36] on div at bounding box center [1383, 45] width 17 height 20
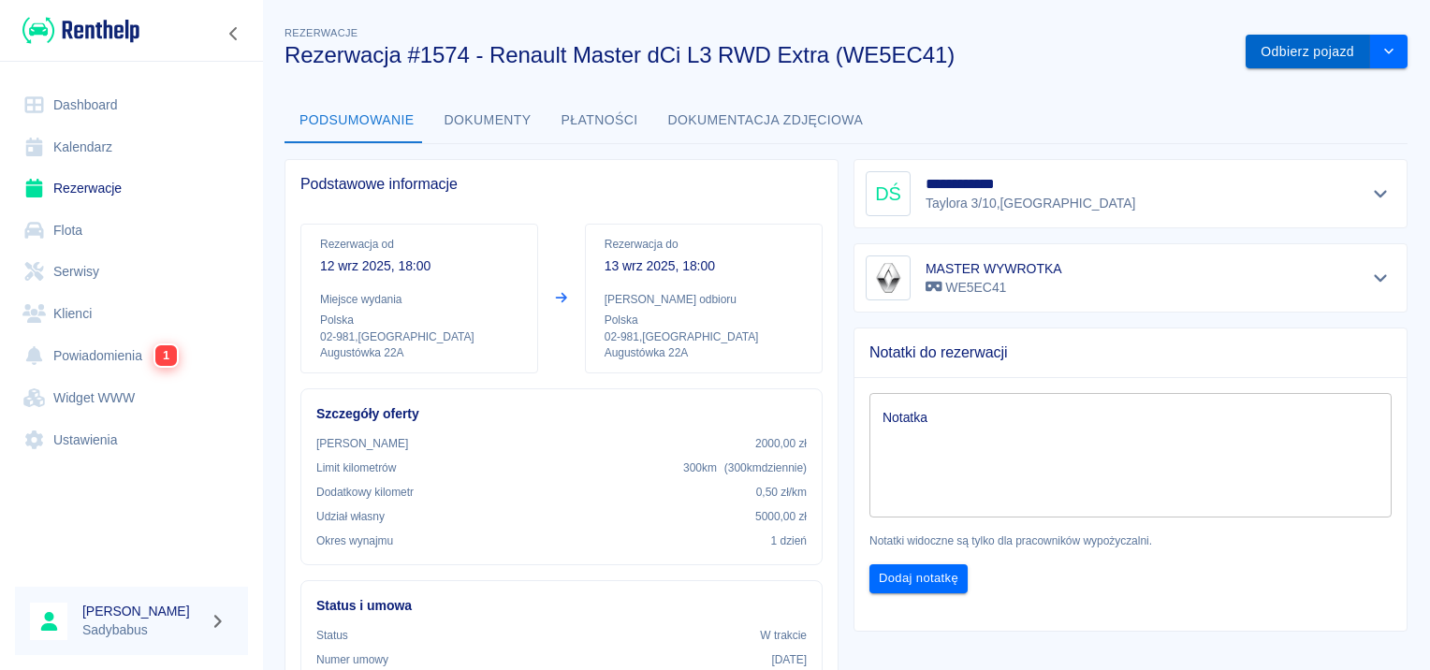
click at [1280, 61] on button "Odbierz pojazd" at bounding box center [1307, 52] width 124 height 35
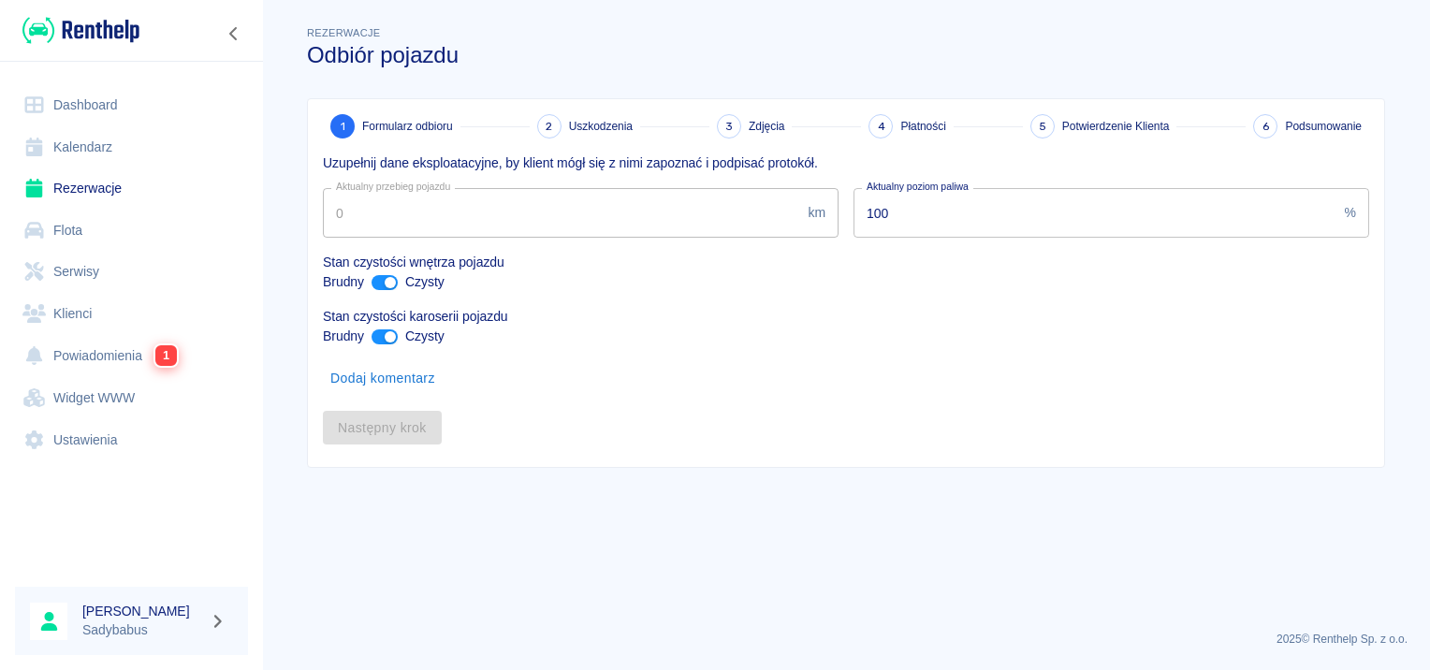
type input "120235"
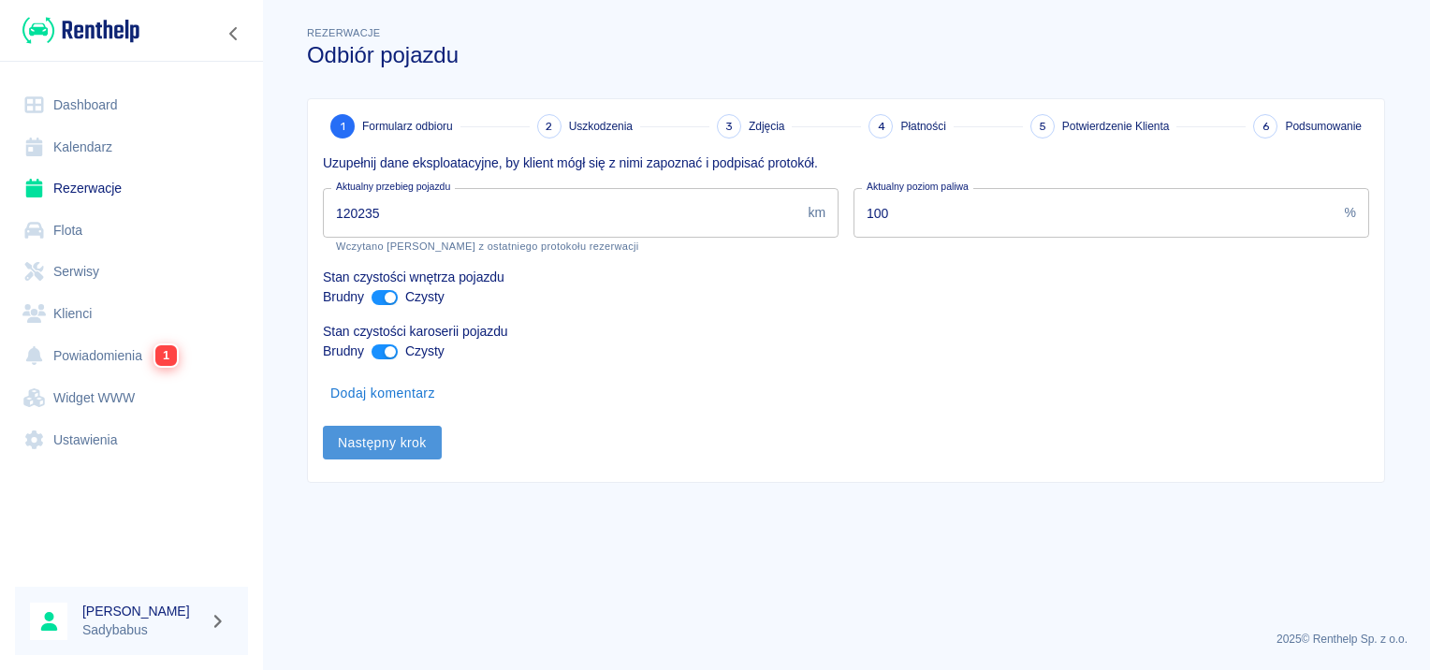
click at [382, 453] on button "Następny krok" at bounding box center [382, 443] width 119 height 35
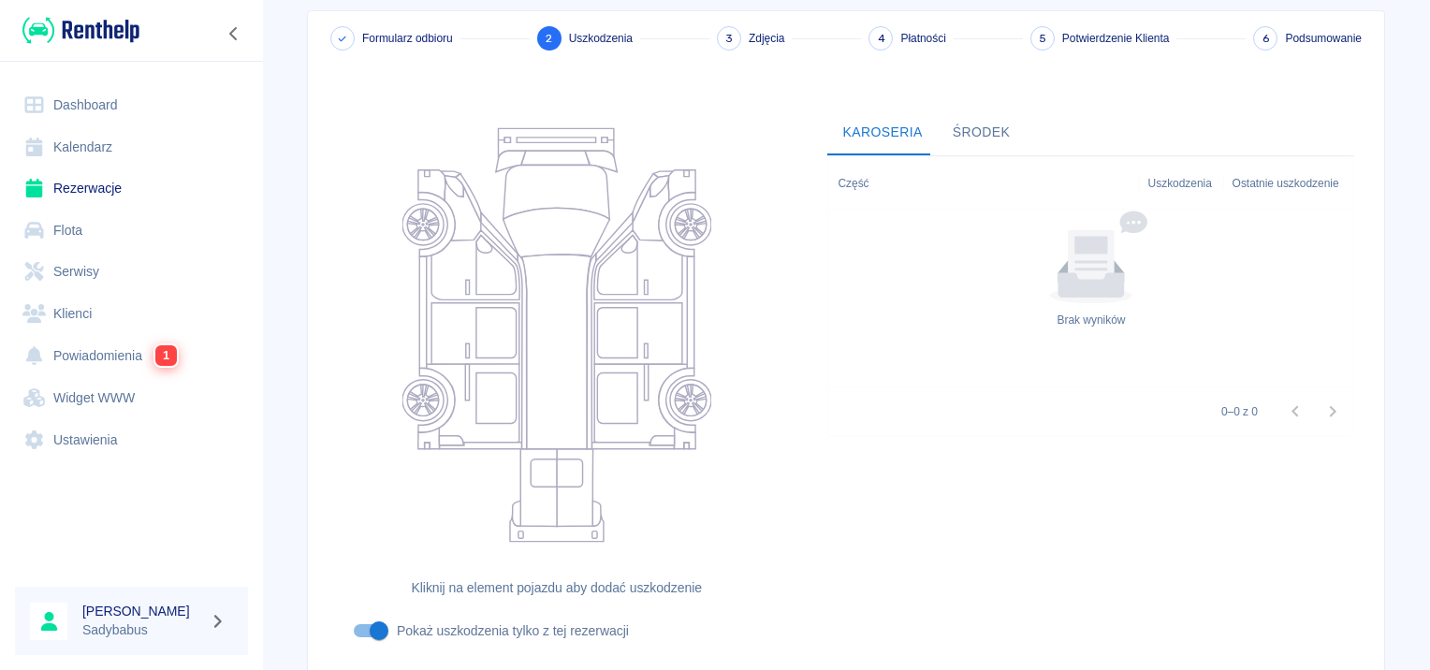
scroll to position [223, 0]
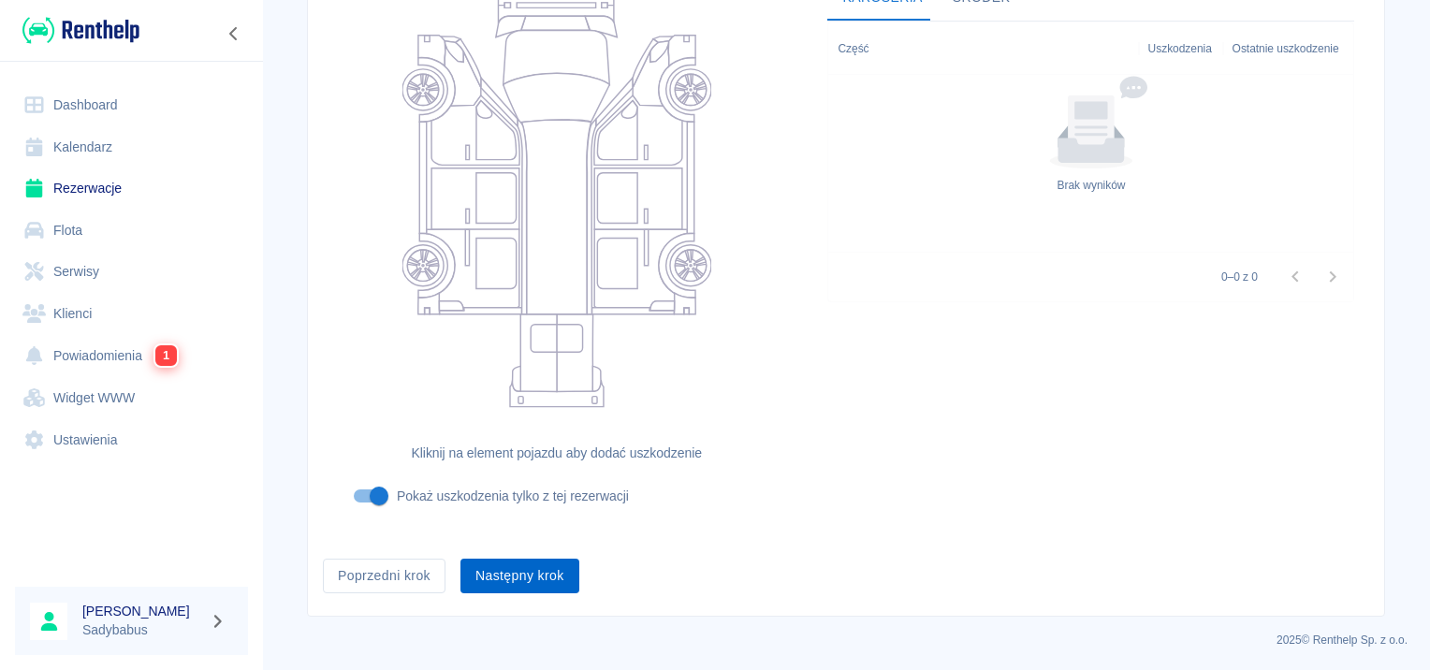
click at [536, 579] on button "Następny krok" at bounding box center [519, 576] width 119 height 35
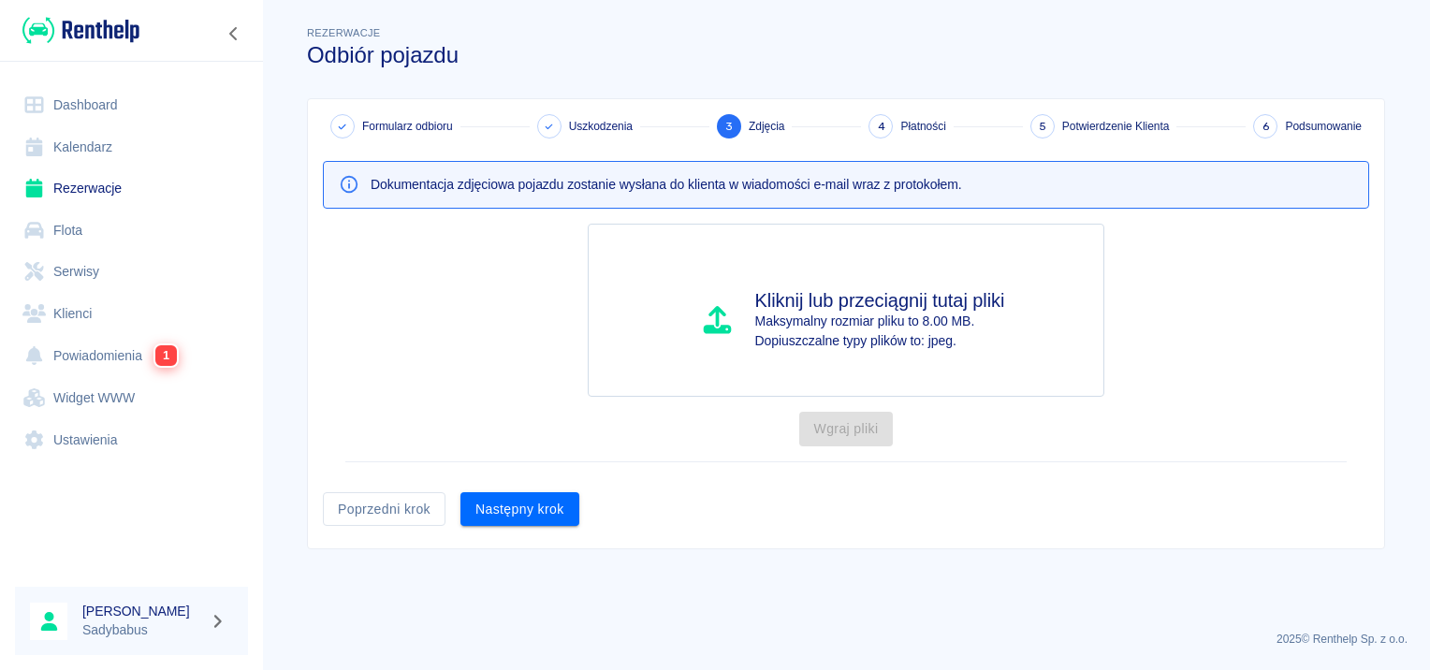
scroll to position [0, 0]
click at [504, 492] on button "Następny krok" at bounding box center [519, 509] width 119 height 35
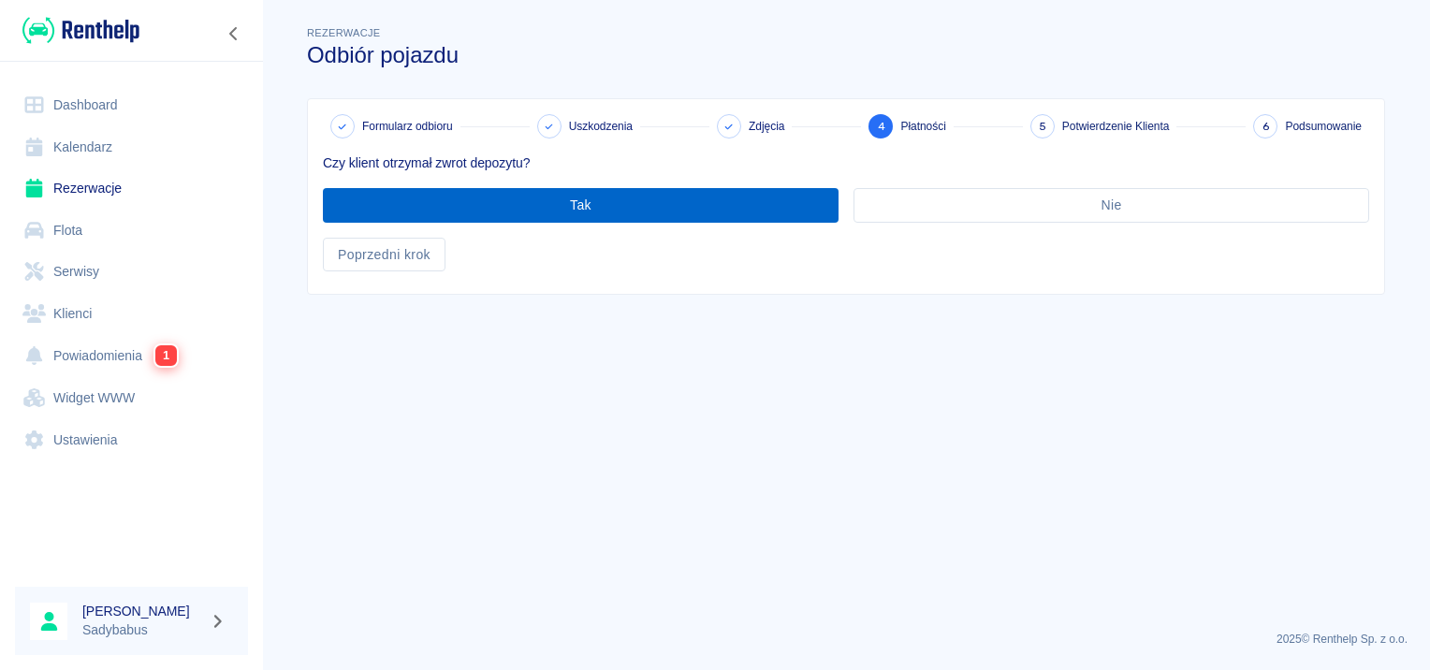
click at [564, 199] on button "Tak" at bounding box center [580, 205] width 515 height 35
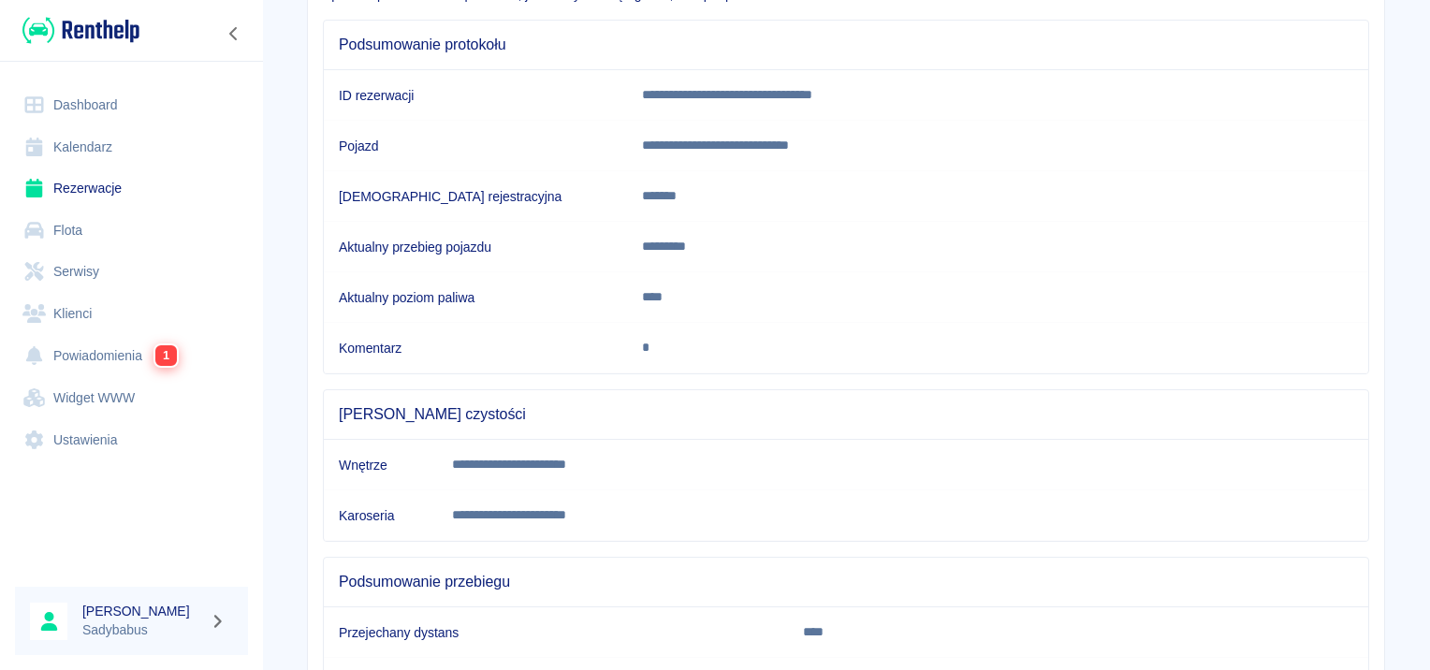
scroll to position [330, 0]
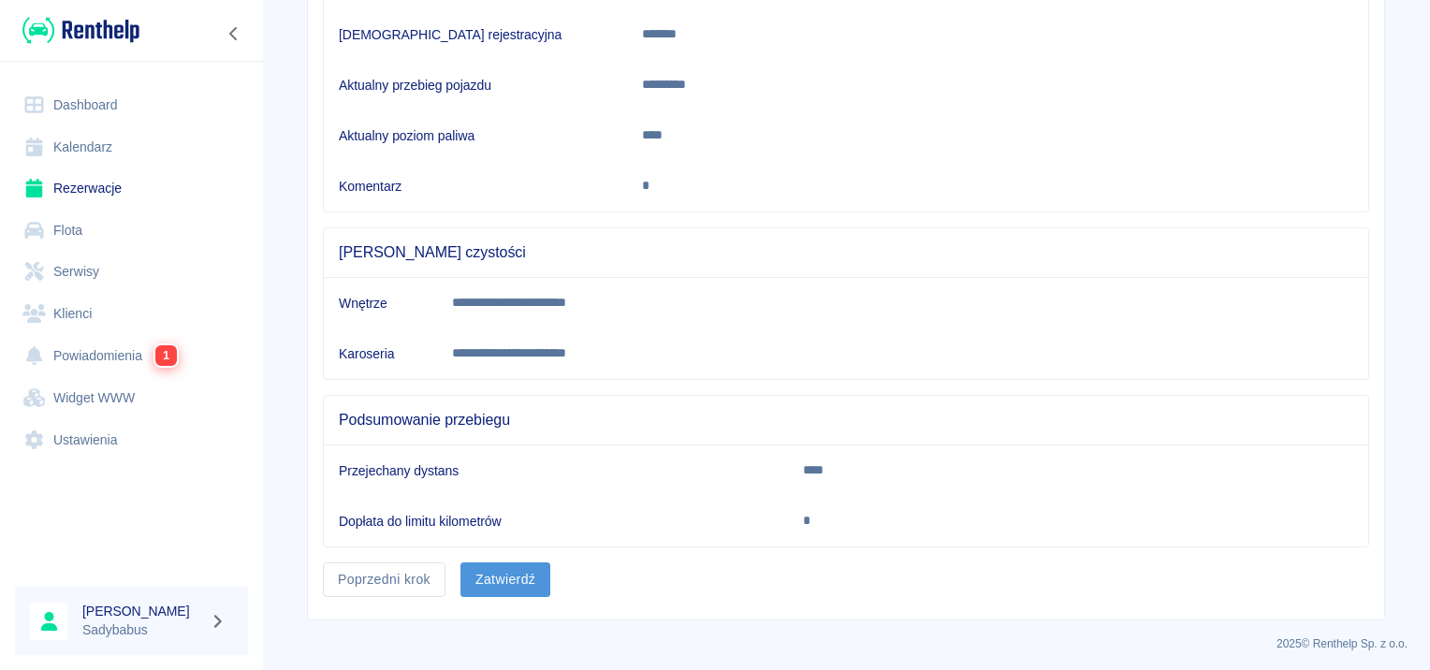
click at [479, 572] on button "Zatwierdź" at bounding box center [505, 579] width 90 height 35
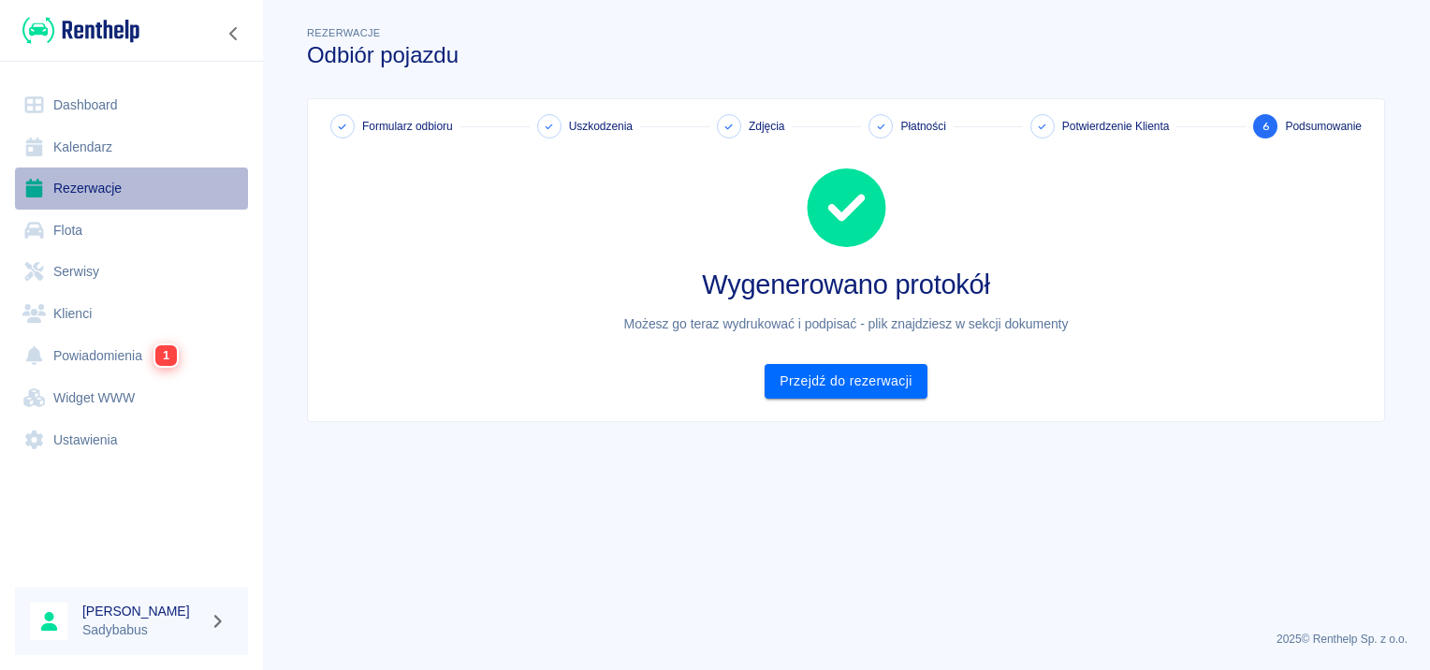
click at [116, 189] on link "Rezerwacje" at bounding box center [131, 188] width 233 height 42
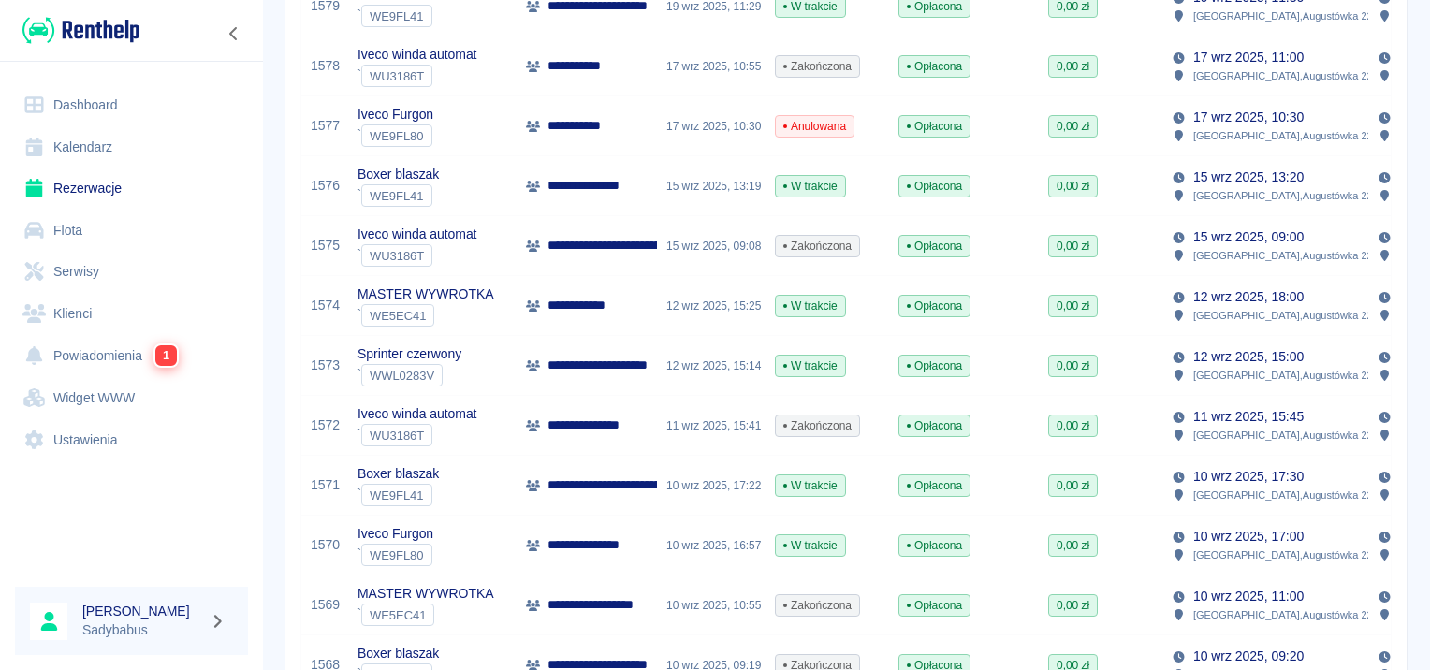
scroll to position [561, 0]
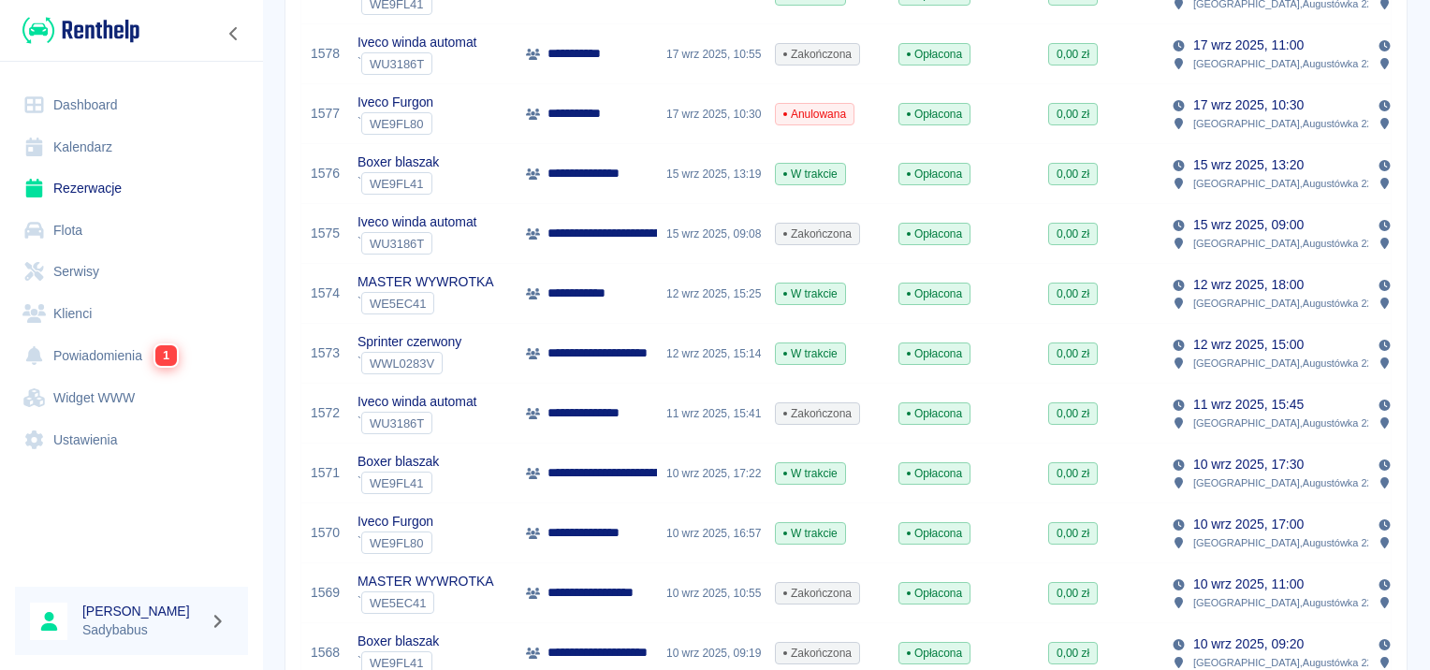
click at [662, 528] on div "10 wrz 2025, 16:57" at bounding box center [711, 533] width 109 height 60
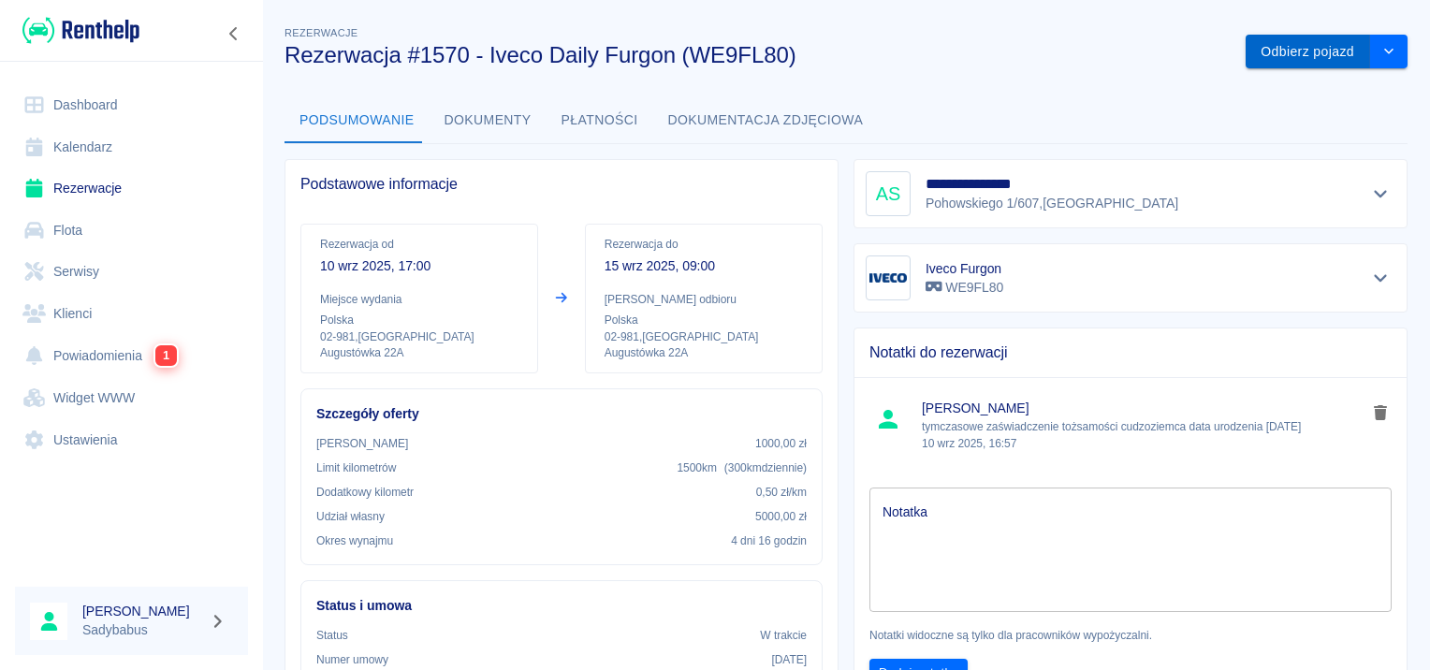
click at [1264, 41] on button "Odbierz pojazd" at bounding box center [1307, 52] width 124 height 35
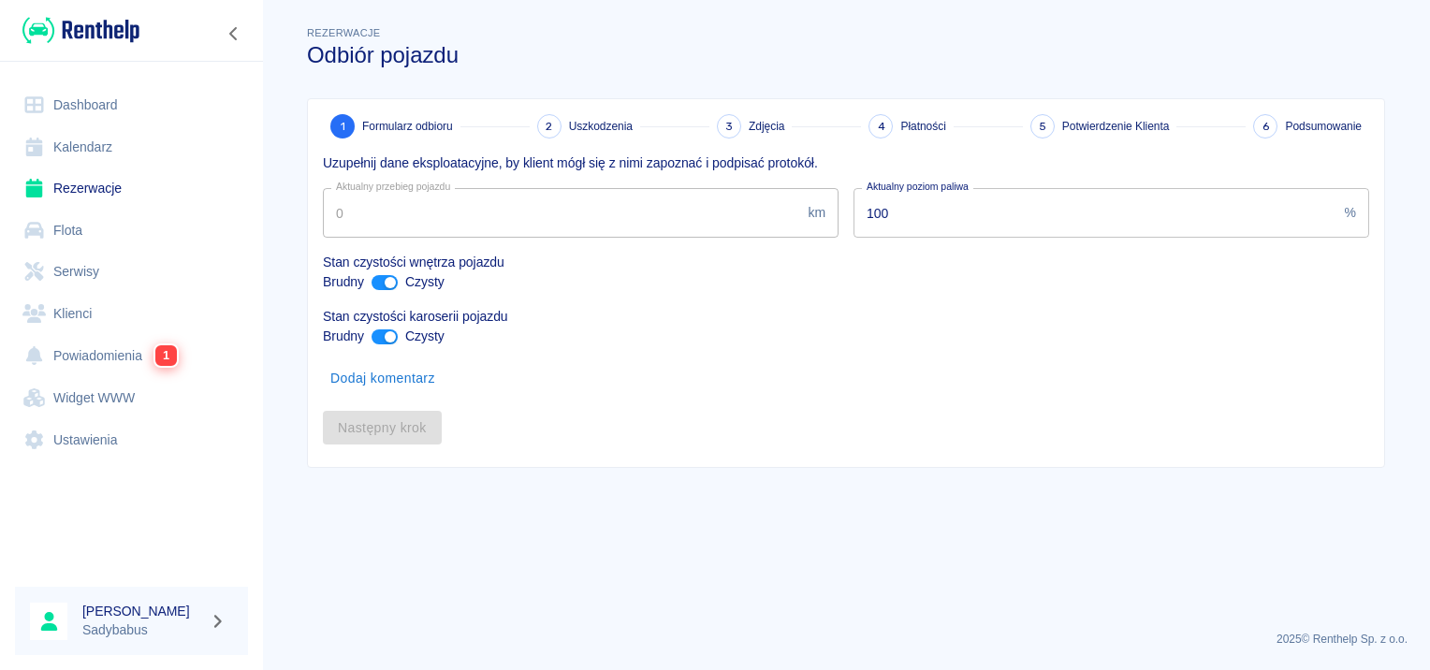
type input "122516"
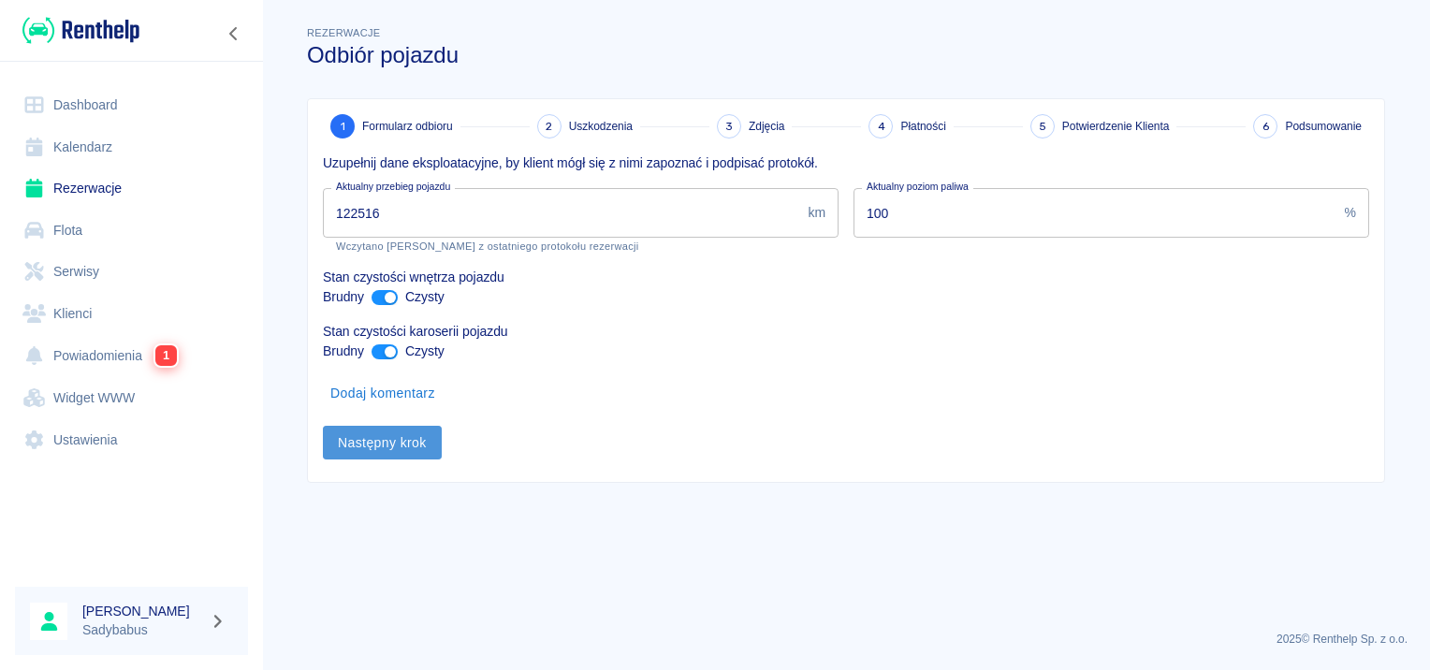
click at [428, 445] on button "Następny krok" at bounding box center [382, 443] width 119 height 35
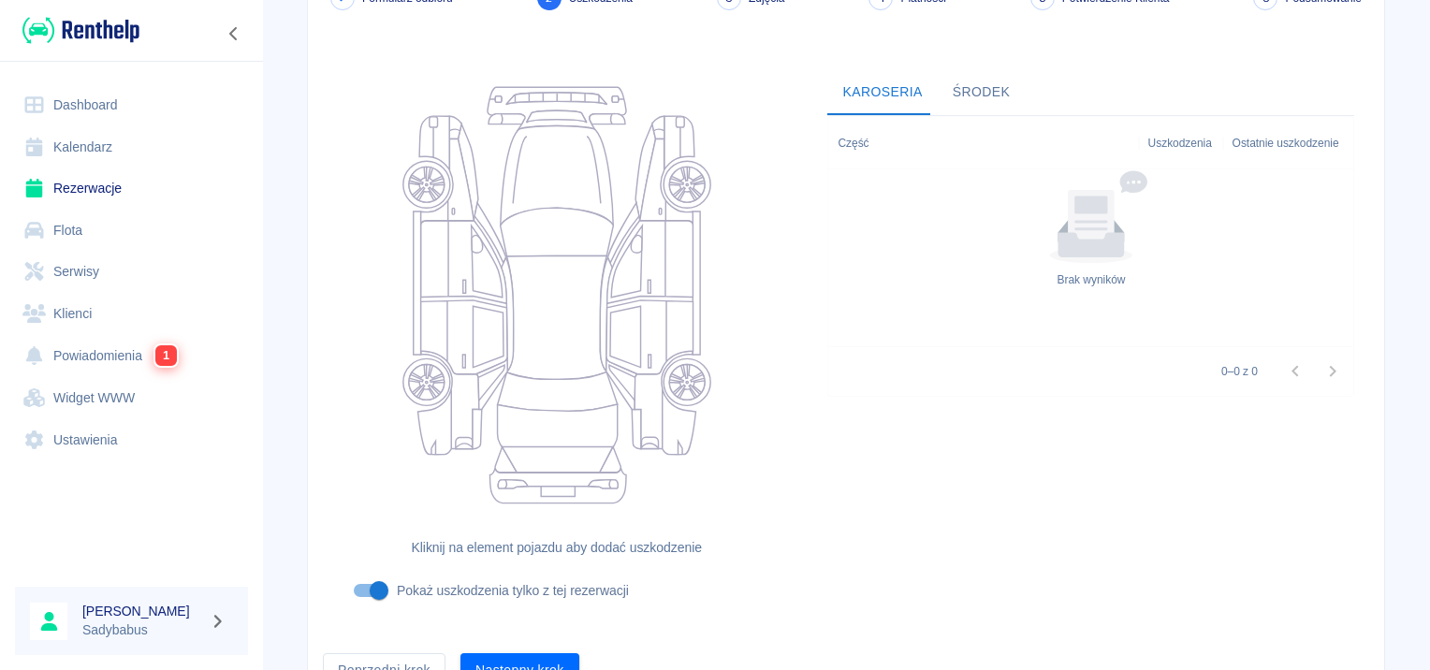
scroll to position [223, 0]
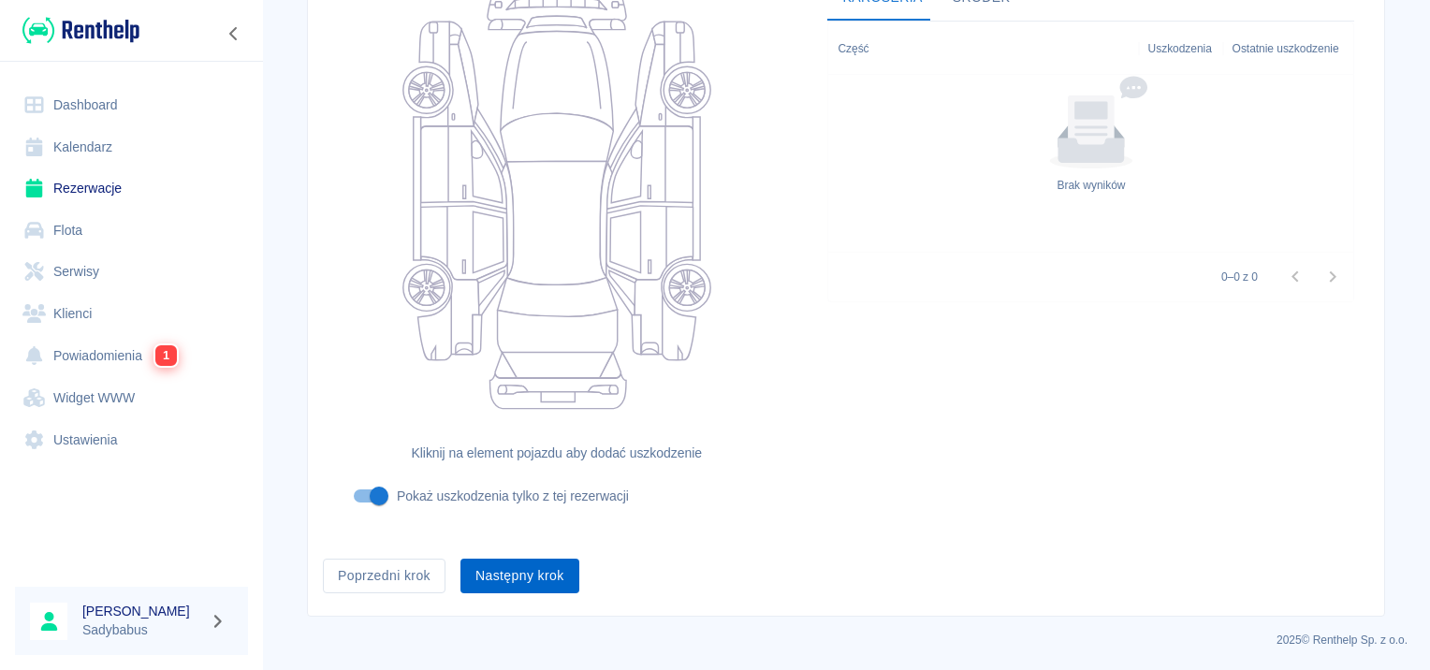
click at [540, 588] on button "Następny krok" at bounding box center [519, 576] width 119 height 35
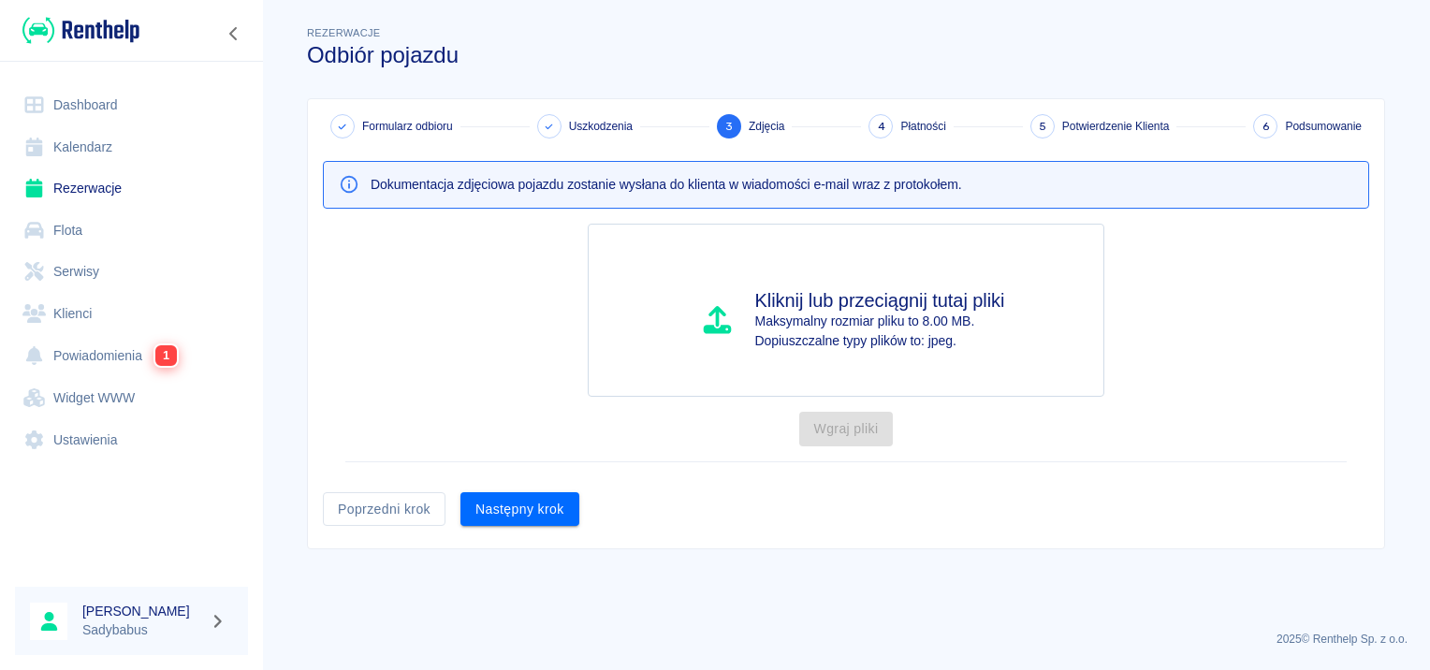
scroll to position [0, 0]
click at [486, 502] on button "Następny krok" at bounding box center [519, 509] width 119 height 35
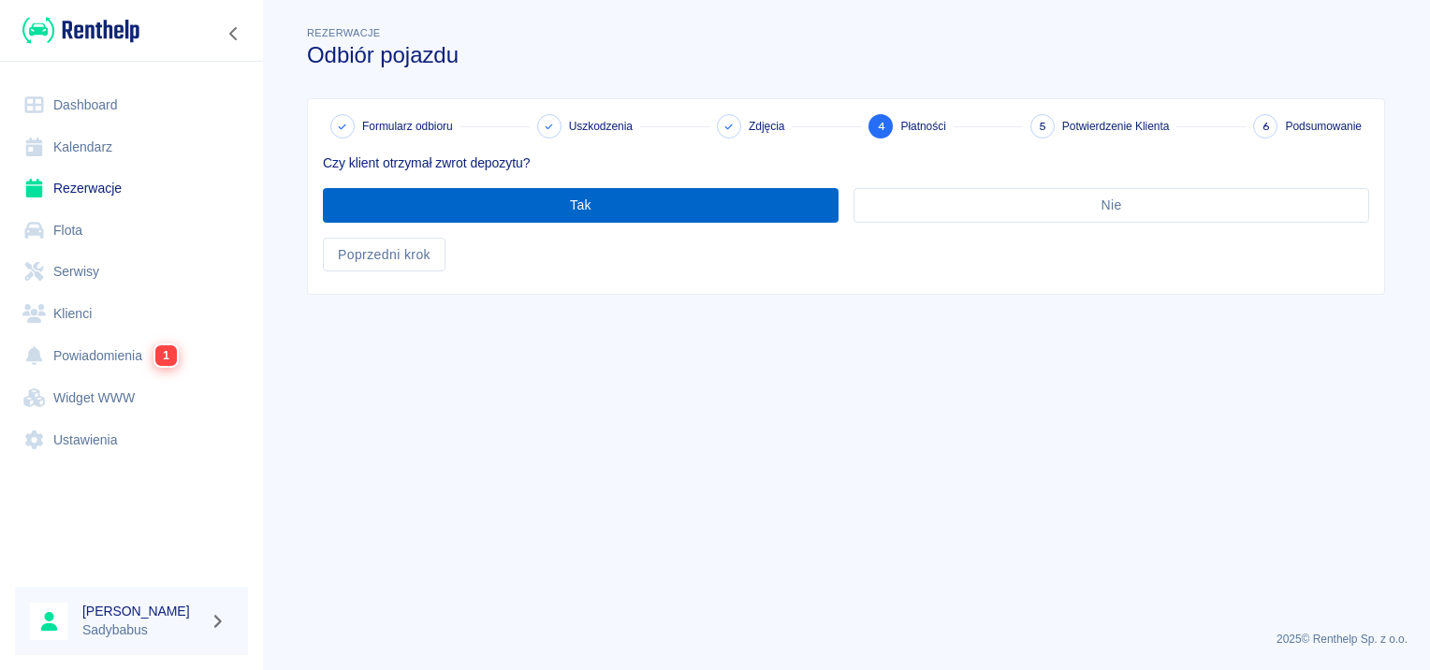
click at [524, 216] on button "Tak" at bounding box center [580, 205] width 515 height 35
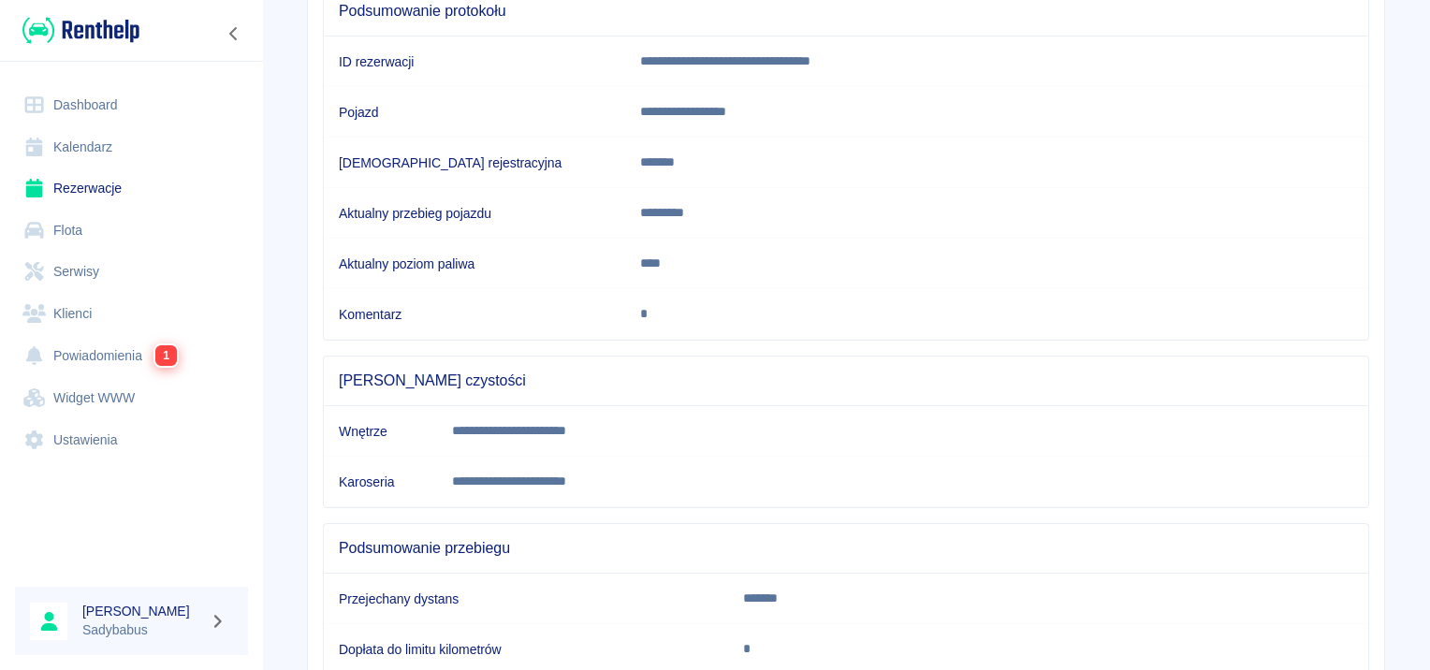
scroll to position [330, 0]
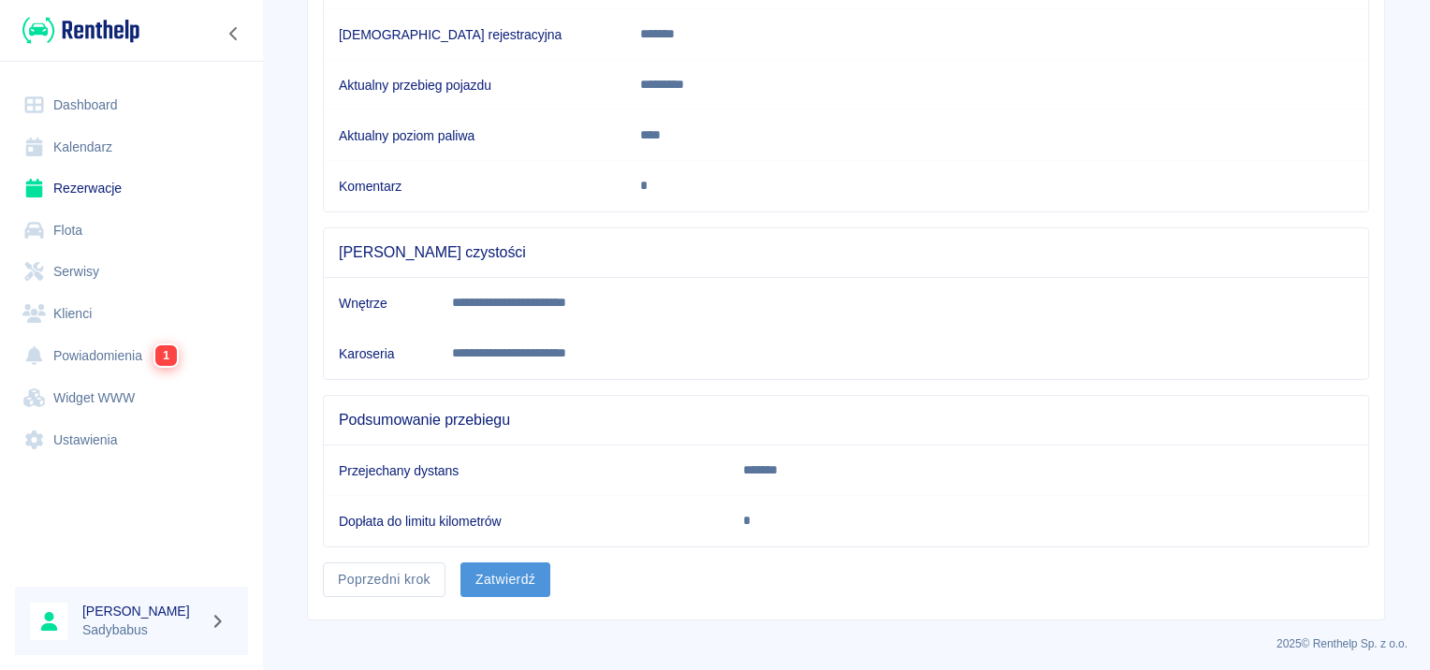
click at [511, 570] on button "Zatwierdź" at bounding box center [505, 579] width 90 height 35
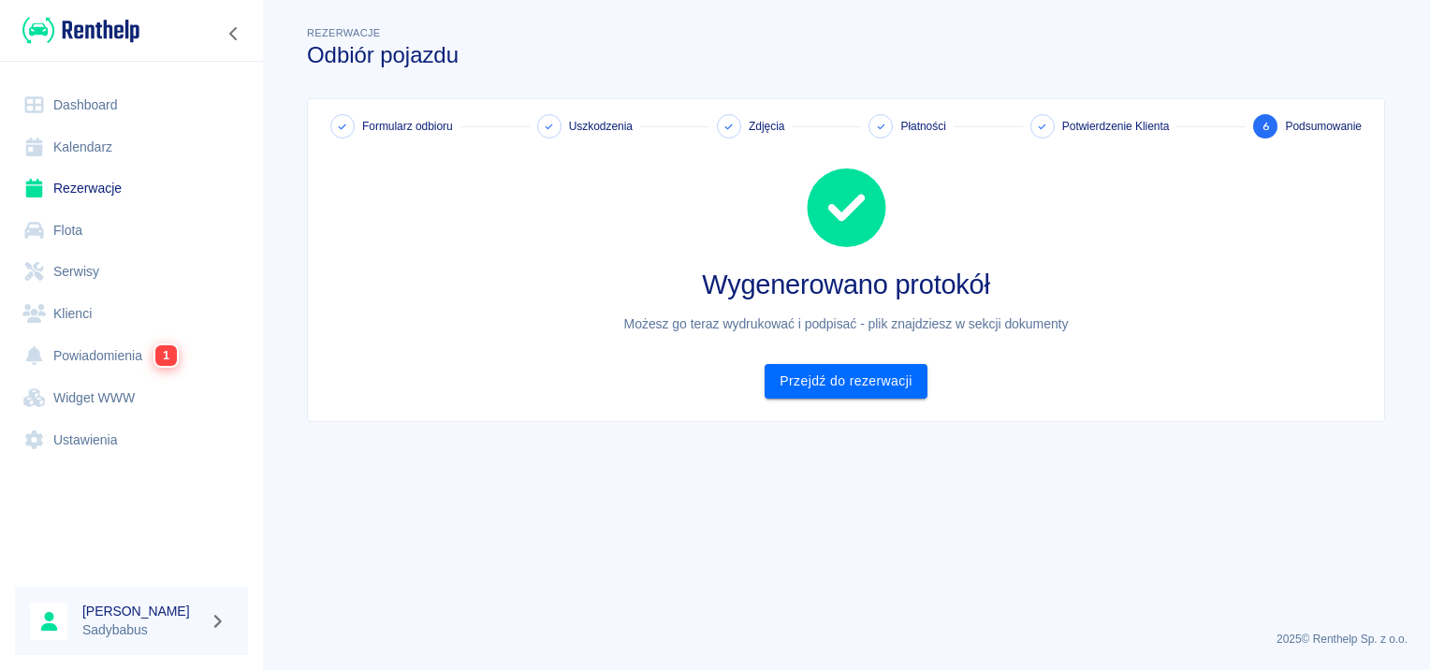
scroll to position [0, 0]
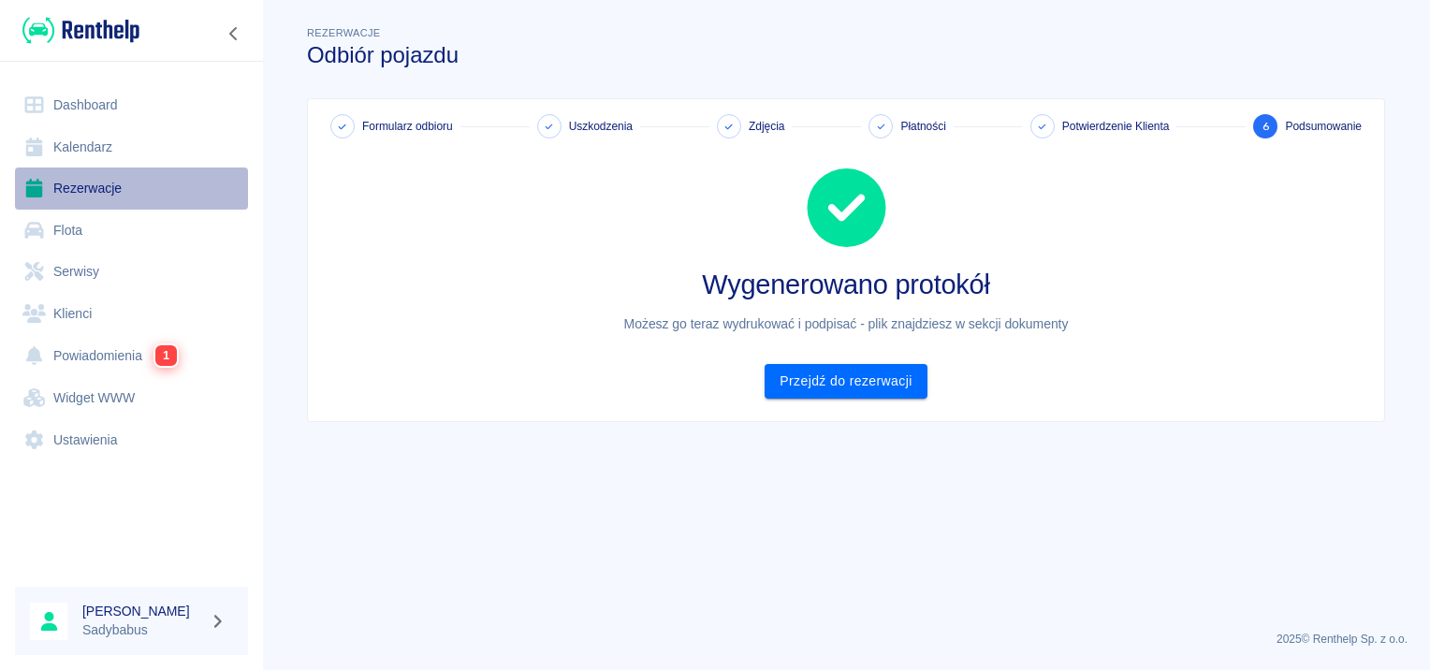
click at [102, 185] on link "Rezerwacje" at bounding box center [131, 188] width 233 height 42
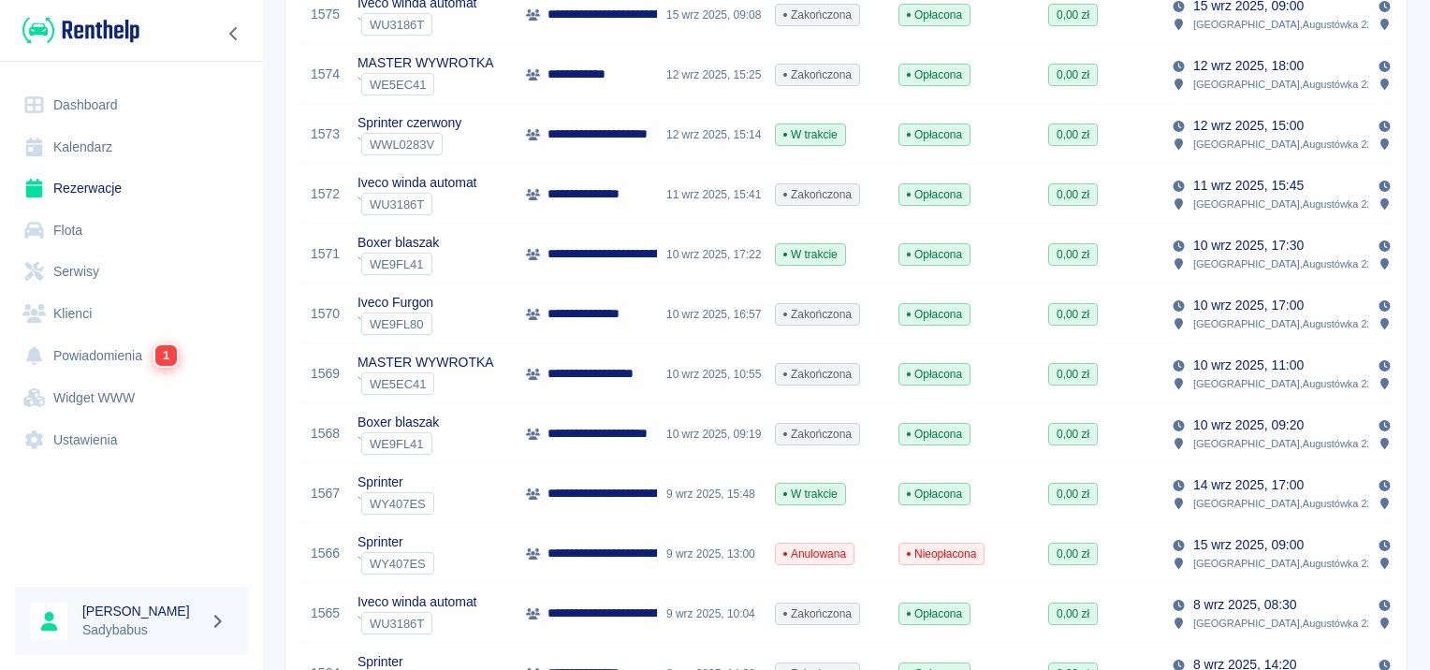
scroll to position [1029, 0]
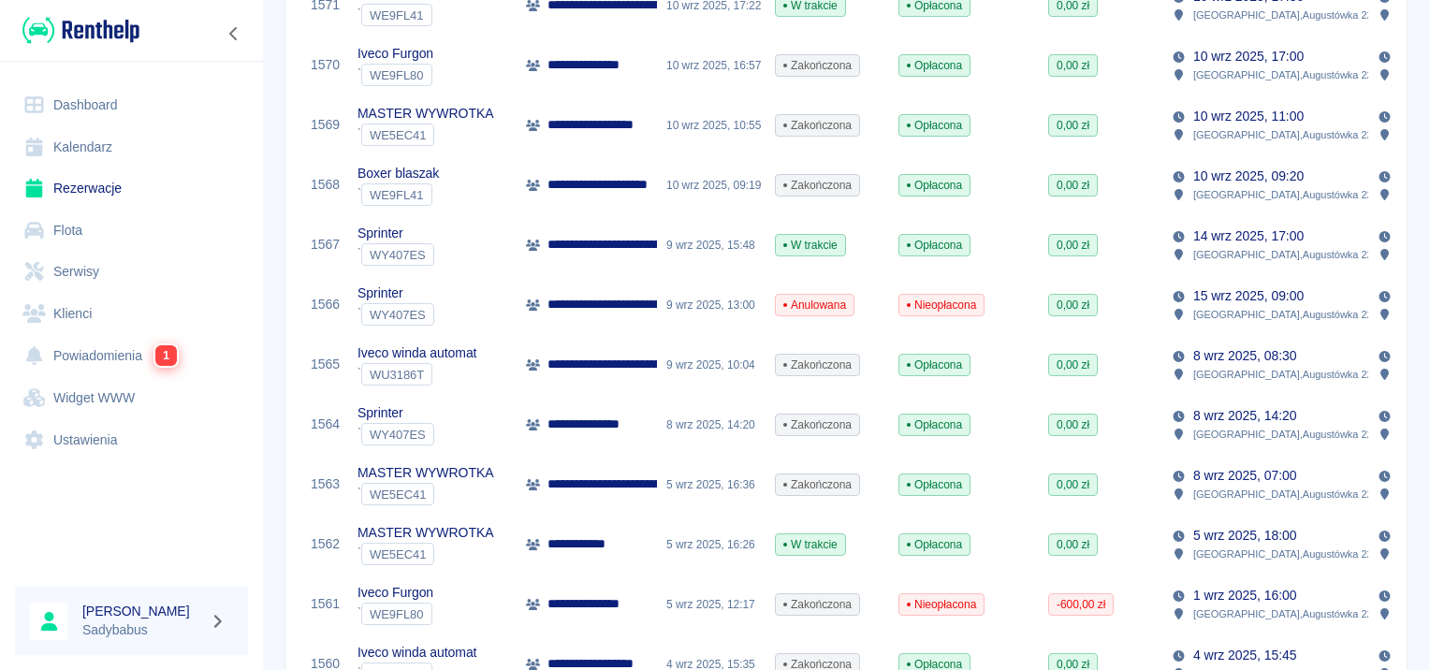
click at [588, 547] on p "**********" at bounding box center [588, 544] width 82 height 20
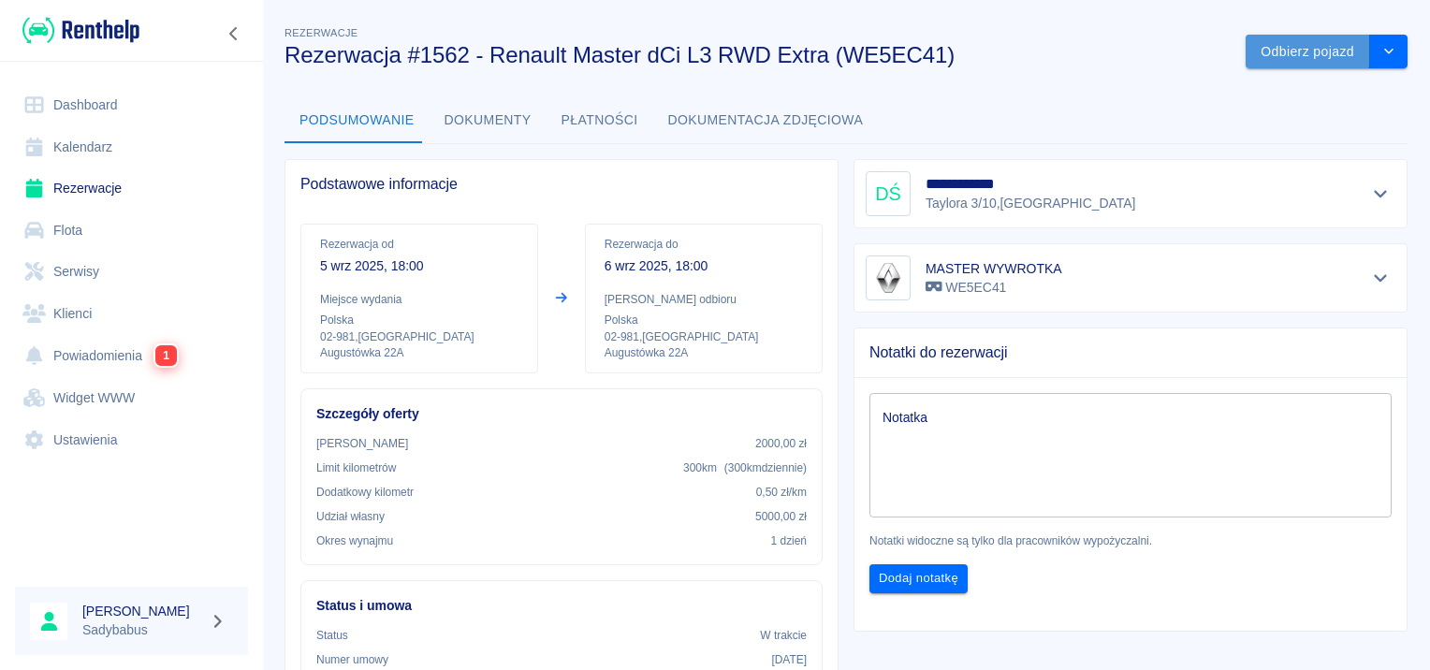
click at [1247, 45] on button "Odbierz pojazd" at bounding box center [1307, 52] width 124 height 35
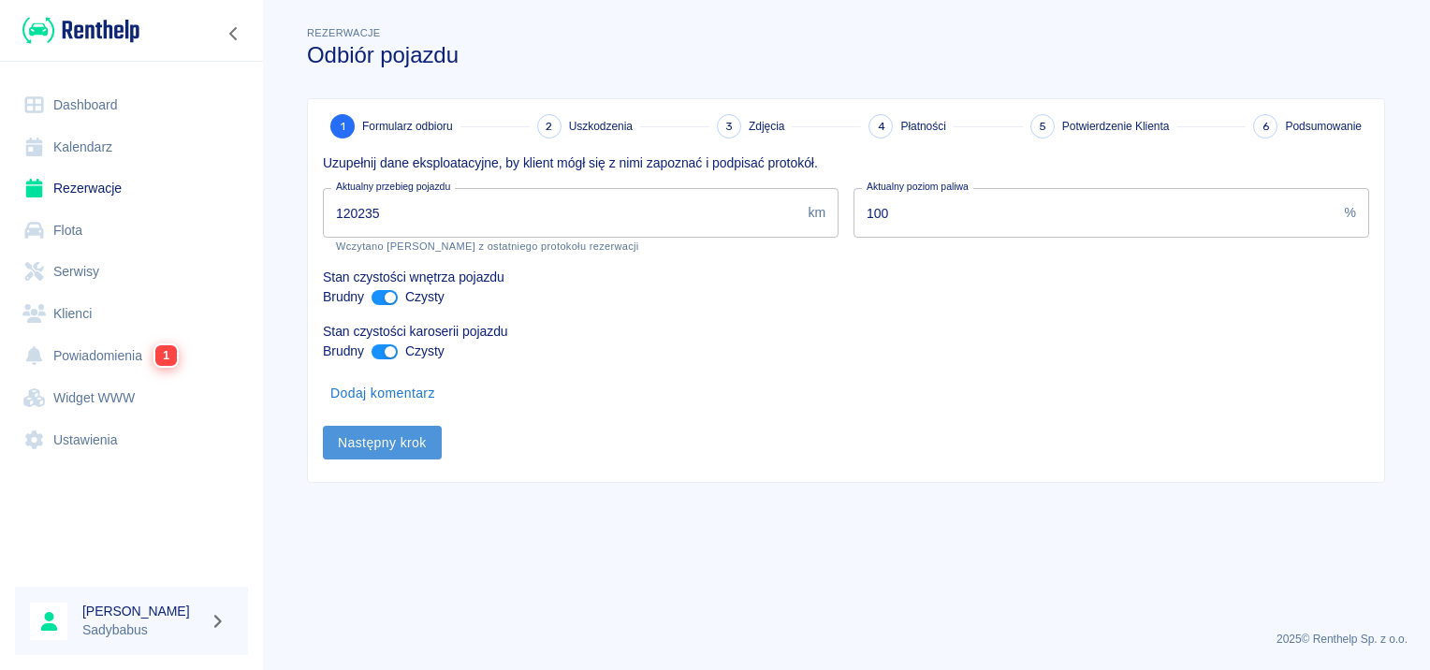
click at [412, 456] on button "Następny krok" at bounding box center [382, 443] width 119 height 35
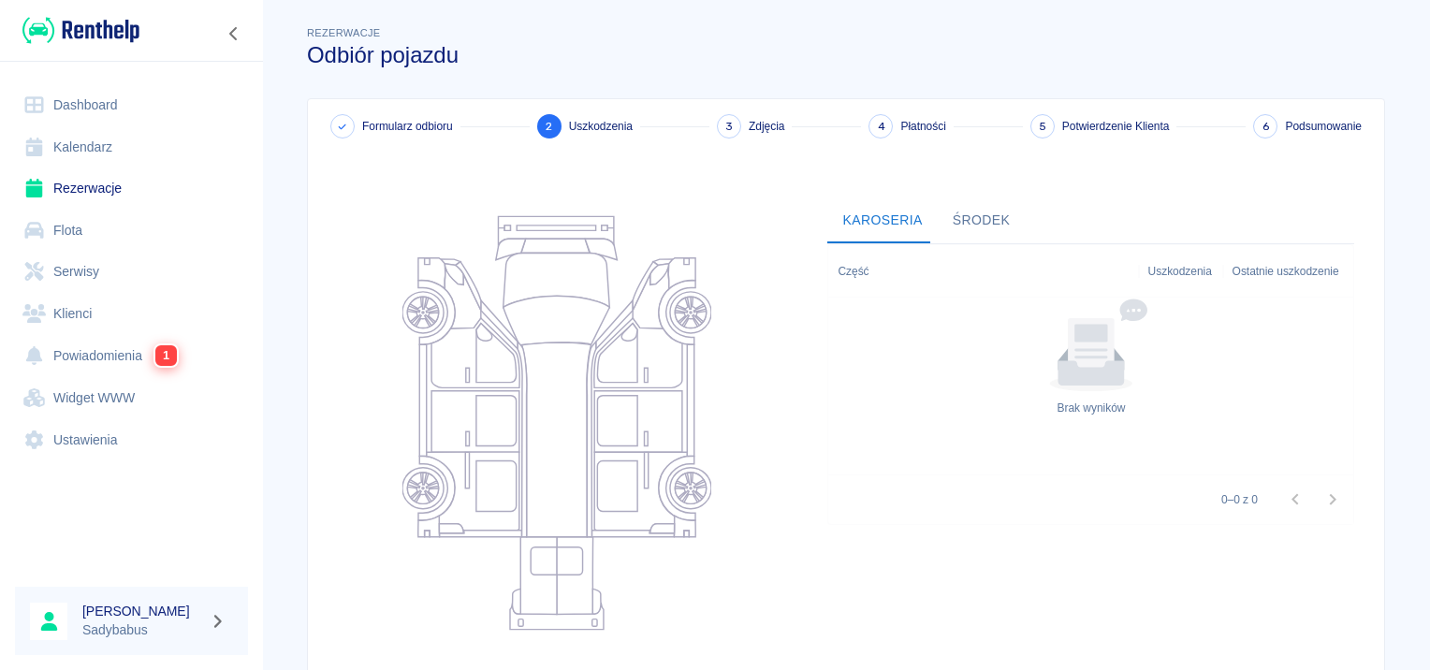
scroll to position [223, 0]
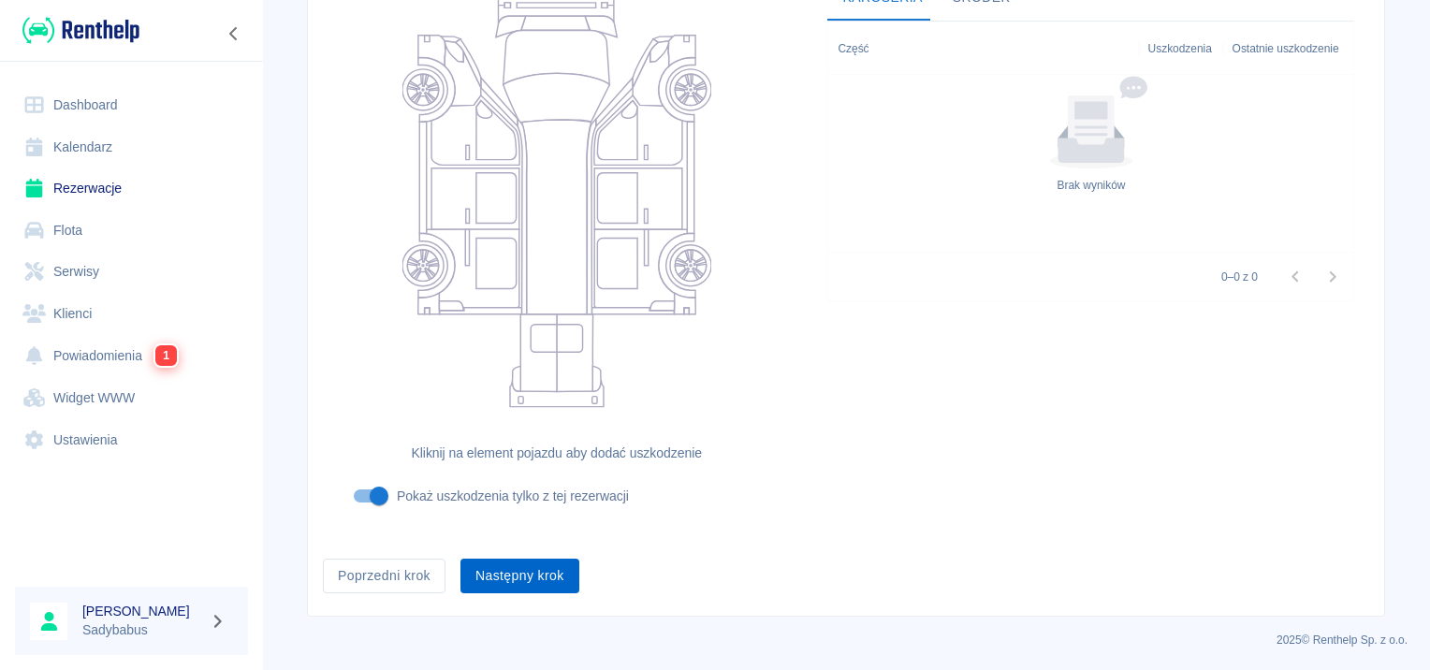
drag, startPoint x: 495, startPoint y: 565, endPoint x: 494, endPoint y: 551, distance: 14.1
click at [494, 565] on button "Następny krok" at bounding box center [519, 576] width 119 height 35
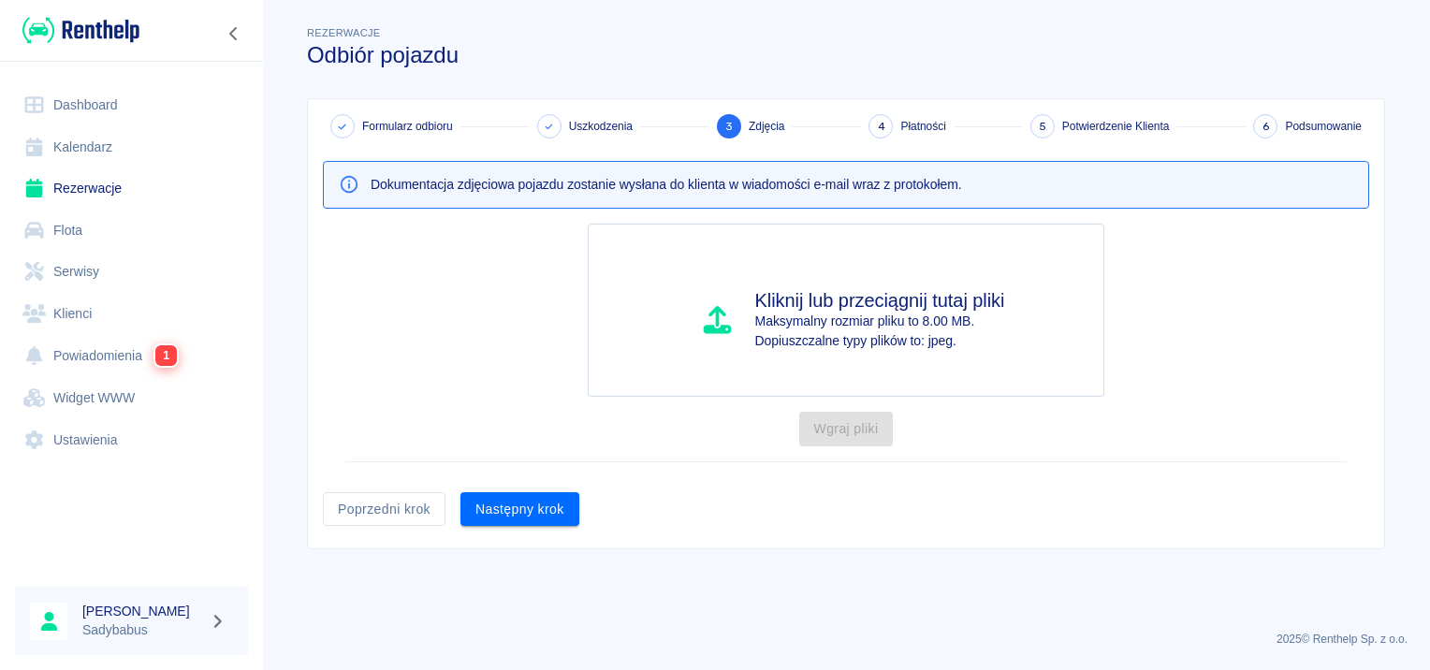
click at [530, 488] on div "Następny krok" at bounding box center [512, 502] width 134 height 50
click at [529, 519] on button "Następny krok" at bounding box center [519, 509] width 119 height 35
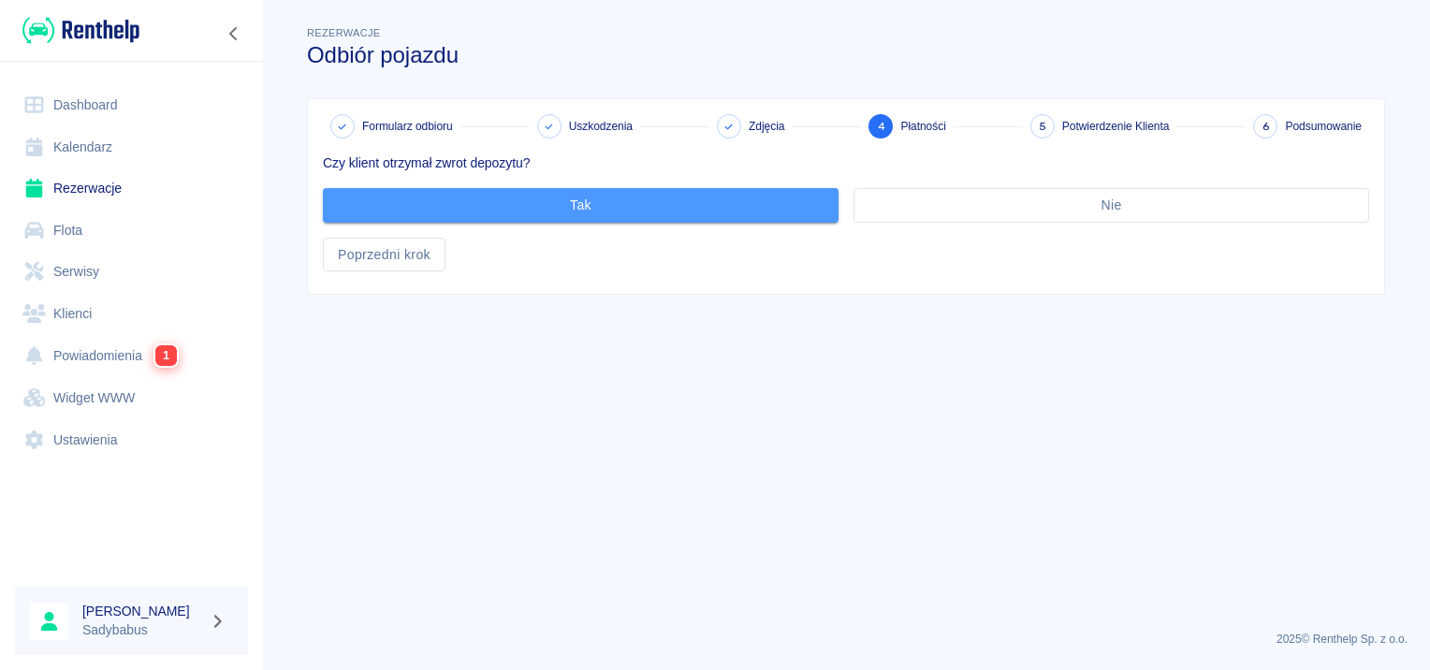
click at [616, 188] on button "Tak" at bounding box center [580, 205] width 515 height 35
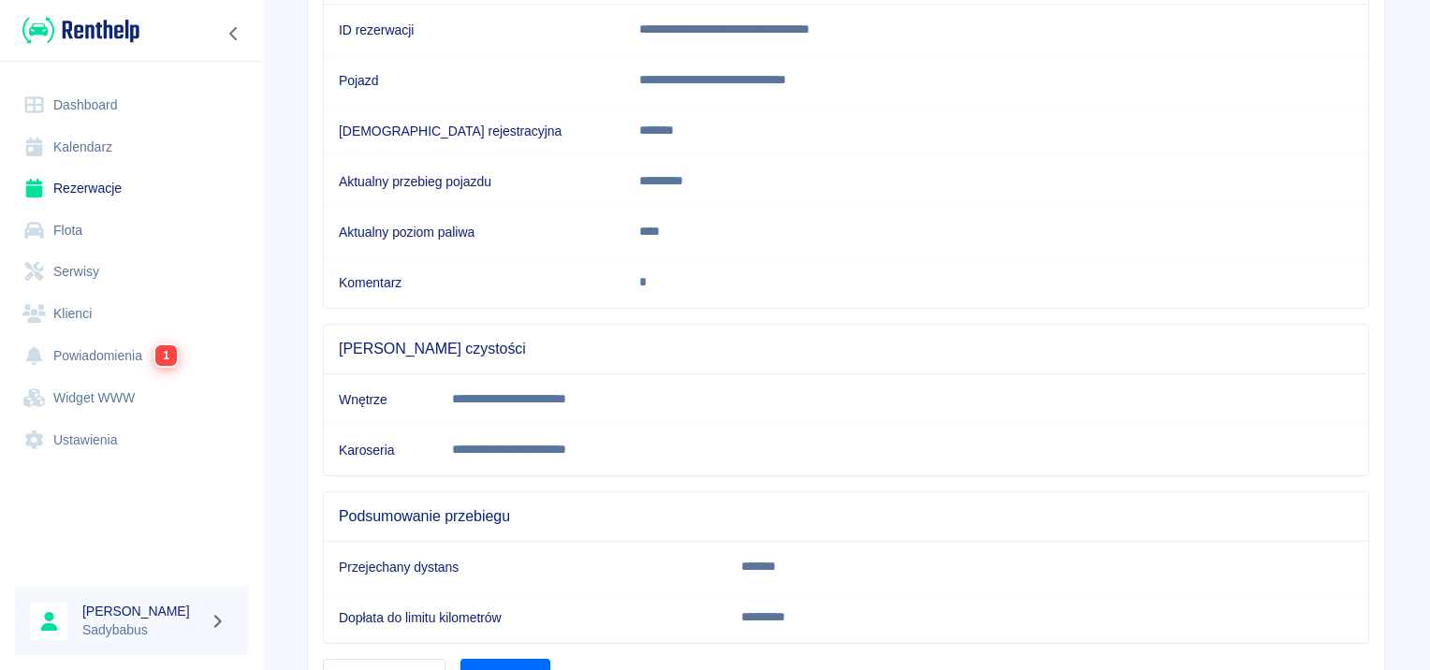
scroll to position [330, 0]
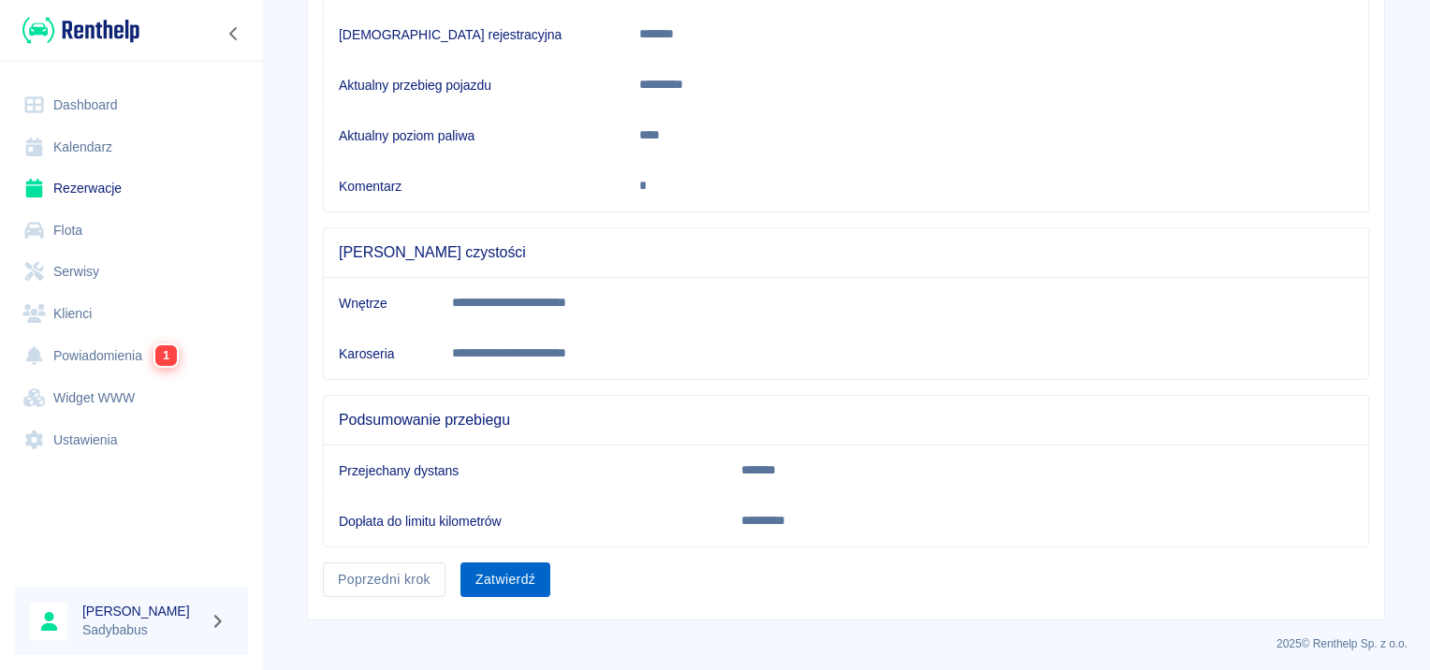
click at [484, 562] on button "Zatwierdź" at bounding box center [505, 579] width 90 height 35
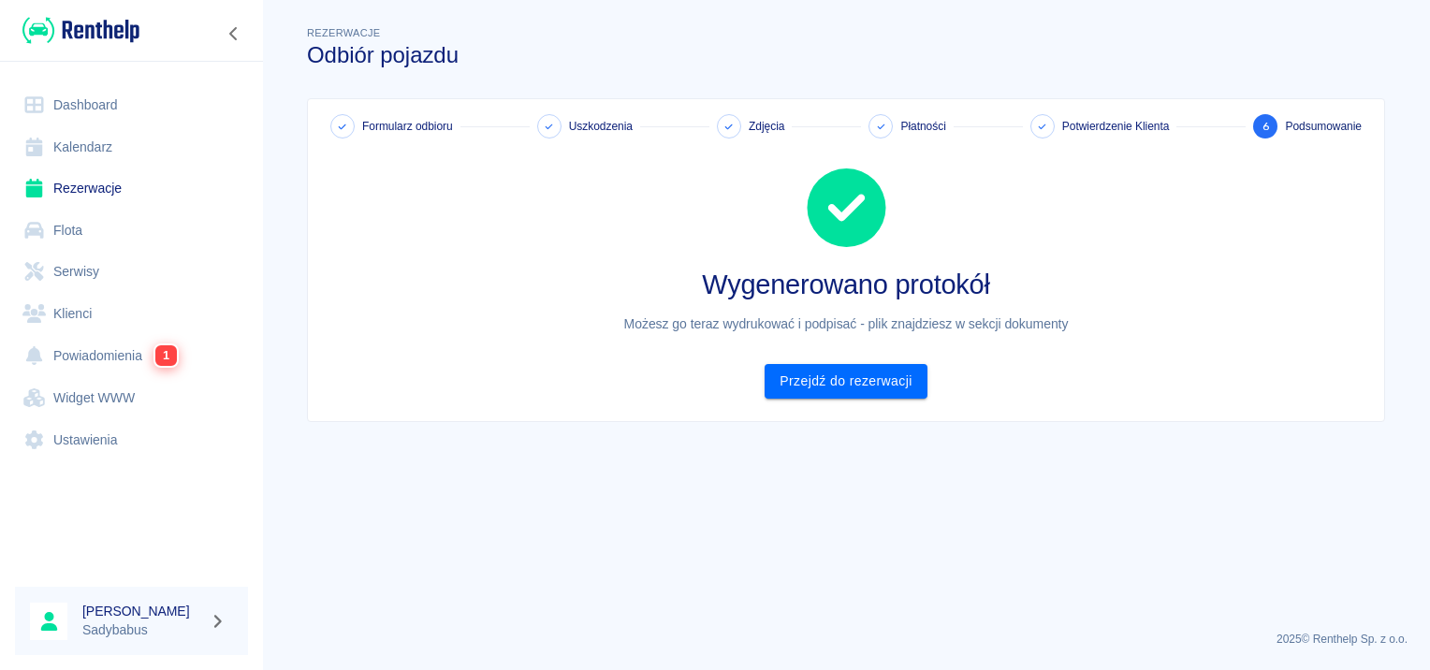
click at [866, 400] on div "Formularz odbioru Uszkodzenia Zdjęcia Płatności Potwierdzenie Klienta 6 Podsumo…" at bounding box center [846, 260] width 1076 height 322
click at [871, 373] on link "Przejdź do rezerwacji" at bounding box center [845, 381] width 162 height 35
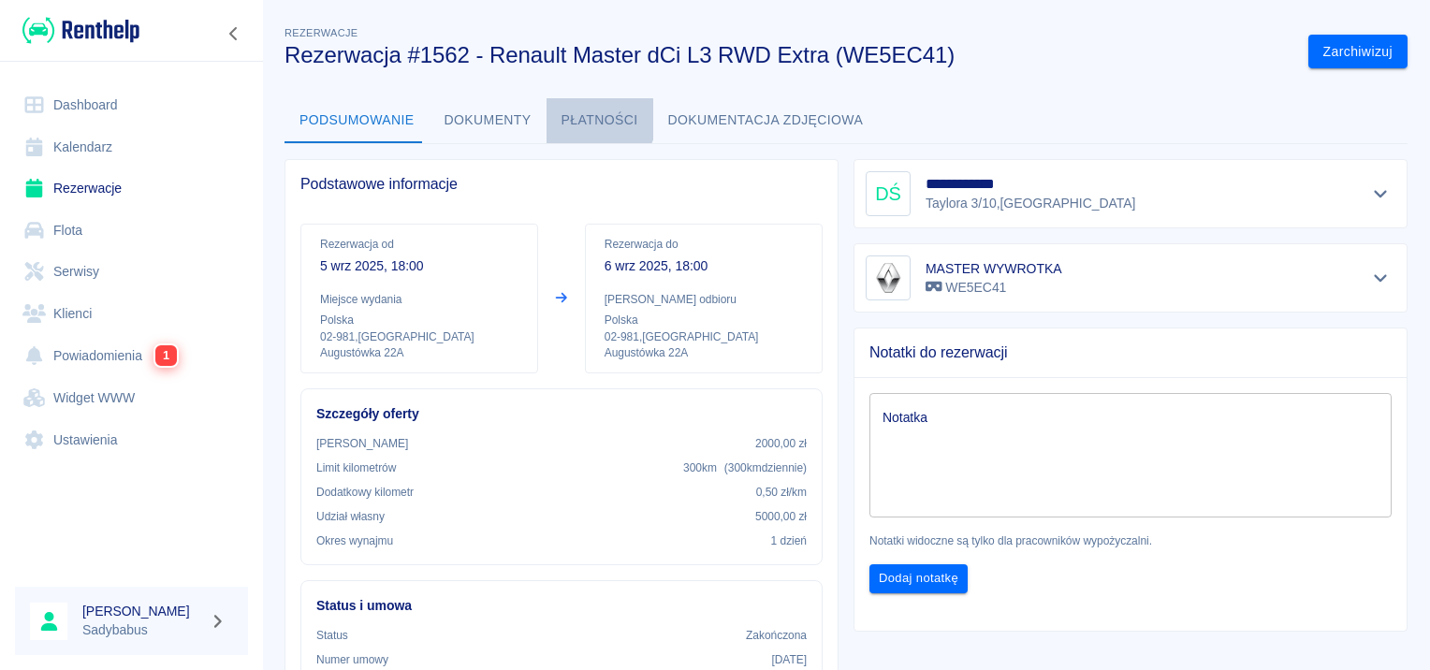
click at [584, 119] on button "Płatności" at bounding box center [599, 120] width 107 height 45
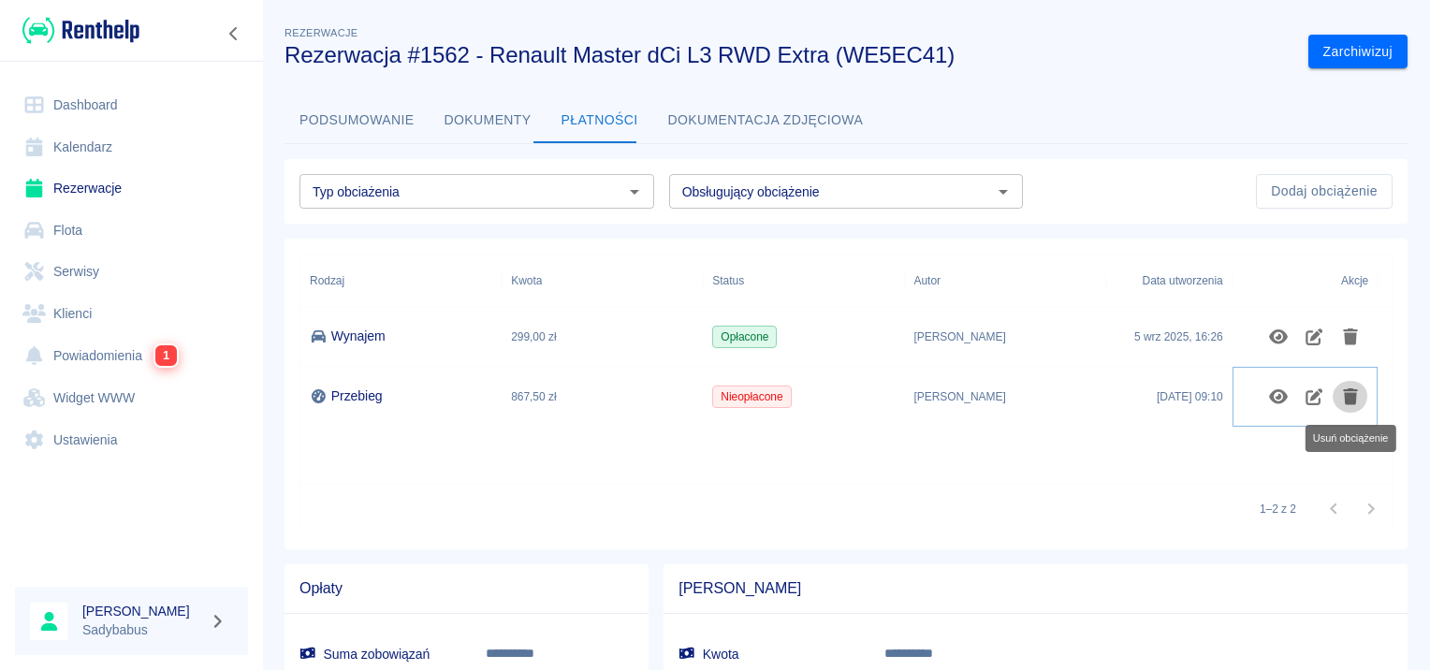
click at [1360, 394] on button "Usuń obciążenie" at bounding box center [1350, 397] width 36 height 32
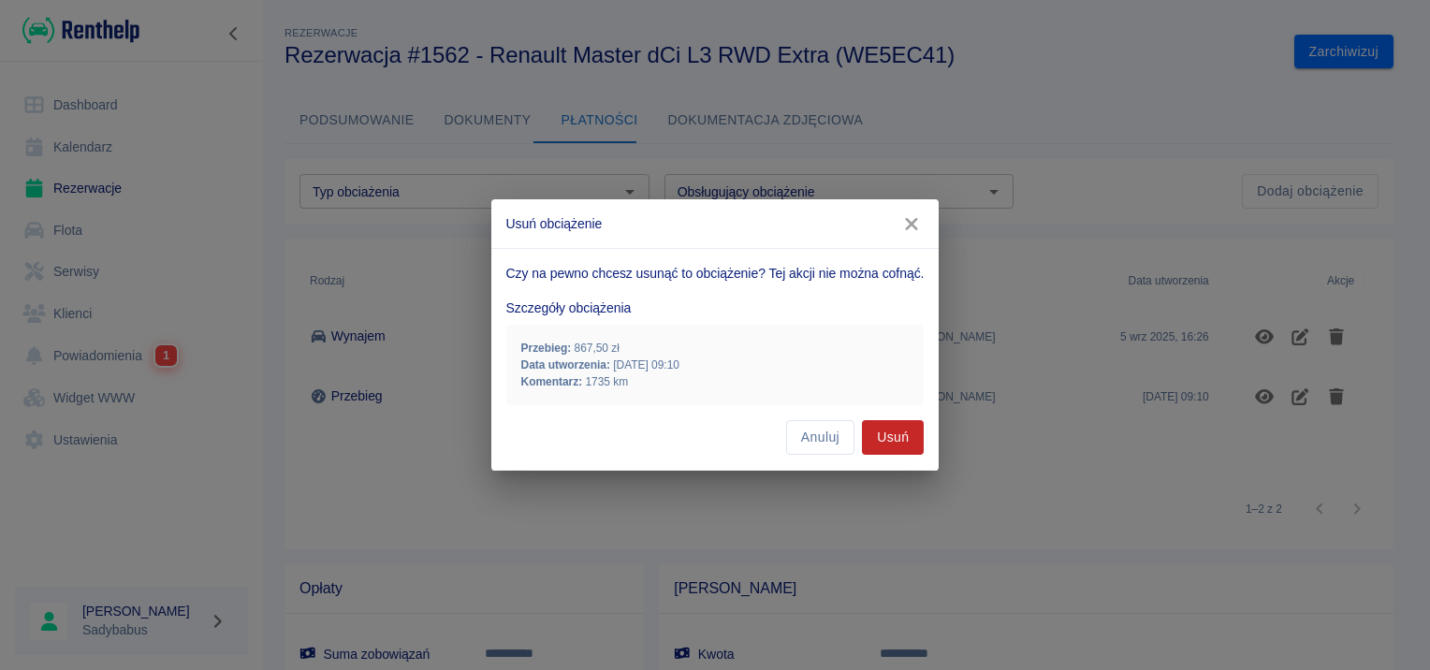
click at [909, 432] on button "Usuń" at bounding box center [893, 437] width 62 height 35
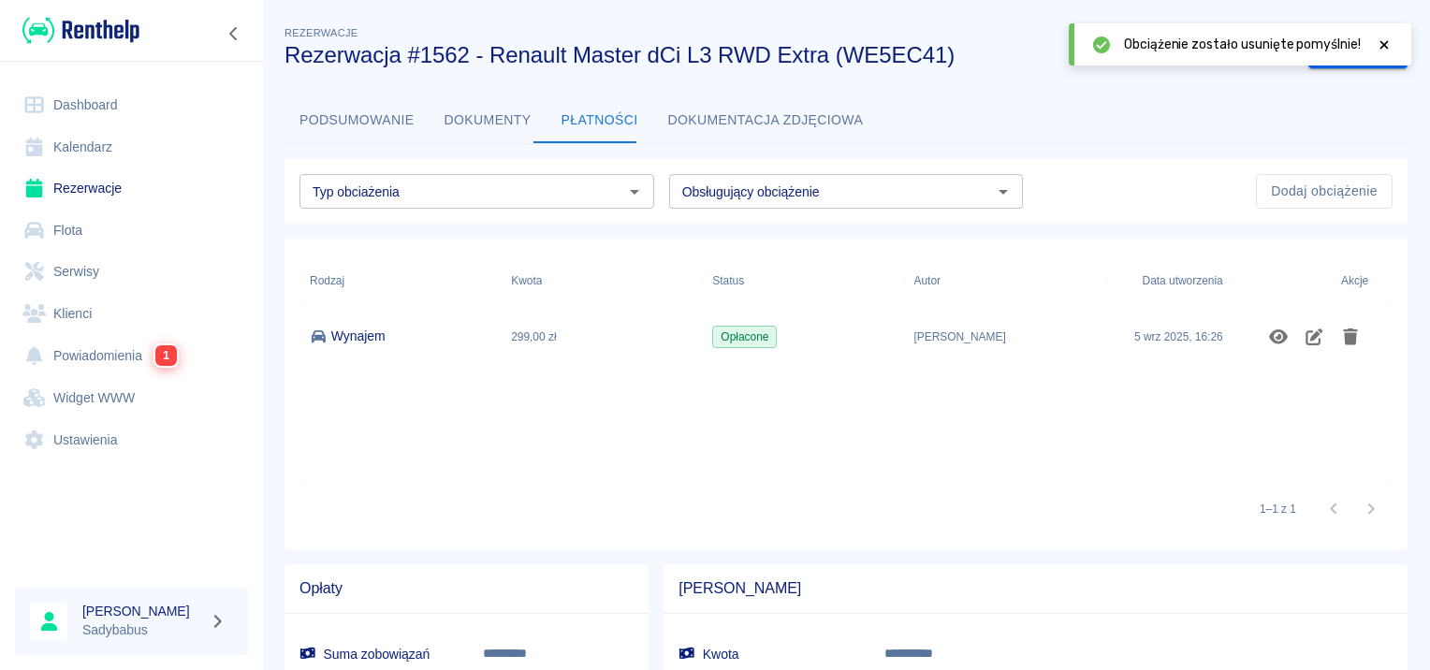
click at [93, 180] on link "Rezerwacje" at bounding box center [131, 188] width 233 height 42
